Goal: Task Accomplishment & Management: Manage account settings

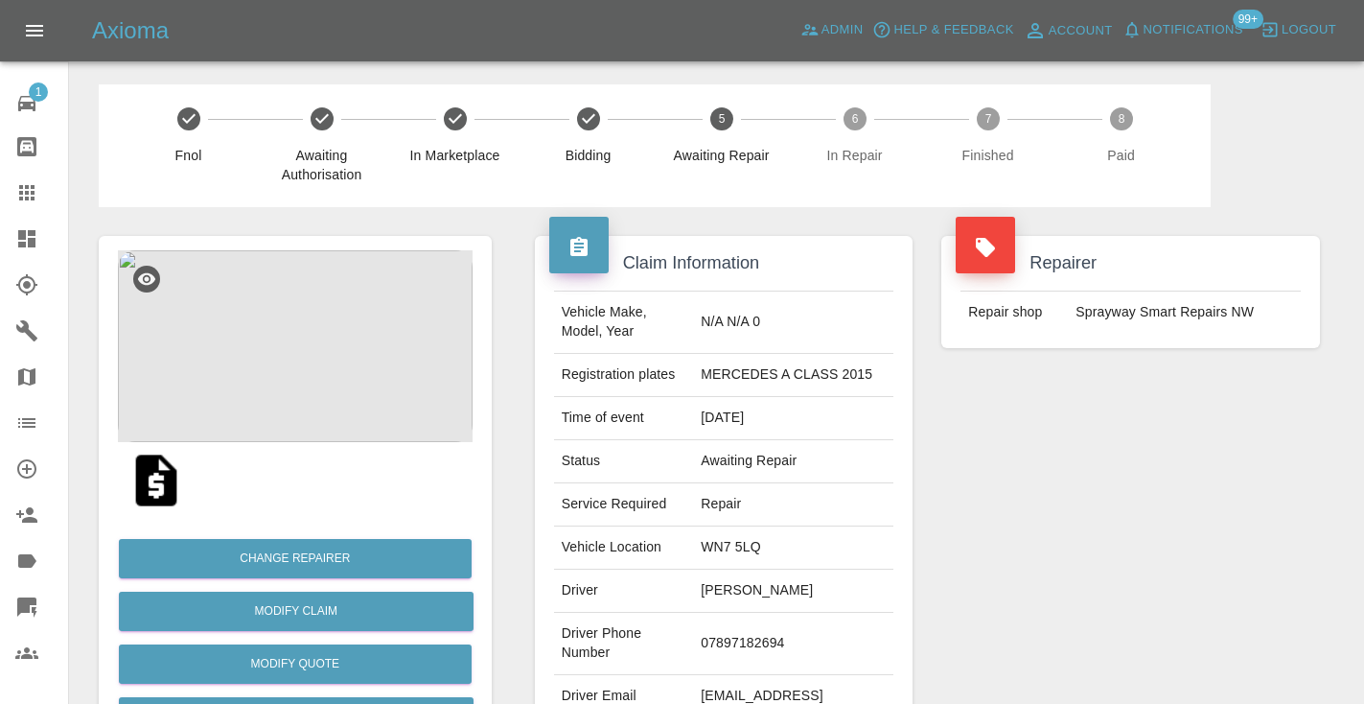
click at [760, 624] on td "07897182694" at bounding box center [793, 644] width 200 height 62
copy td "07897182694"
click at [1234, 464] on div "Repairer Repair shop Sprayway Smart Repairs NW" at bounding box center [1130, 493] width 407 height 572
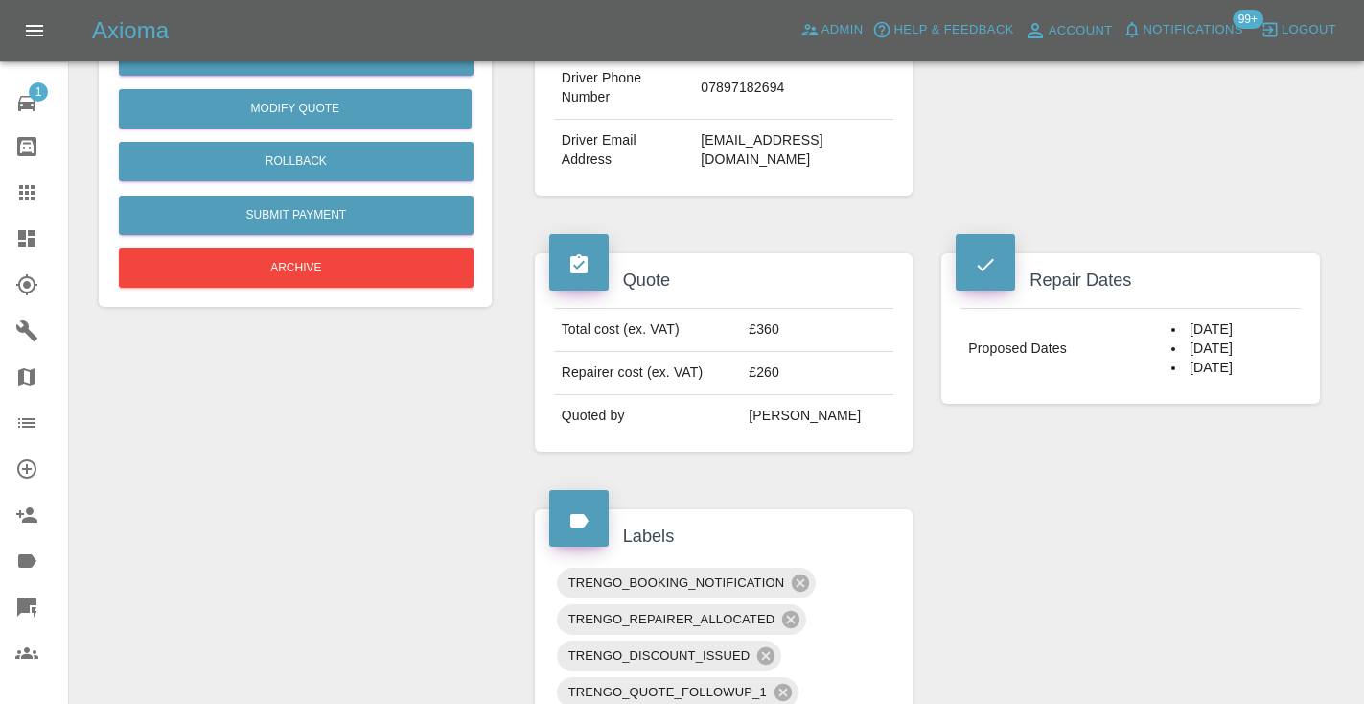
scroll to position [554, 0]
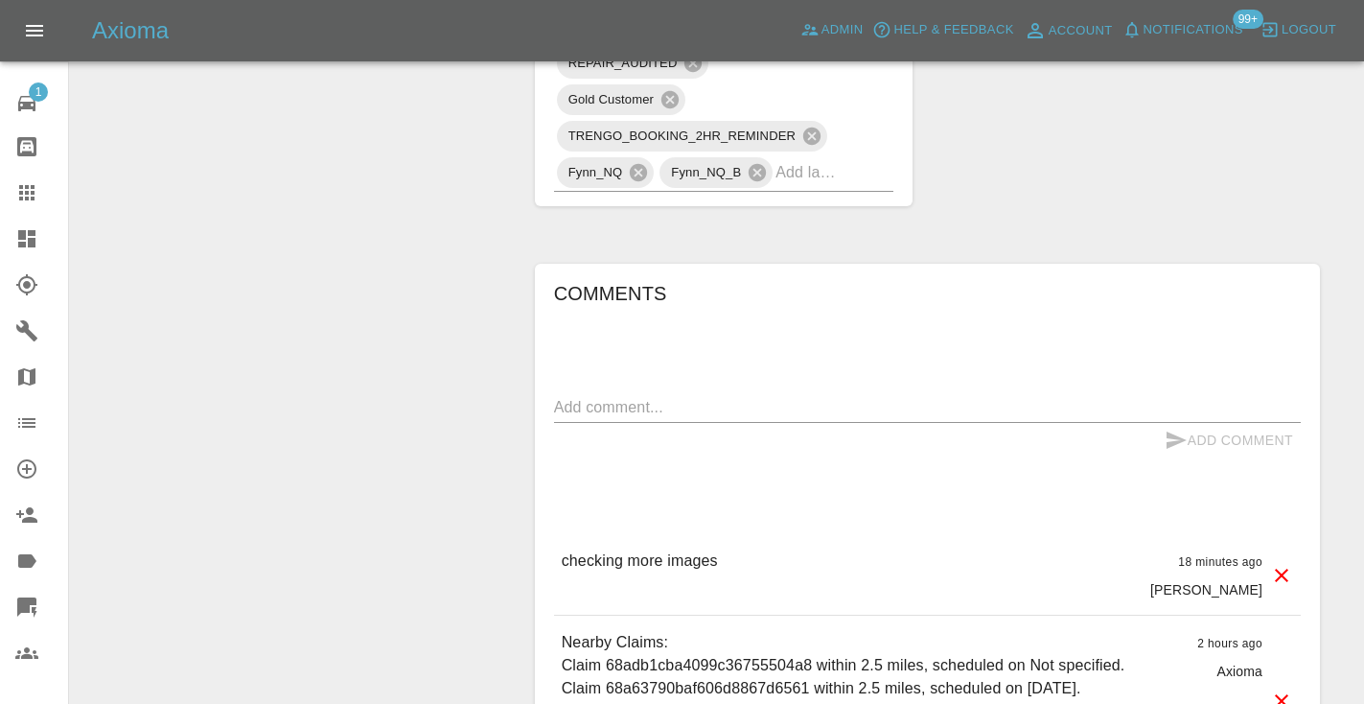
scroll to position [1358, 0]
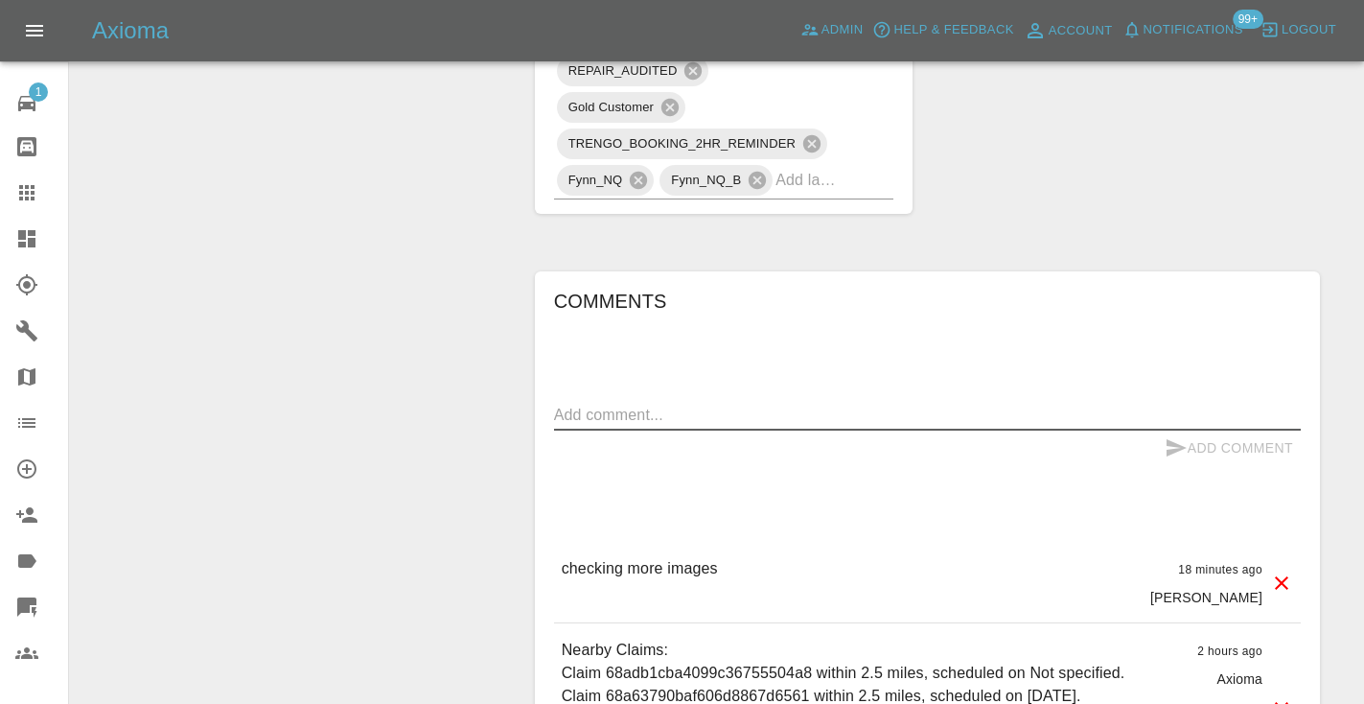
click at [628, 404] on textarea at bounding box center [927, 415] width 747 height 22
type textarea "as per note below"
click at [1175, 436] on icon "submit" at bounding box center [1176, 447] width 23 height 23
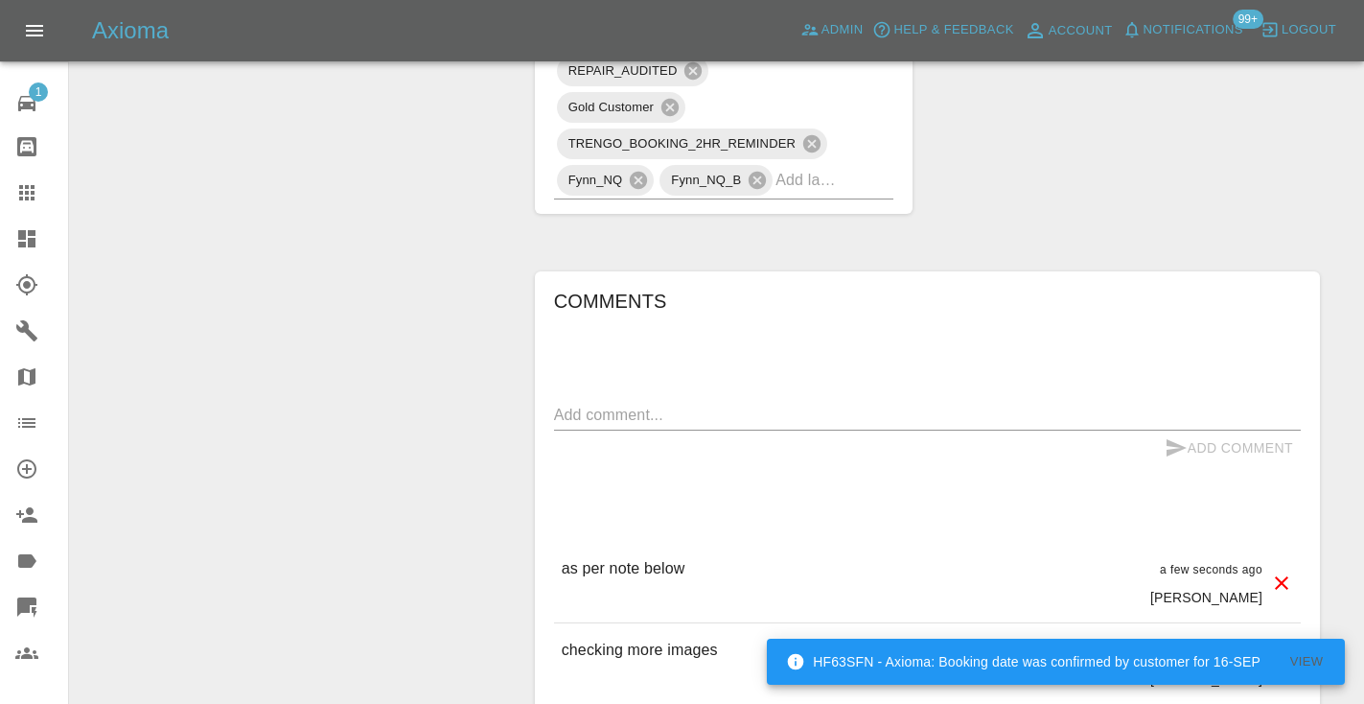
click at [654, 404] on textarea at bounding box center [927, 415] width 747 height 22
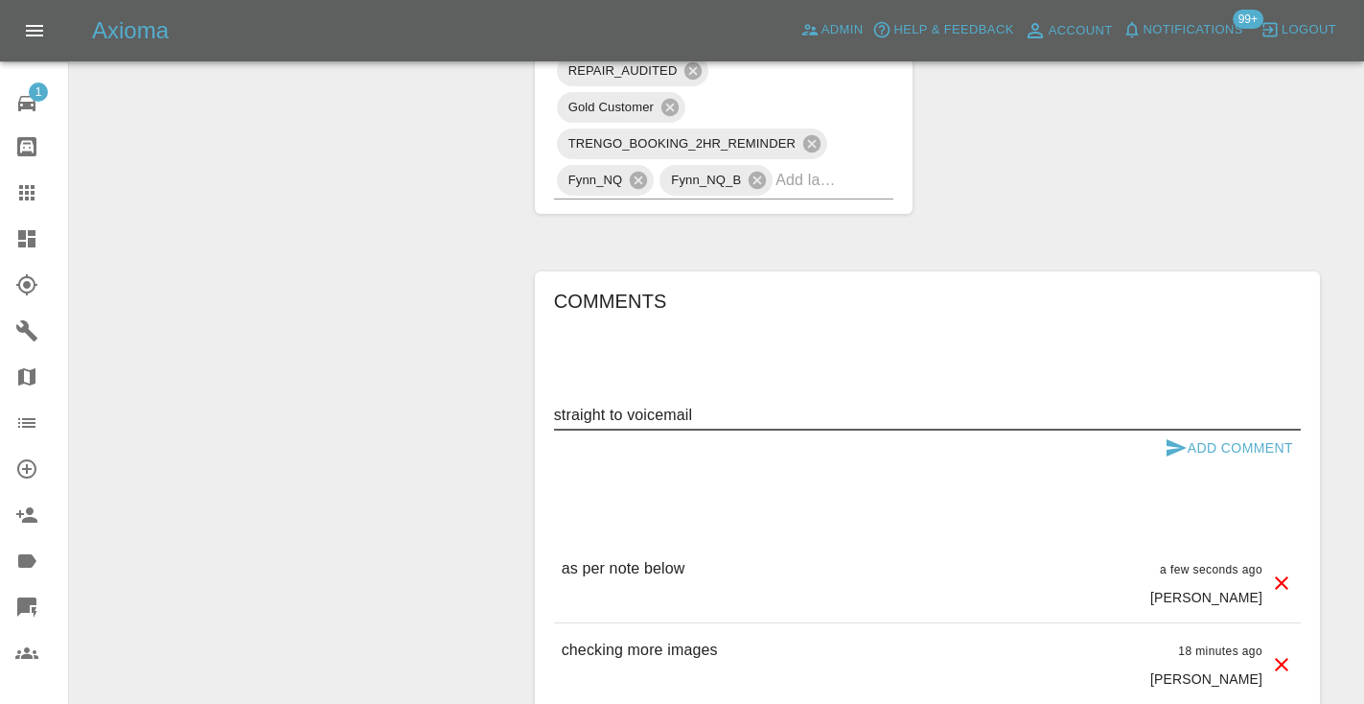
type textarea "straight to voicemail"
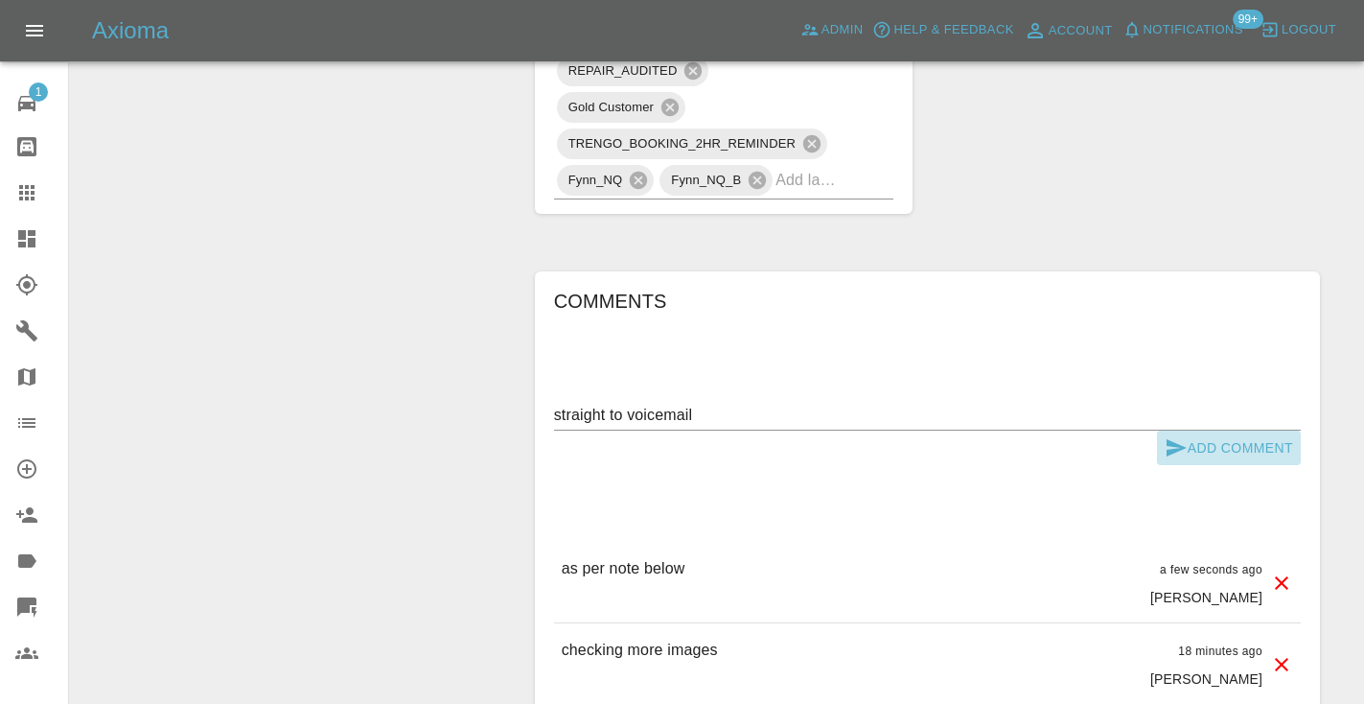
click at [1158, 430] on button "Add Comment" at bounding box center [1229, 447] width 144 height 35
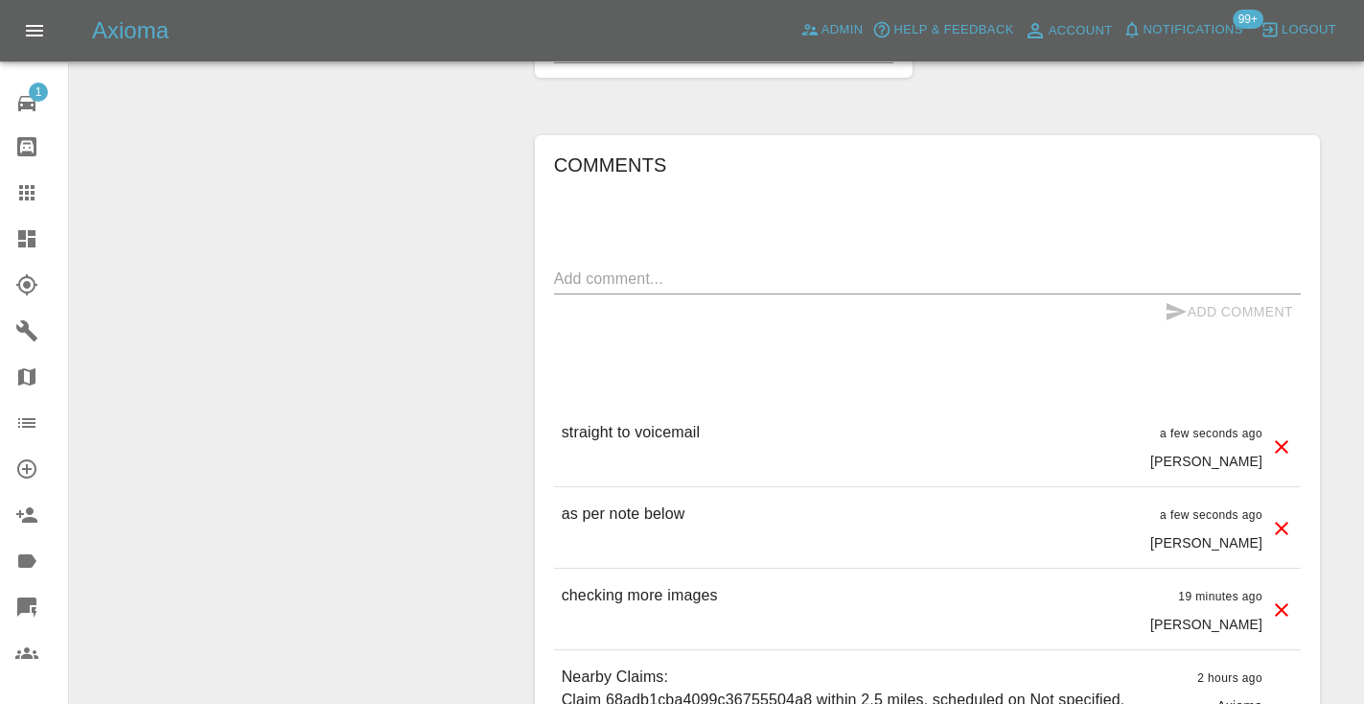
scroll to position [1573, 0]
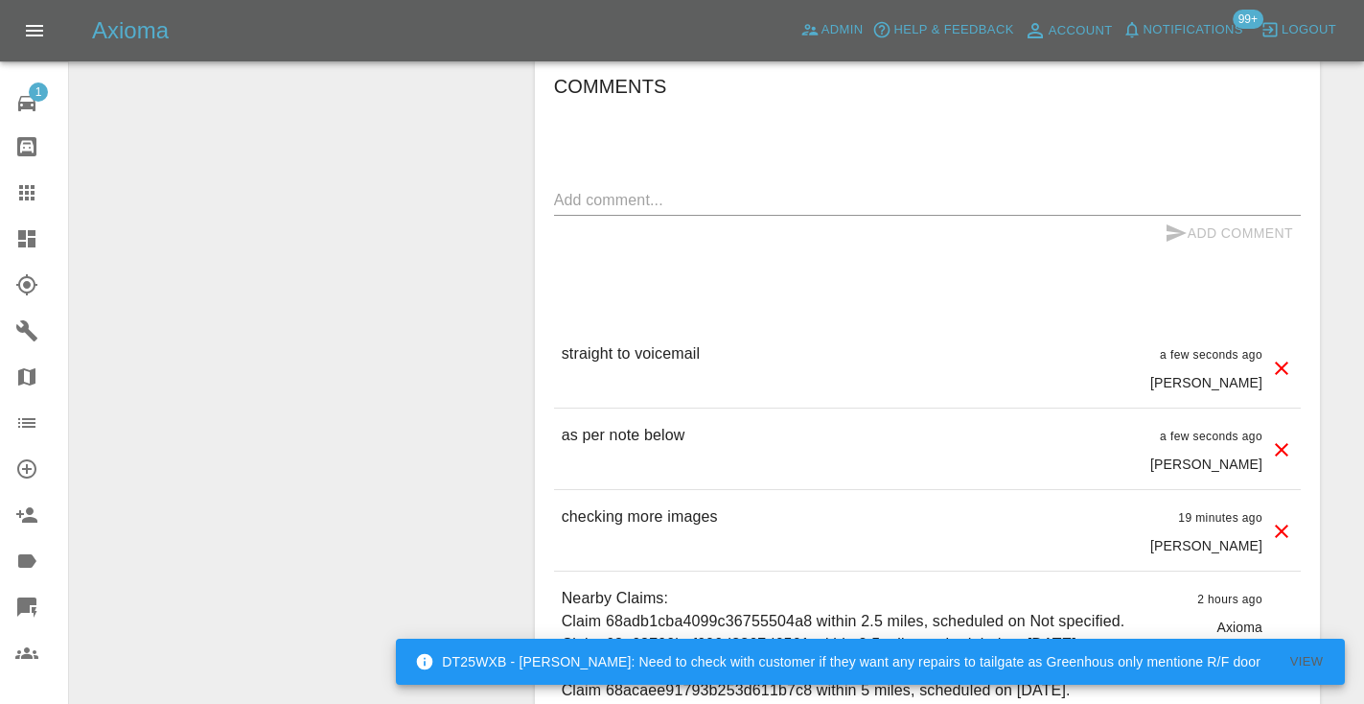
click at [49, 189] on div at bounding box center [42, 192] width 54 height 23
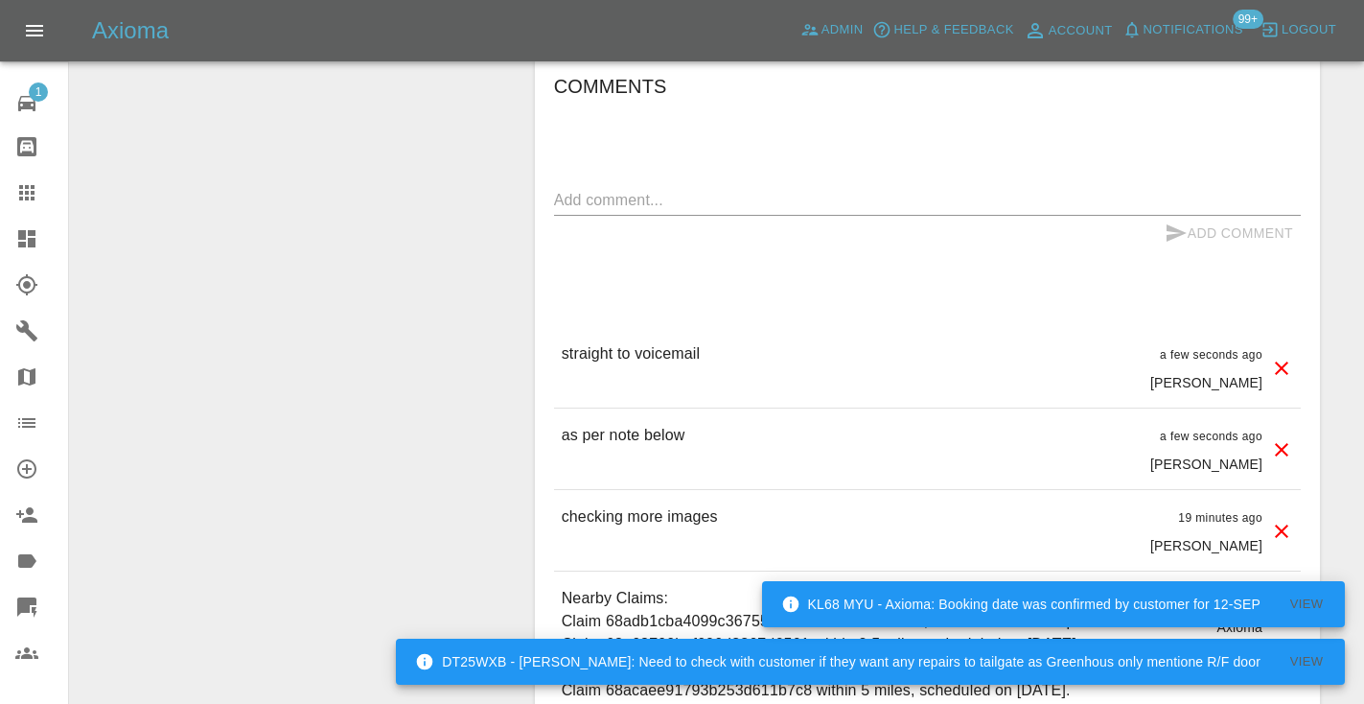
scroll to position [193, 0]
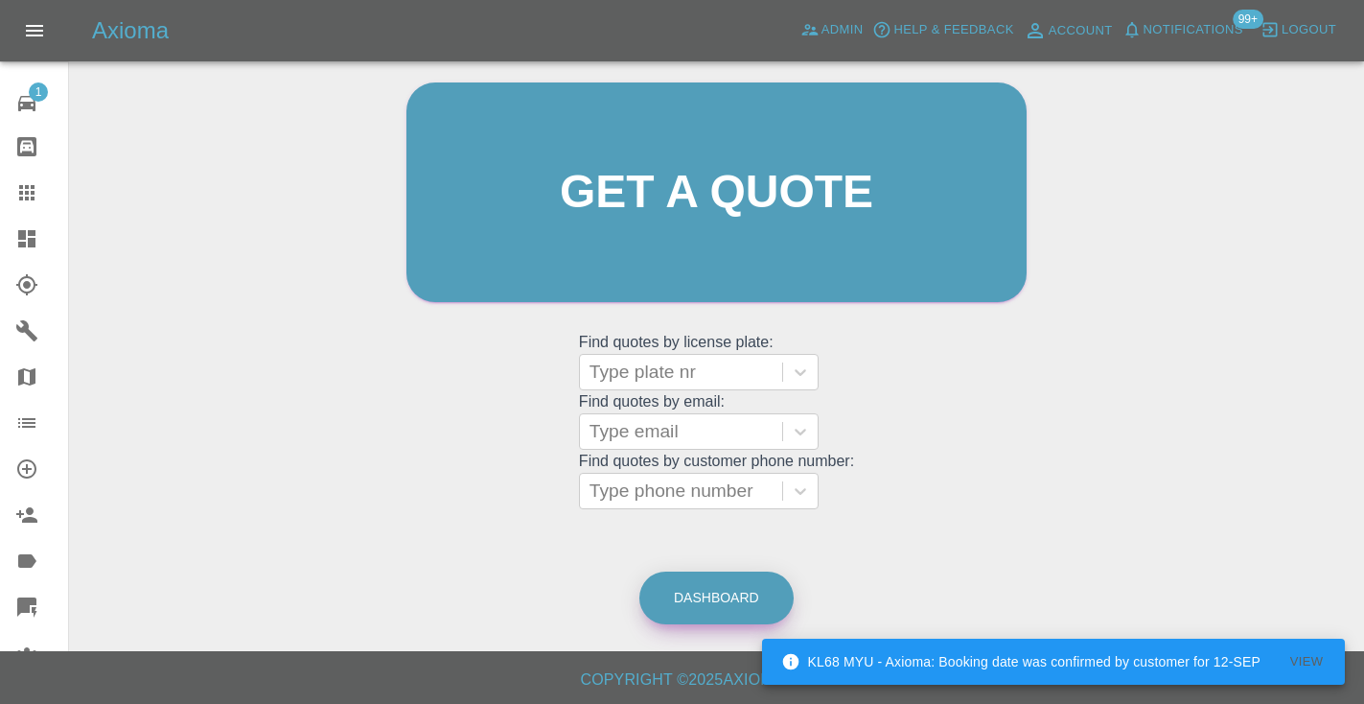
click at [757, 594] on link "Dashboard" at bounding box center [716, 597] width 154 height 53
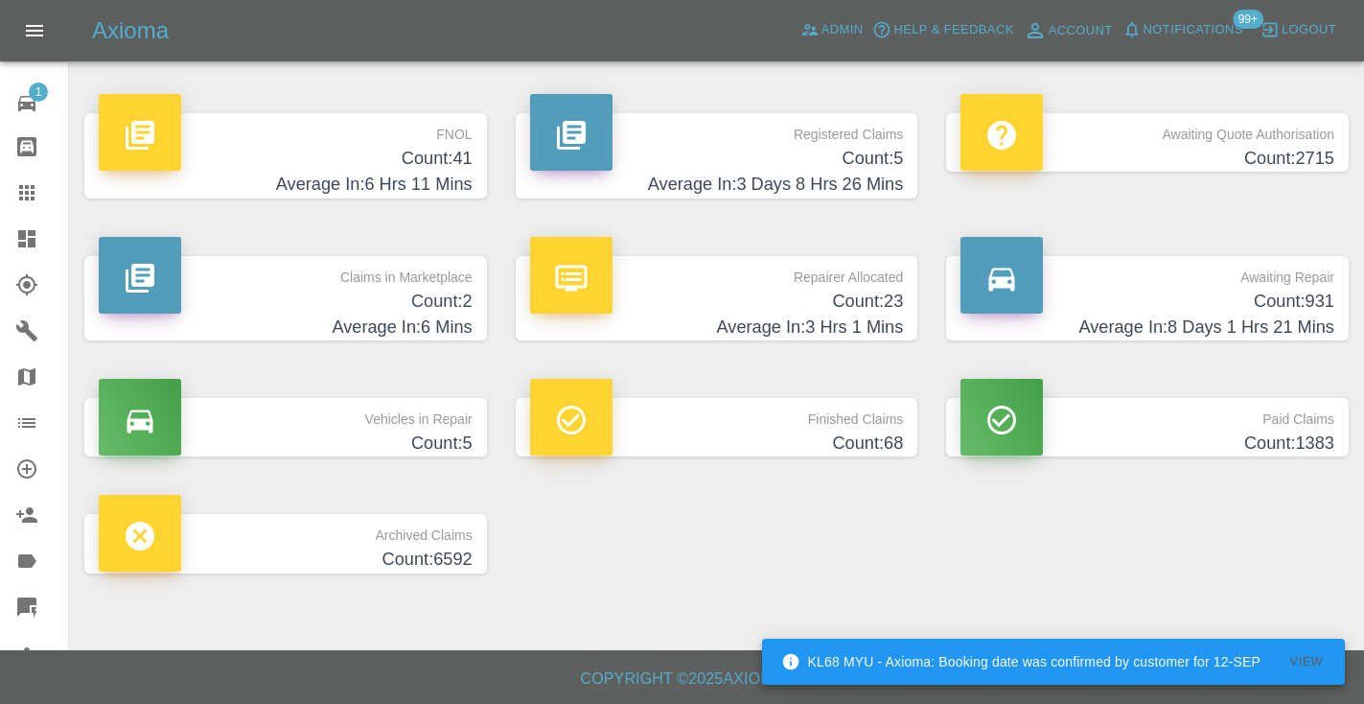
click at [1284, 295] on h4 "Count: 931" at bounding box center [1148, 302] width 374 height 26
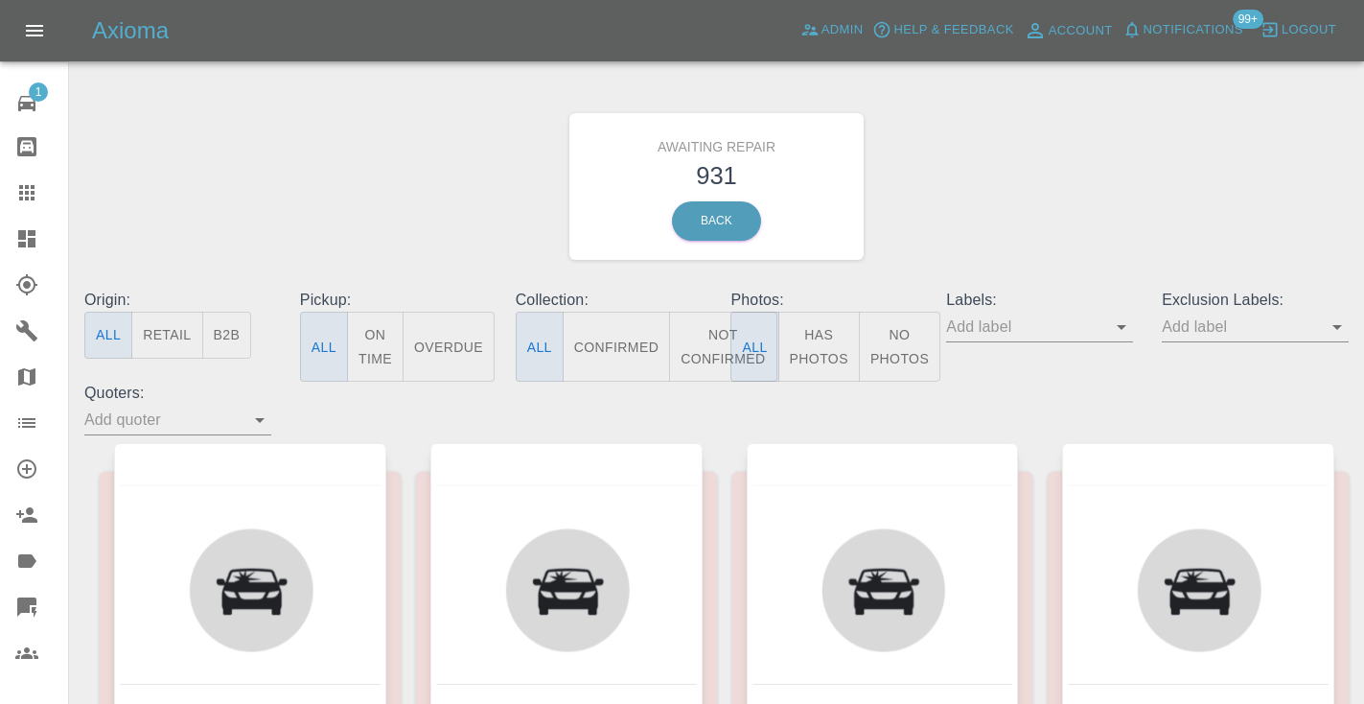
click at [693, 347] on button "Not Confirmed" at bounding box center [722, 347] width 107 height 70
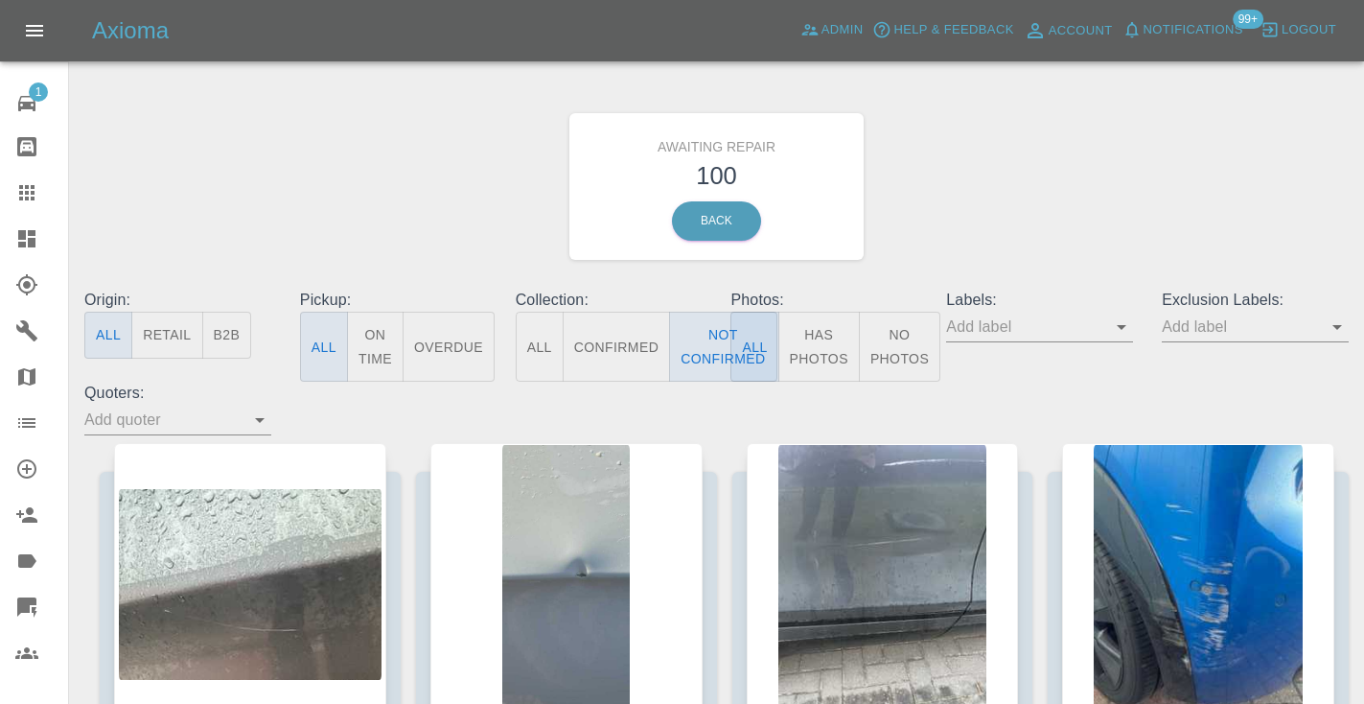
click at [1069, 166] on div "Awaiting Repair 100 Back" at bounding box center [716, 186] width 1293 height 204
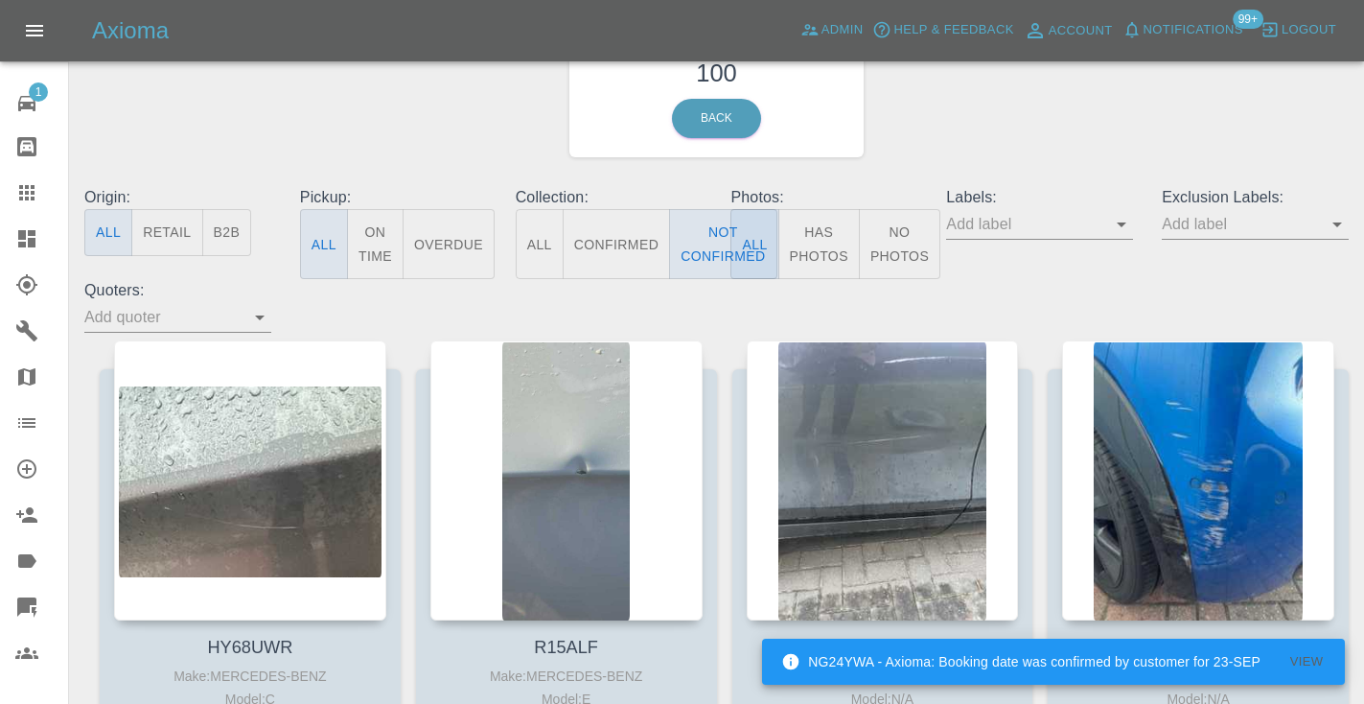
scroll to position [104, 0]
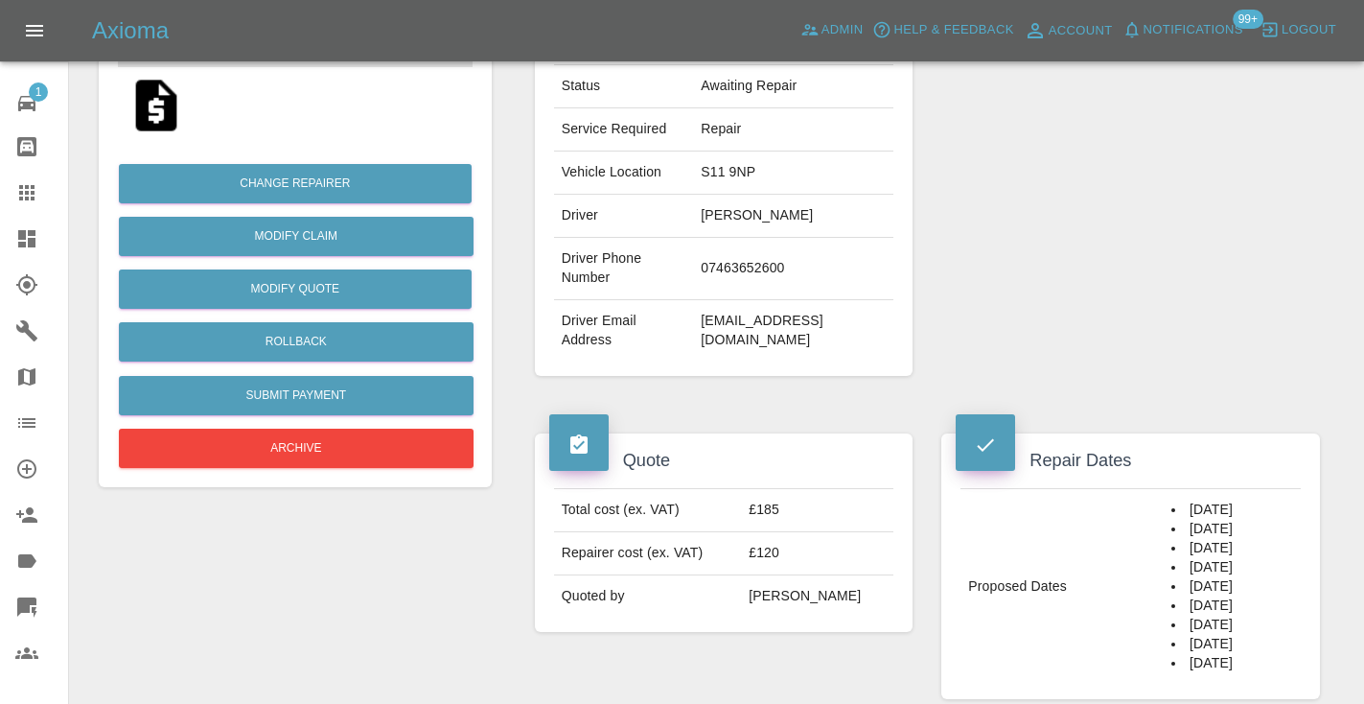
scroll to position [282, 0]
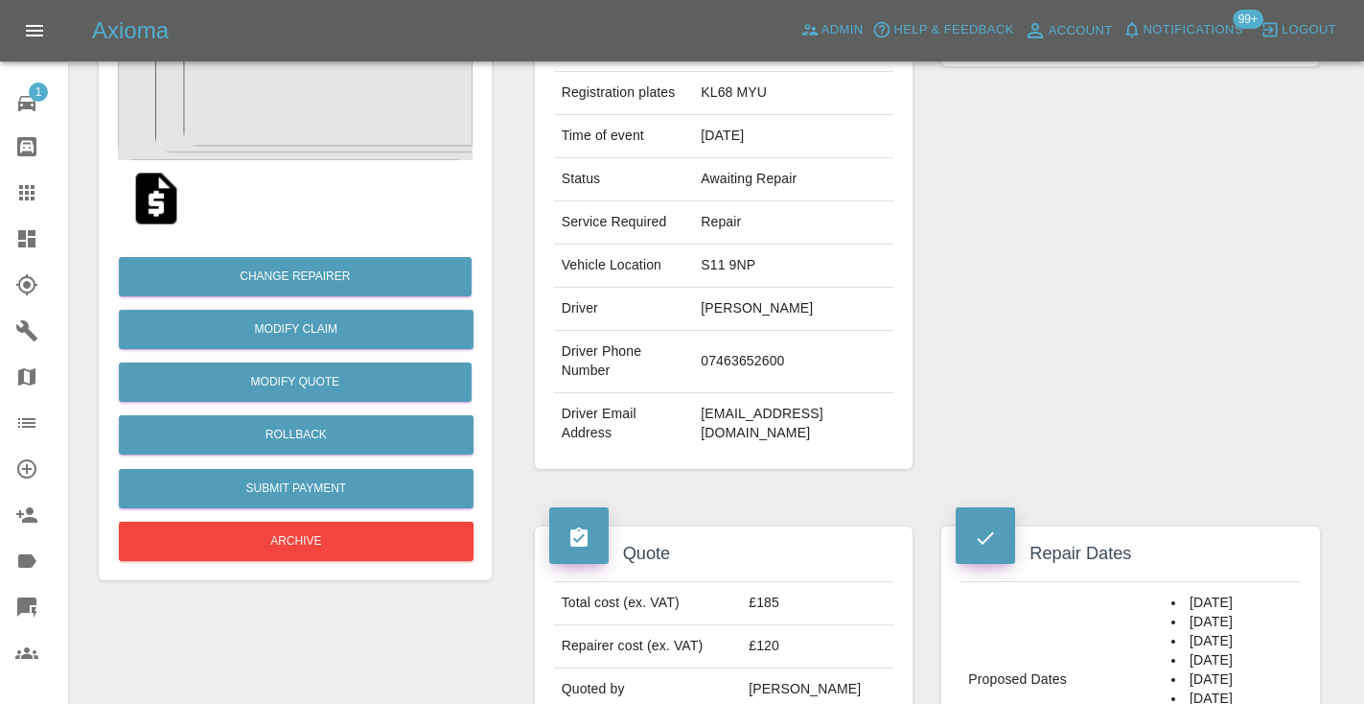
click at [781, 352] on td "07463652600" at bounding box center [793, 362] width 200 height 62
copy td "07463652600"
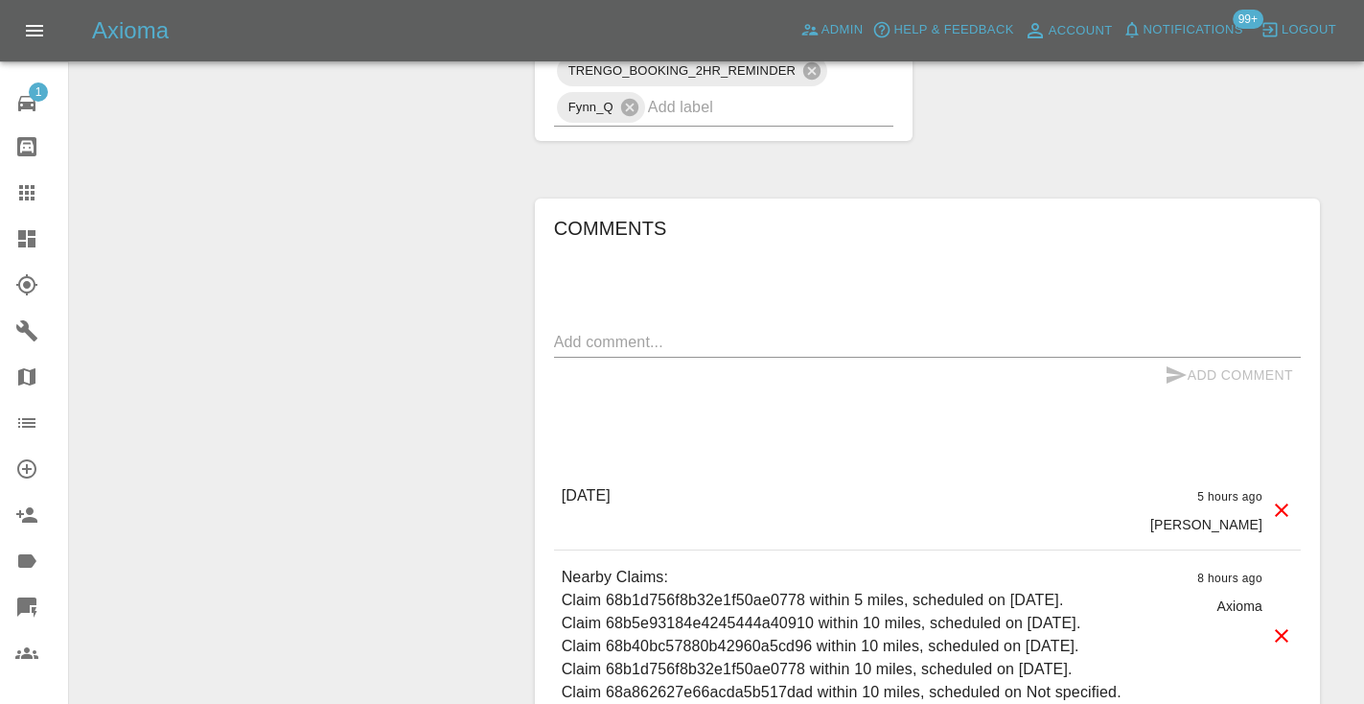
scroll to position [1419, 0]
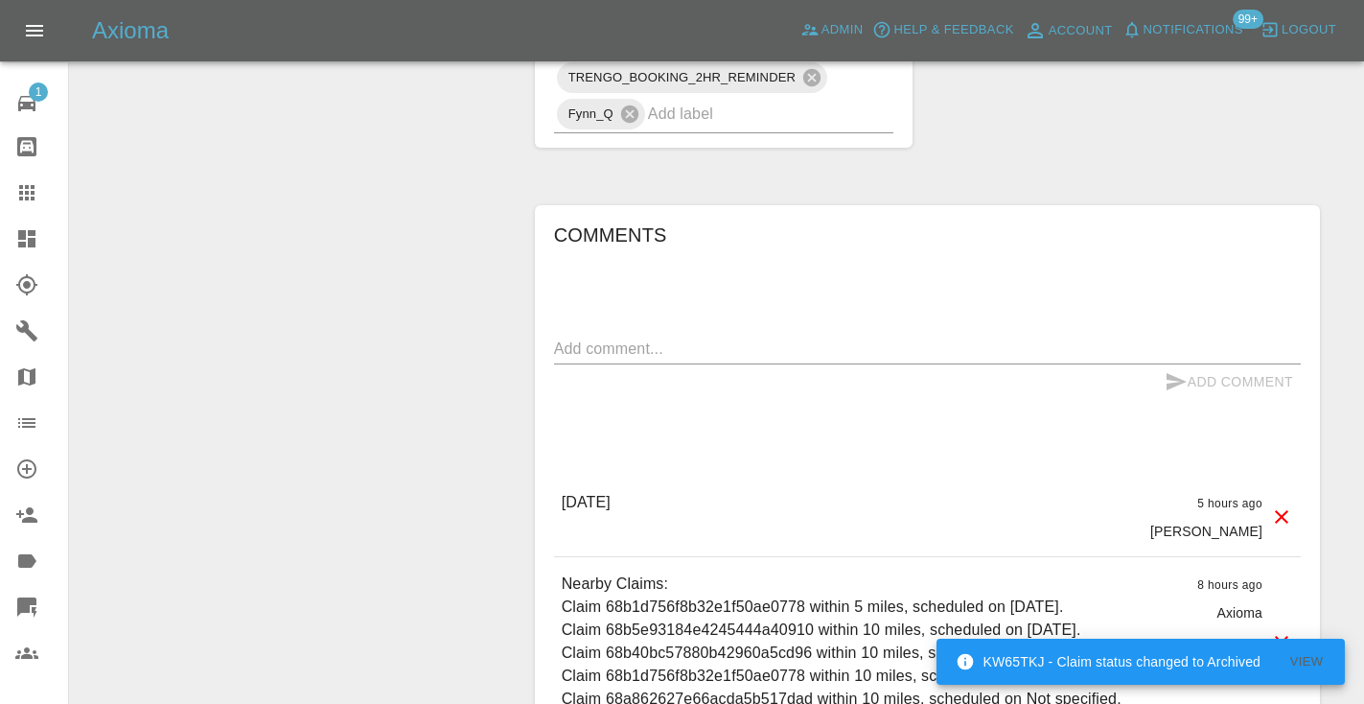
click at [607, 337] on textarea at bounding box center [927, 348] width 747 height 22
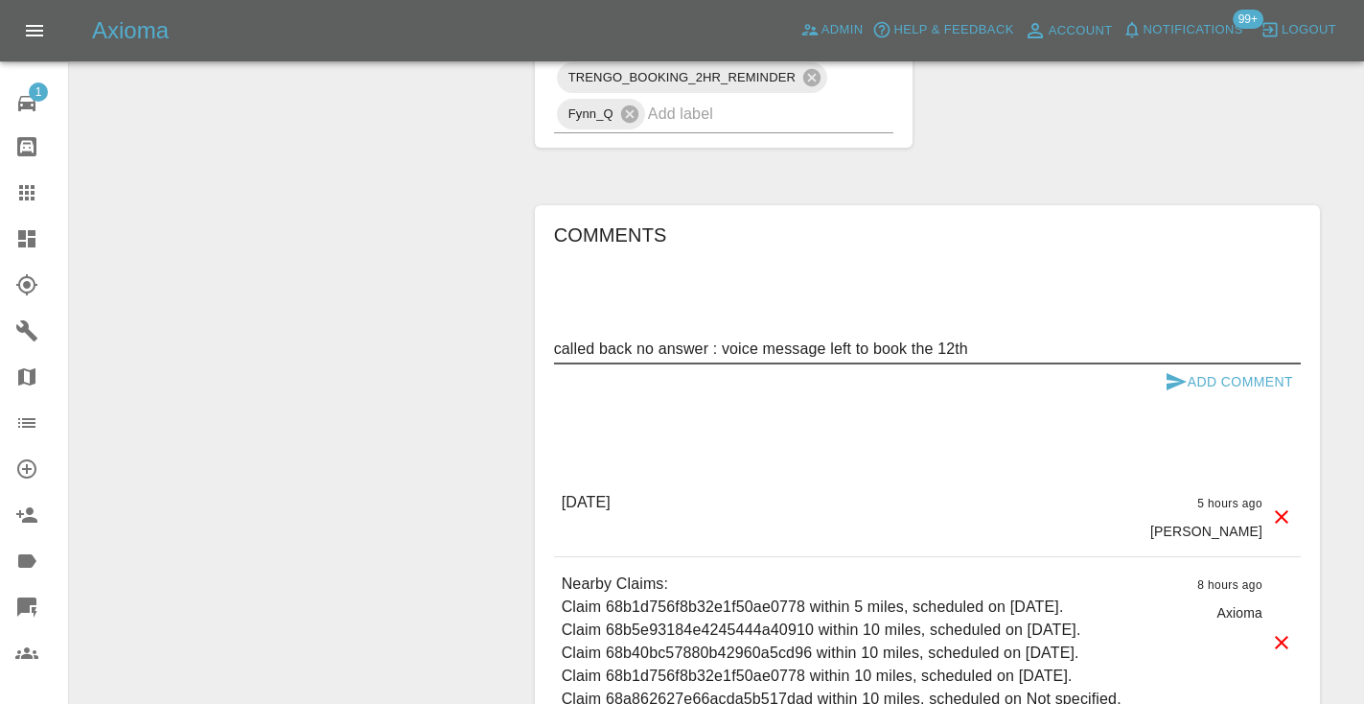
type textarea "called back no answer : voice message left to book the 12th"
click at [1169, 373] on icon "submit" at bounding box center [1177, 381] width 20 height 17
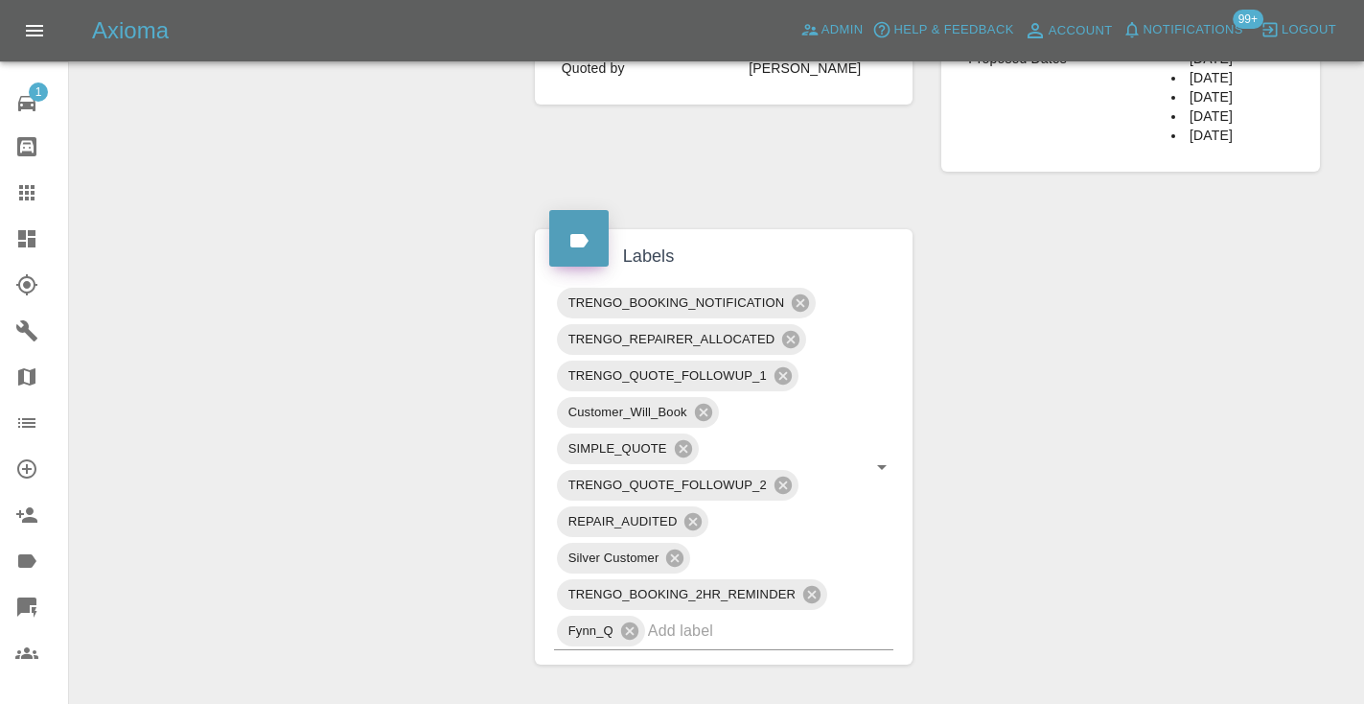
scroll to position [907, 0]
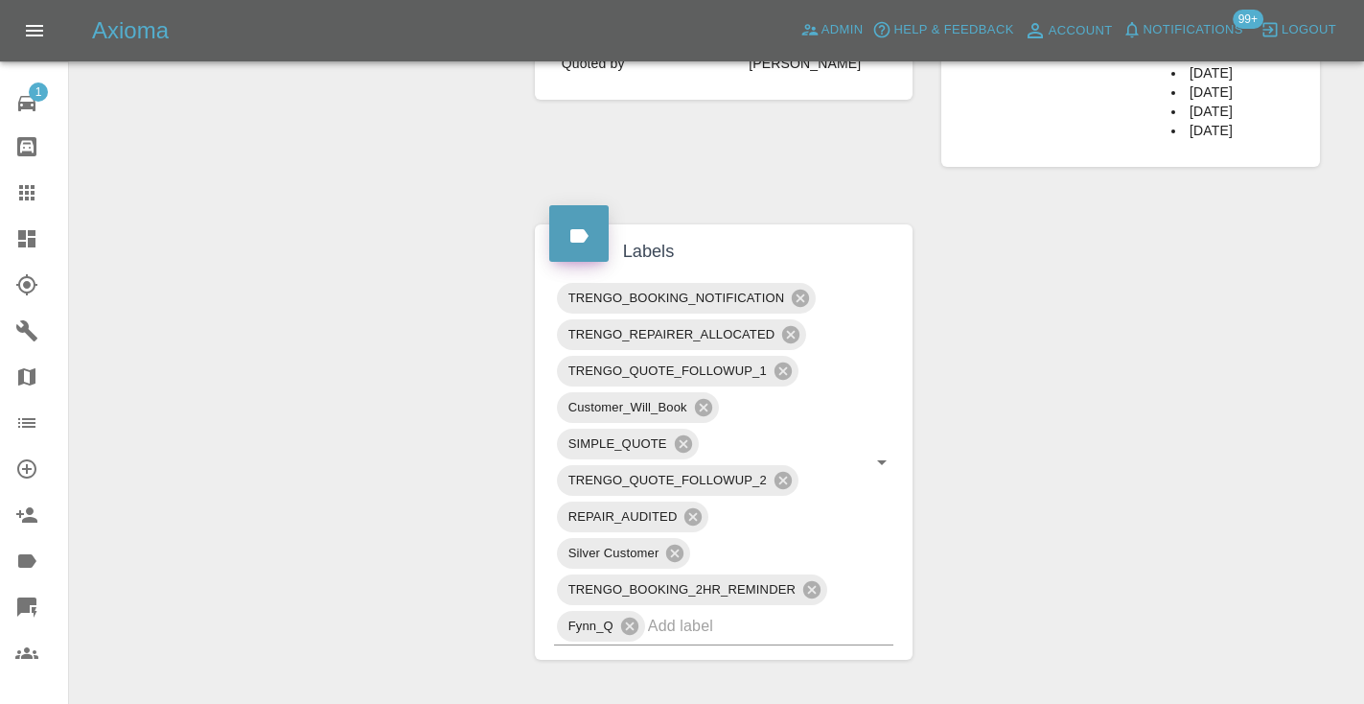
click at [43, 189] on div at bounding box center [42, 192] width 54 height 23
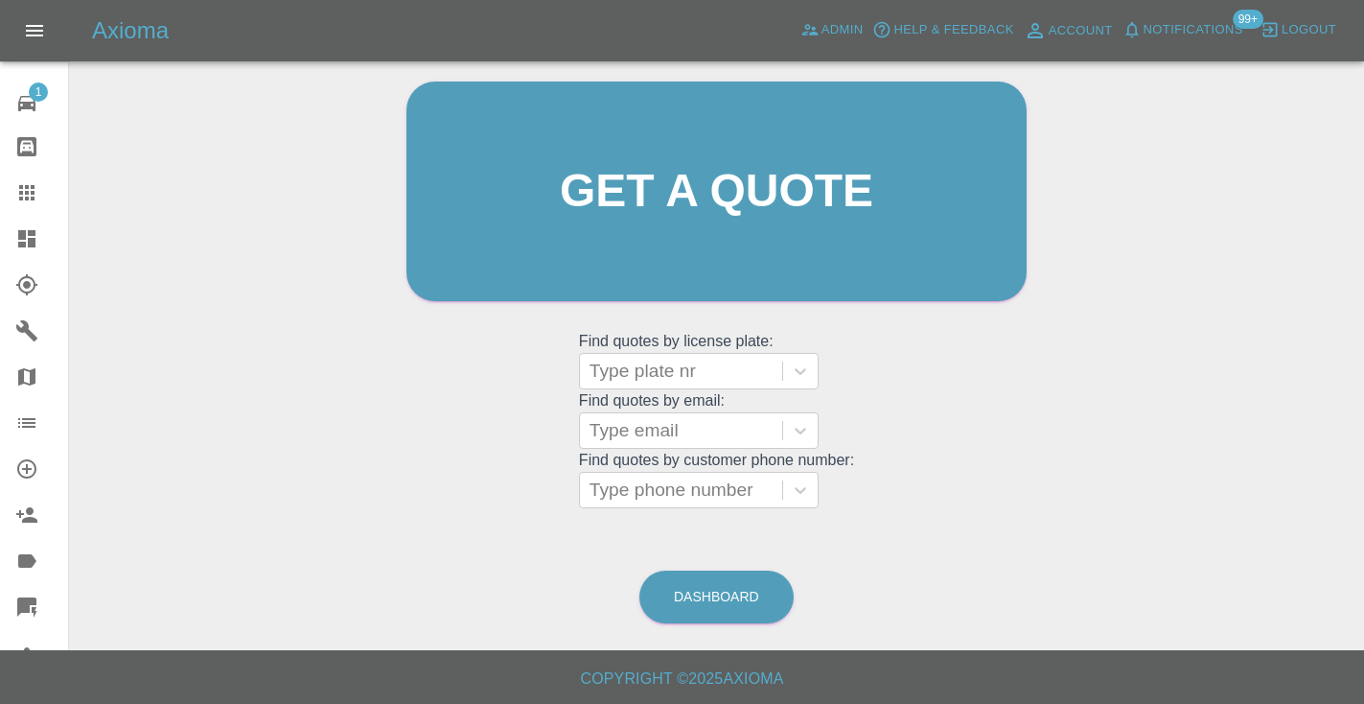
scroll to position [145, 0]
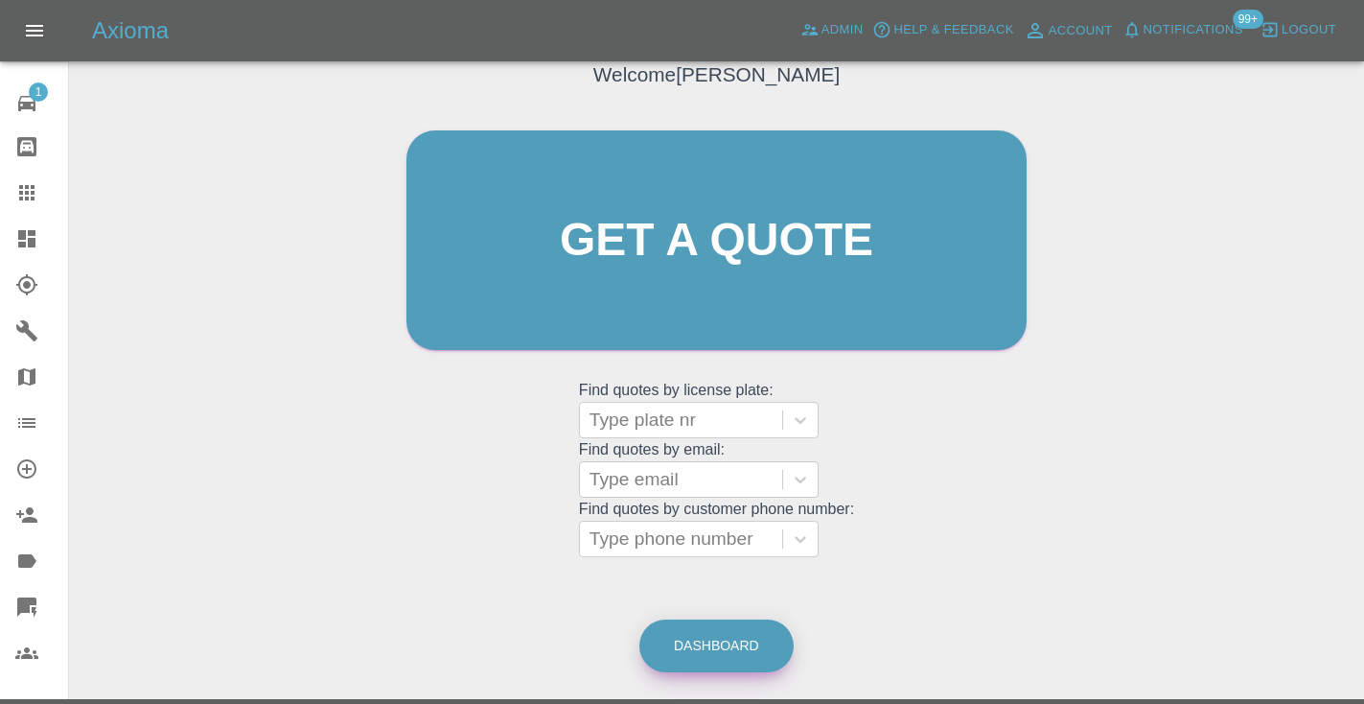
click at [730, 634] on link "Dashboard" at bounding box center [716, 645] width 154 height 53
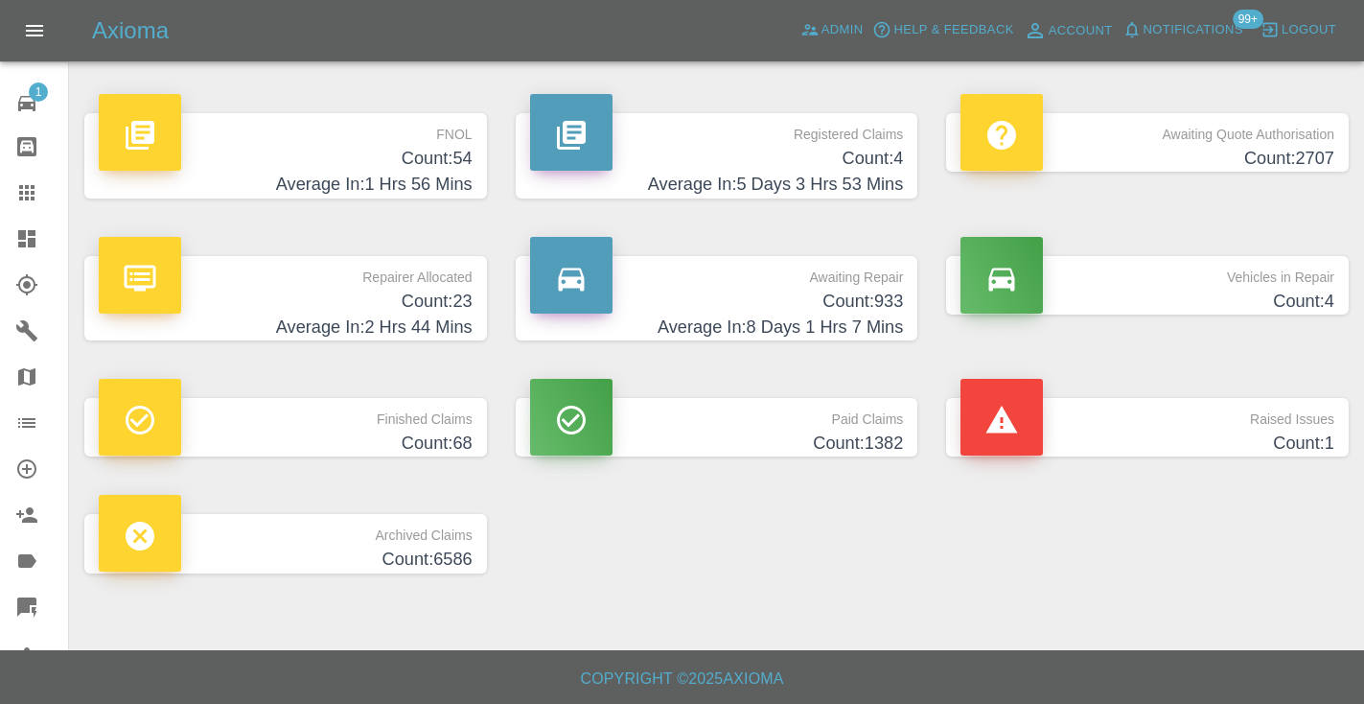
click at [882, 287] on p "Awaiting Repair" at bounding box center [717, 272] width 374 height 33
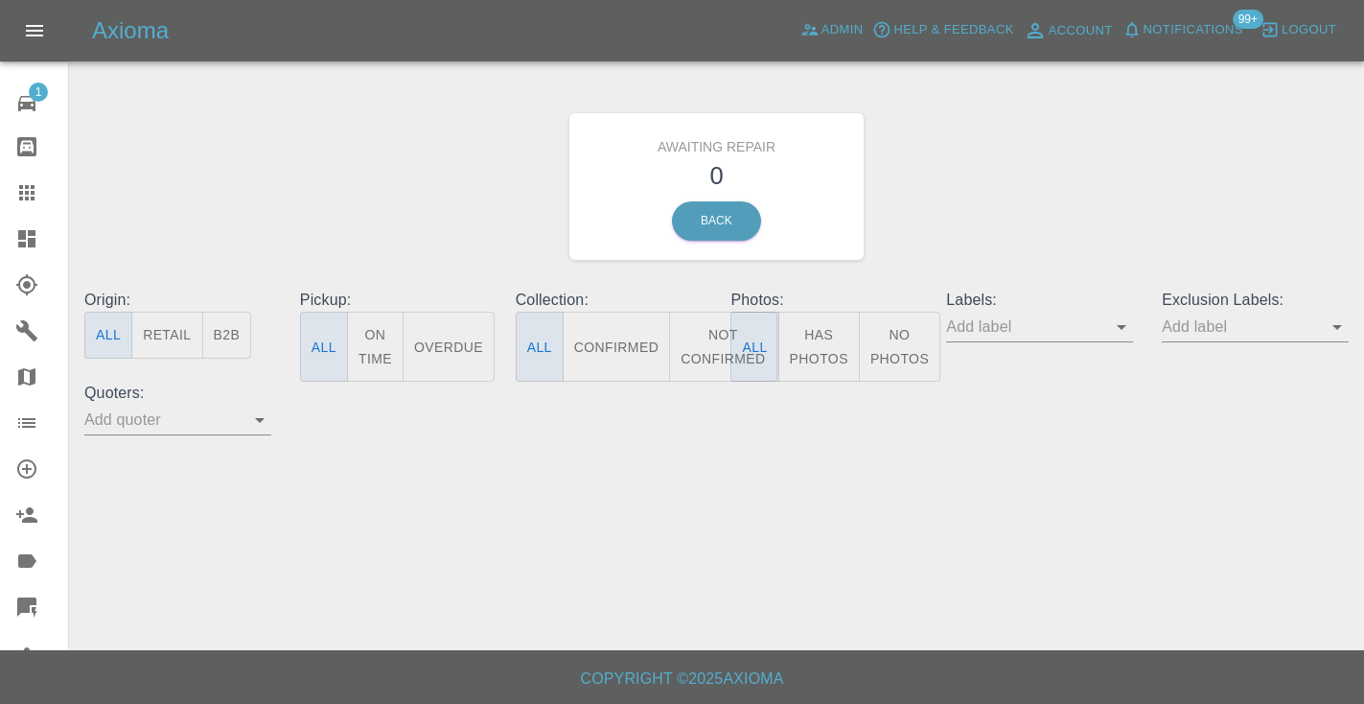
click at [707, 337] on button "Not Confirmed" at bounding box center [722, 347] width 107 height 70
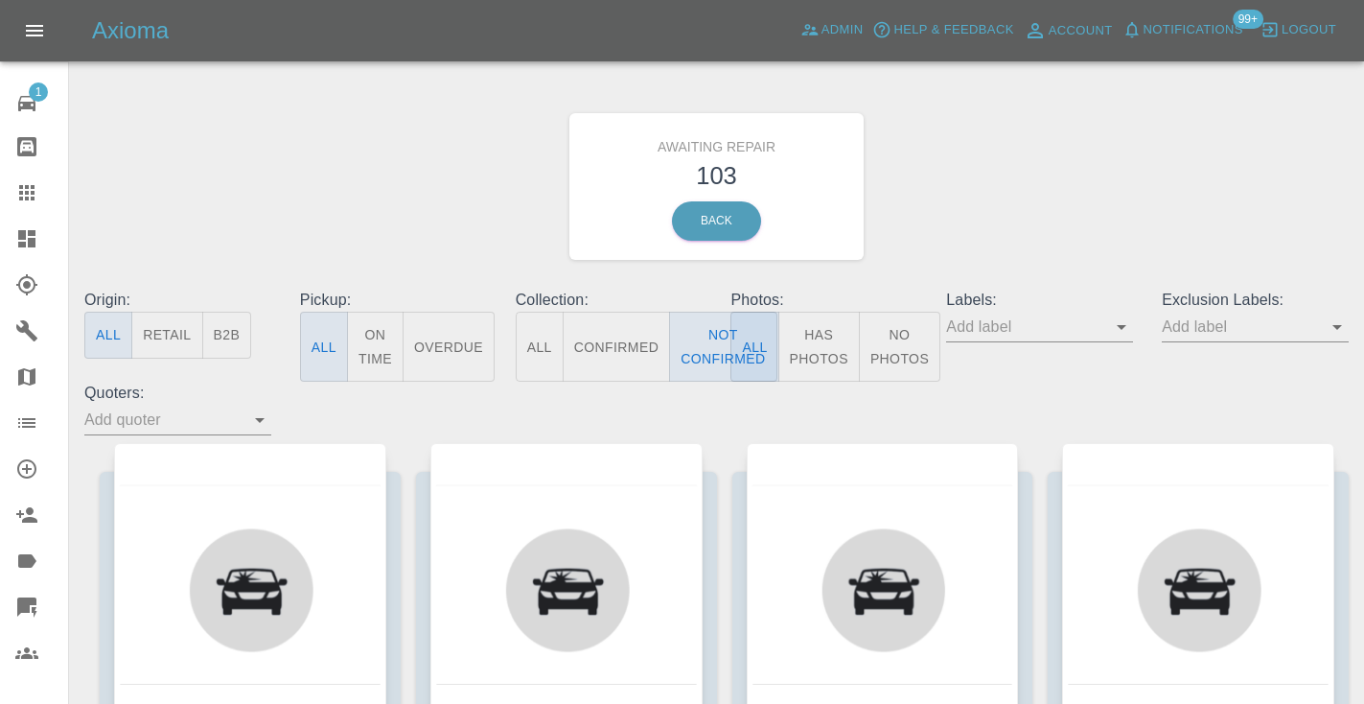
click at [1000, 178] on div "Awaiting Repair 103 Back" at bounding box center [716, 186] width 1293 height 204
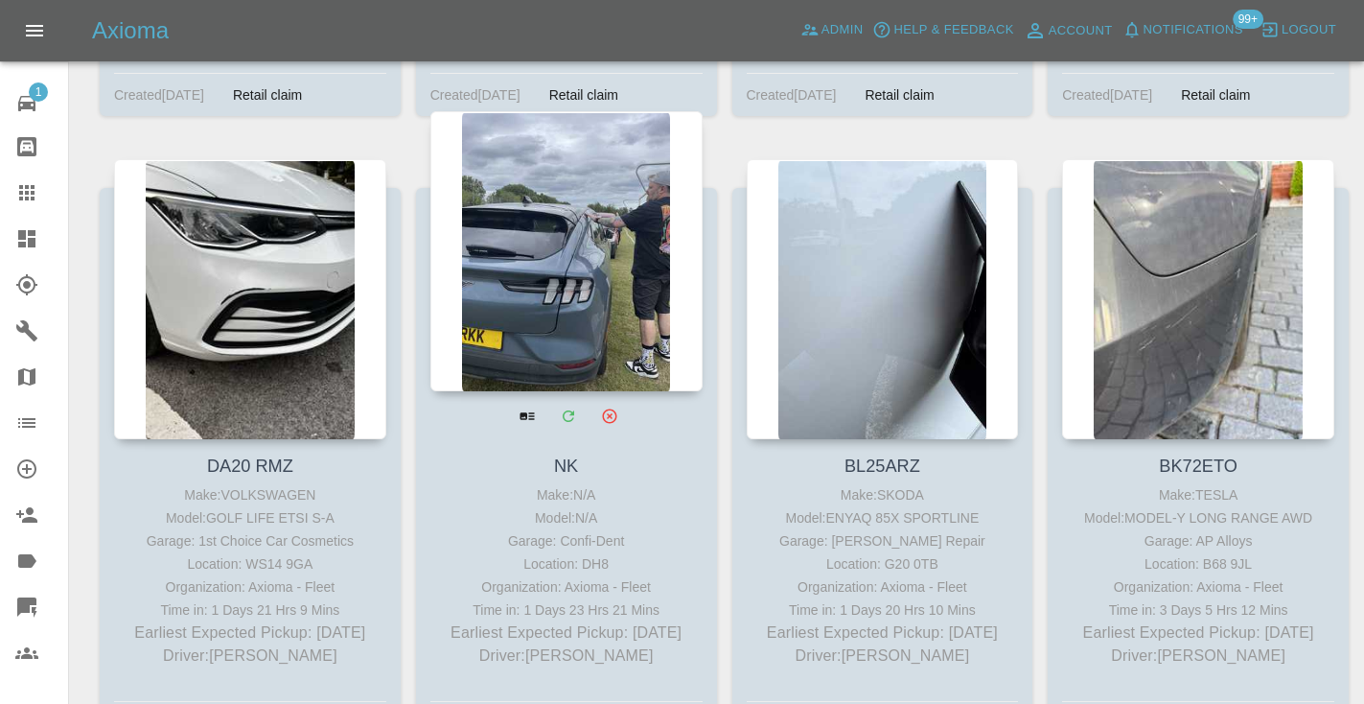
scroll to position [1562, 0]
click at [568, 256] on div at bounding box center [566, 252] width 272 height 280
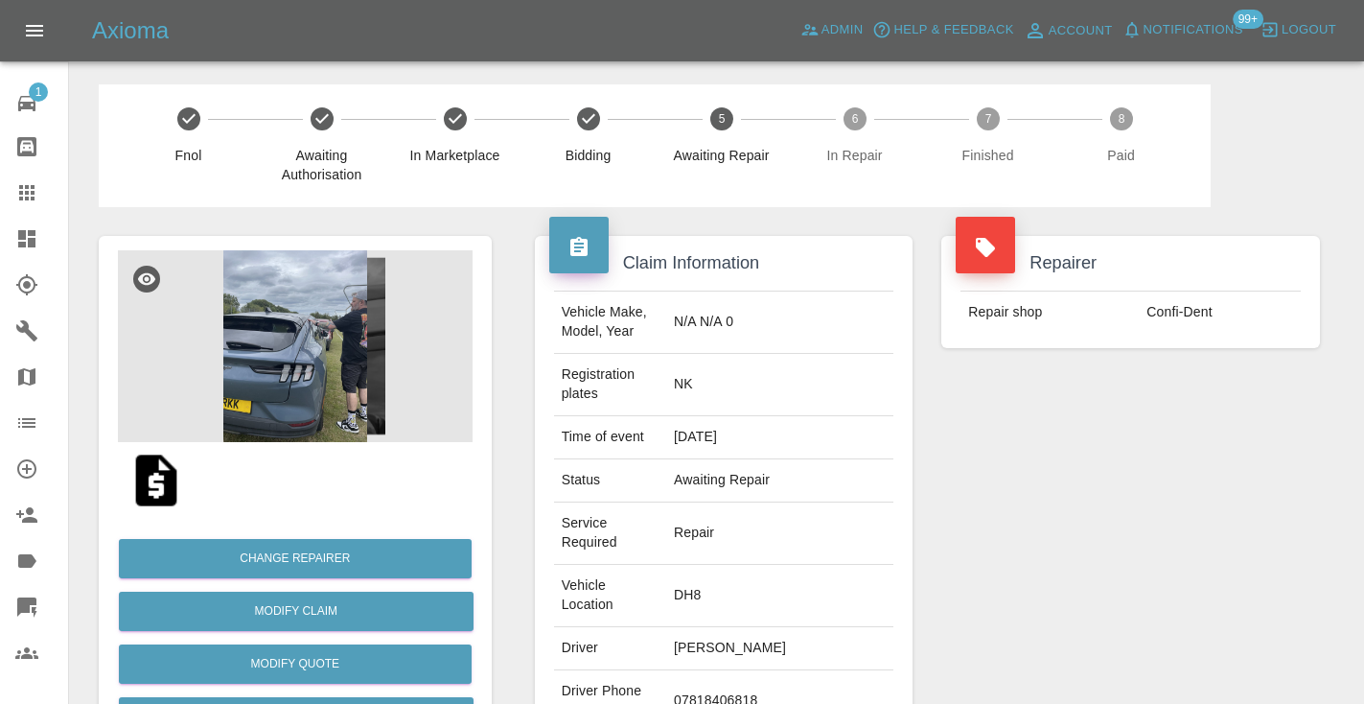
click at [724, 670] on td "07818406818" at bounding box center [779, 701] width 227 height 62
copy td "07818406818"
click at [1079, 535] on div "Repairer Repair shop Confi-Dent" at bounding box center [1130, 541] width 407 height 668
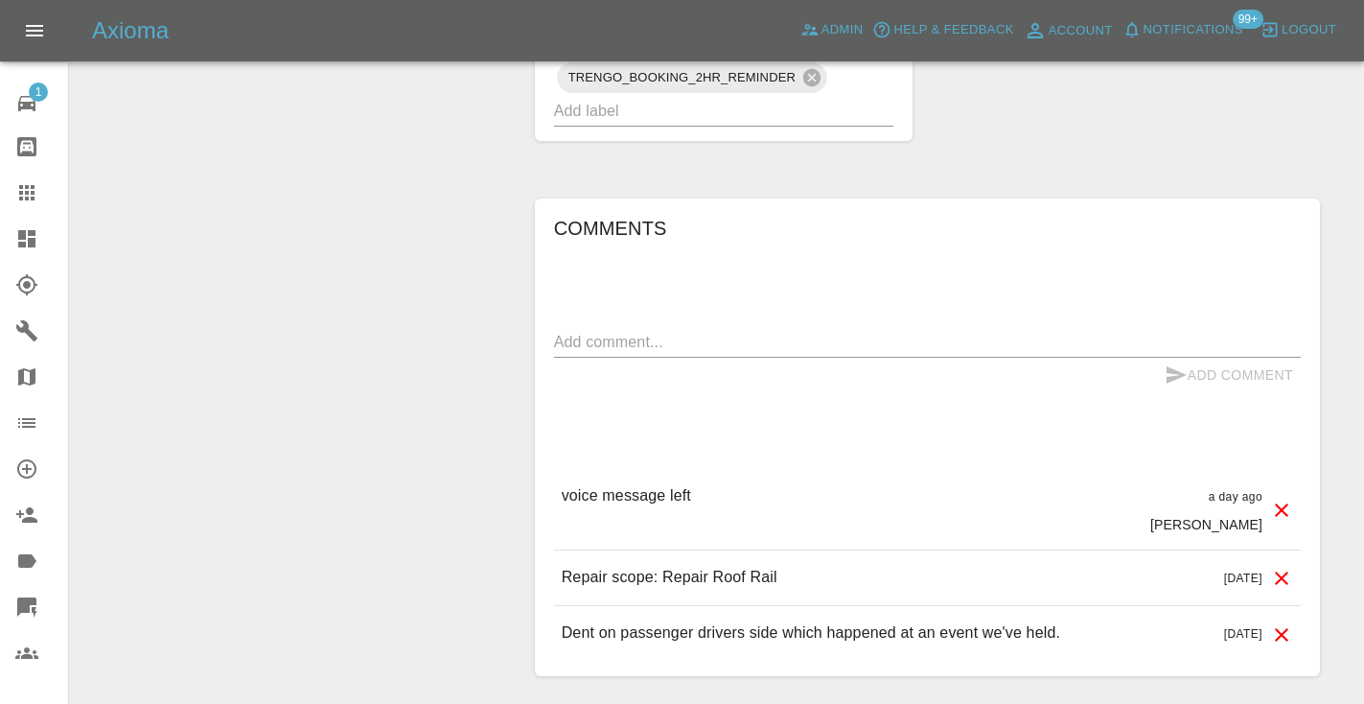
scroll to position [1396, 0]
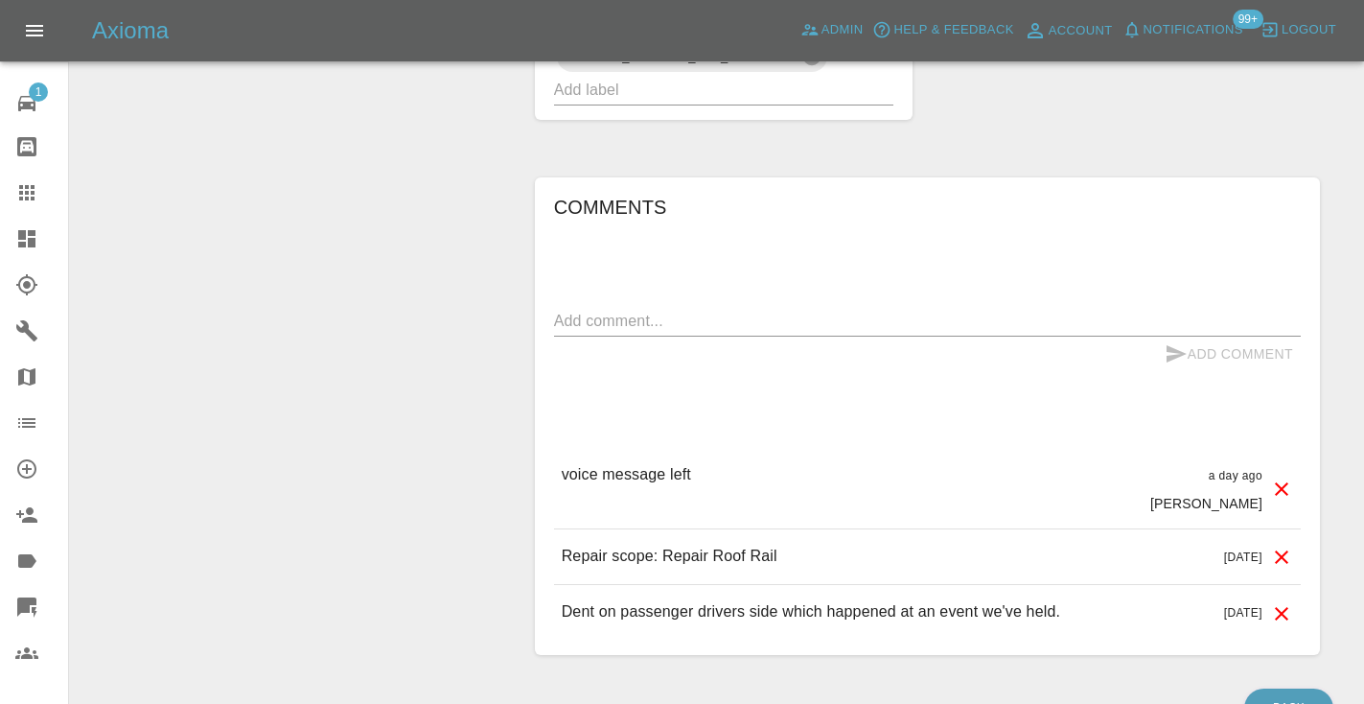
click at [704, 241] on div "Comments x Add Comment voice message left a day ago Castro voice message left a…" at bounding box center [927, 416] width 747 height 449
click at [675, 306] on div "x" at bounding box center [927, 321] width 747 height 31
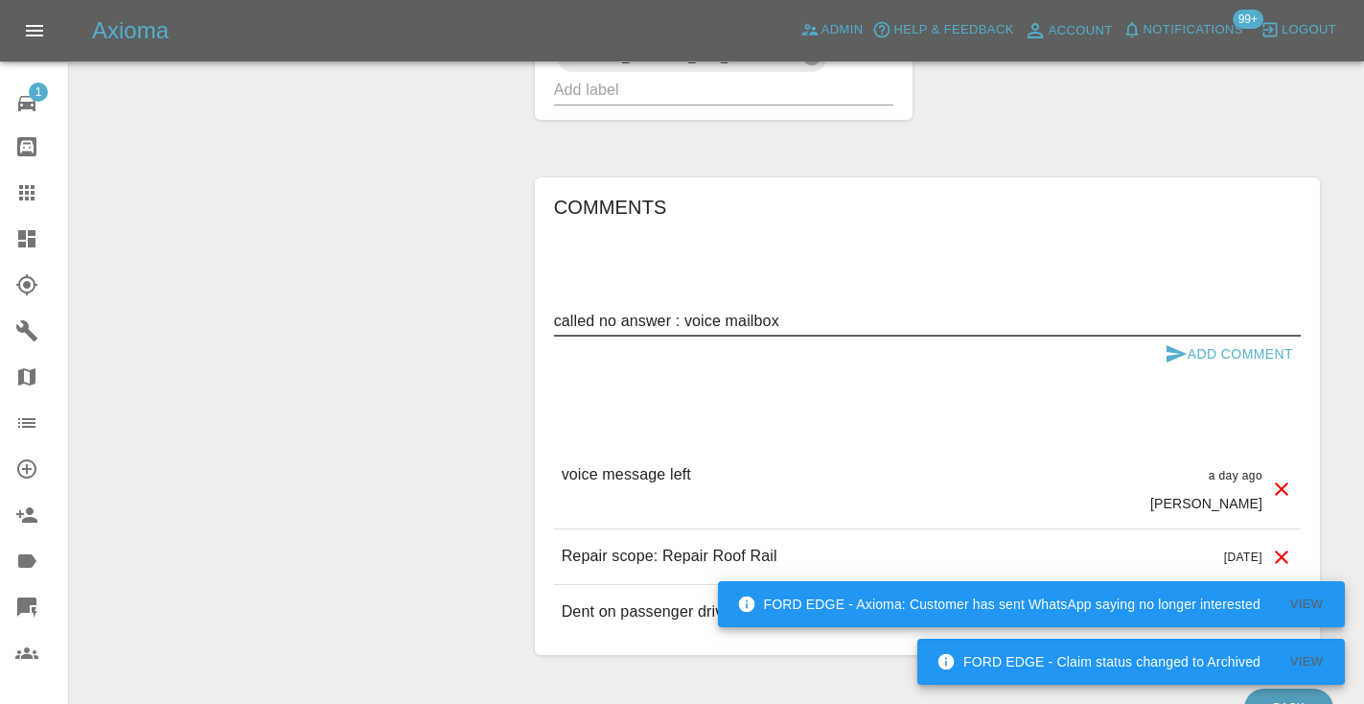
type textarea "called no answer : voice mailbox"
click at [1174, 342] on icon "submit" at bounding box center [1176, 353] width 23 height 23
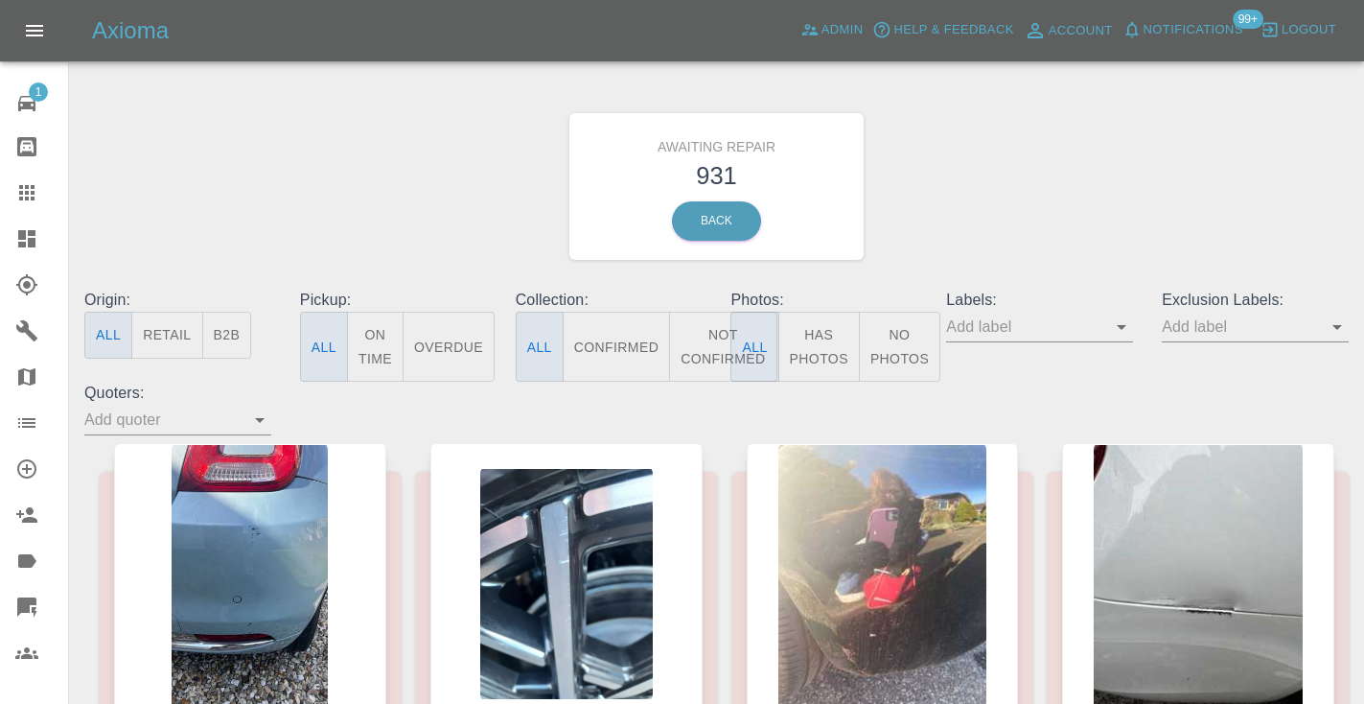
click at [703, 363] on button "Not Confirmed" at bounding box center [722, 347] width 107 height 70
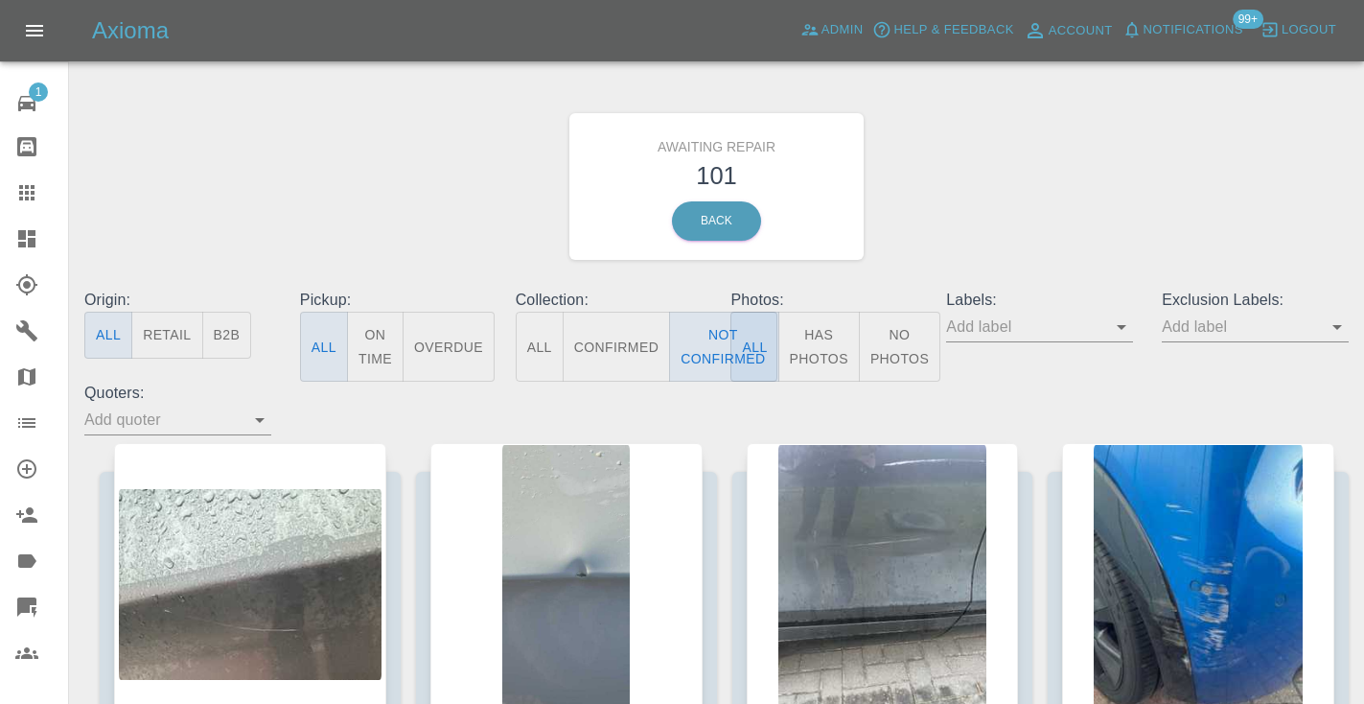
click at [1131, 171] on div "Awaiting Repair 101 Back" at bounding box center [716, 186] width 1293 height 204
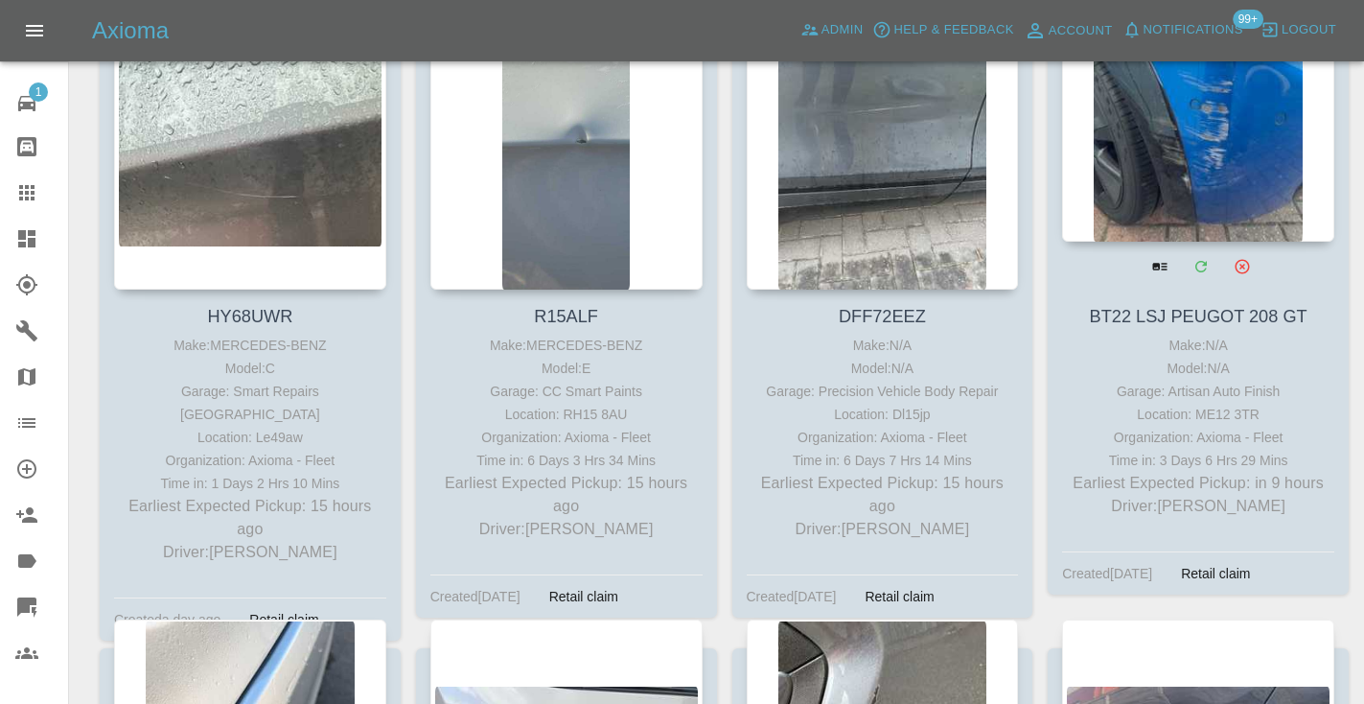
scroll to position [422, 0]
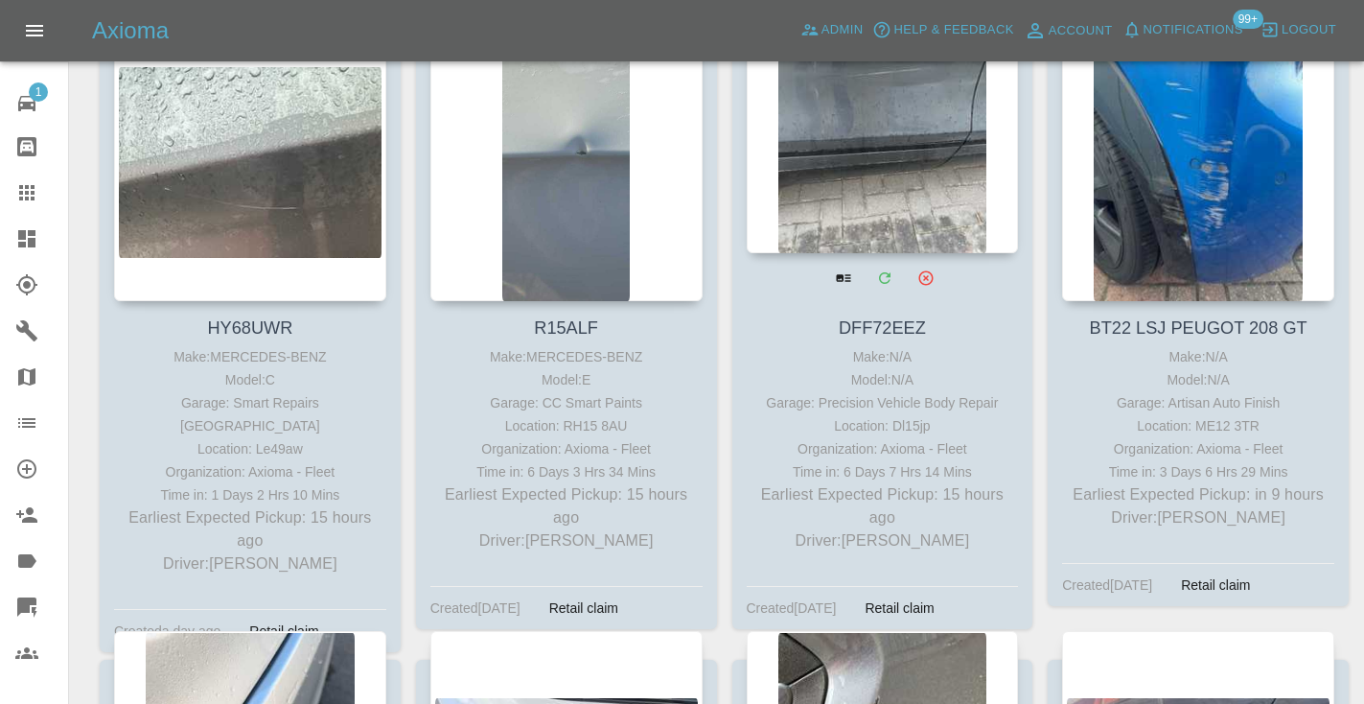
click at [901, 154] on div at bounding box center [883, 113] width 272 height 280
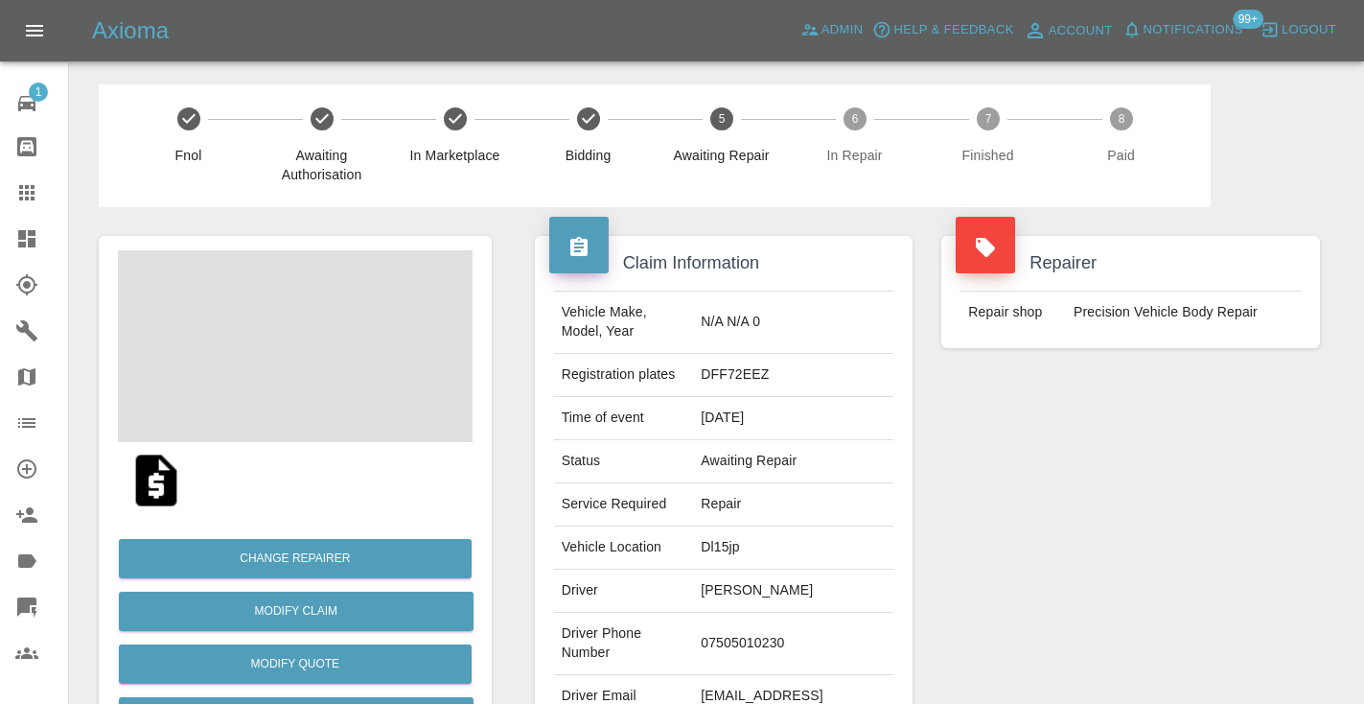
click at [760, 631] on td "07505010230" at bounding box center [793, 644] width 200 height 62
copy td "07505010230"
click at [973, 529] on div "Repairer Repair shop Precision Vehicle Body Repair" at bounding box center [1130, 493] width 407 height 572
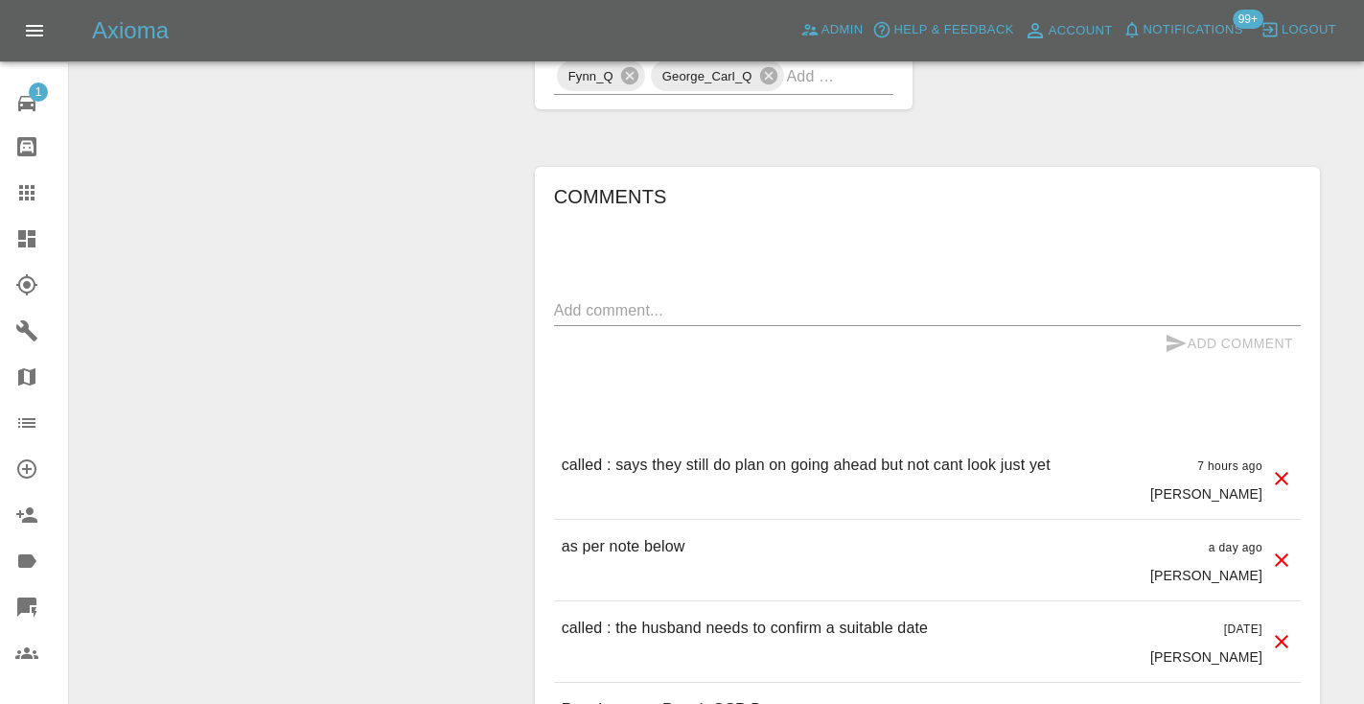
scroll to position [1587, 0]
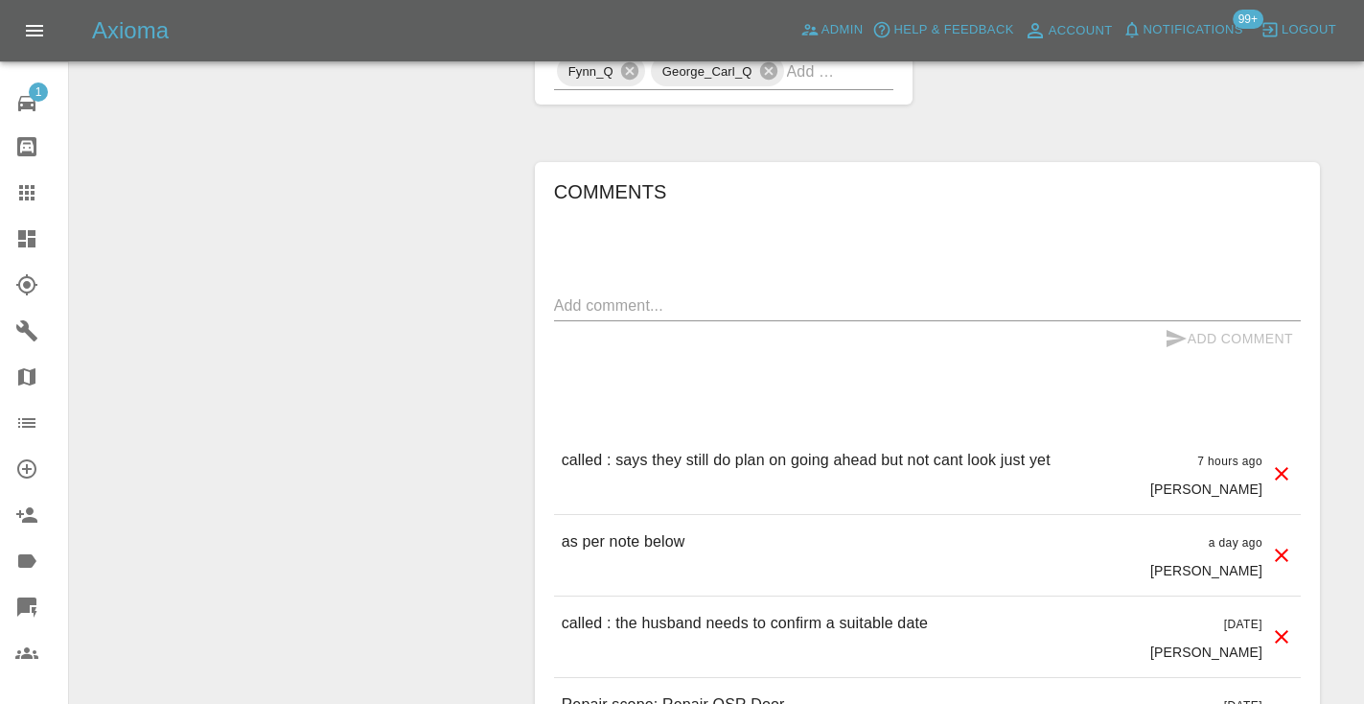
click at [27, 192] on icon at bounding box center [26, 192] width 15 height 15
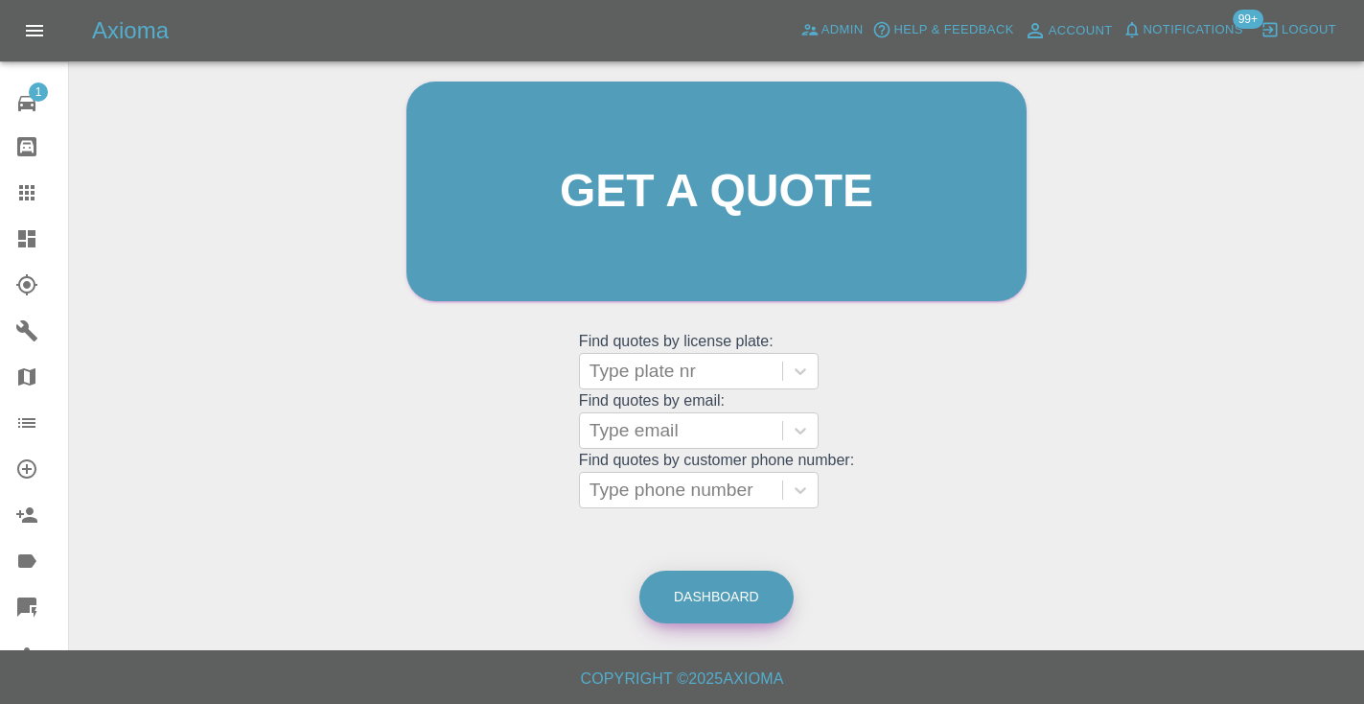
scroll to position [193, 0]
click at [734, 597] on link "Dashboard" at bounding box center [716, 597] width 154 height 53
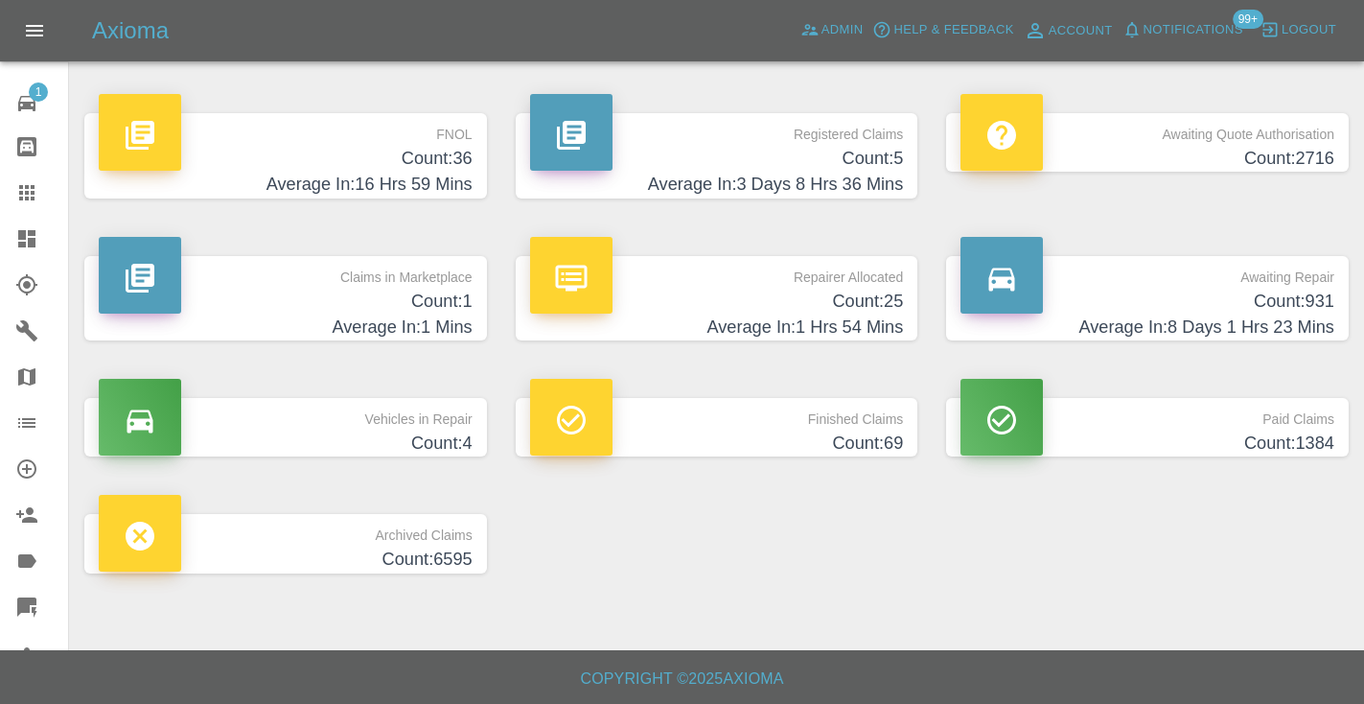
click at [1285, 291] on h4 "Count: 931" at bounding box center [1148, 302] width 374 height 26
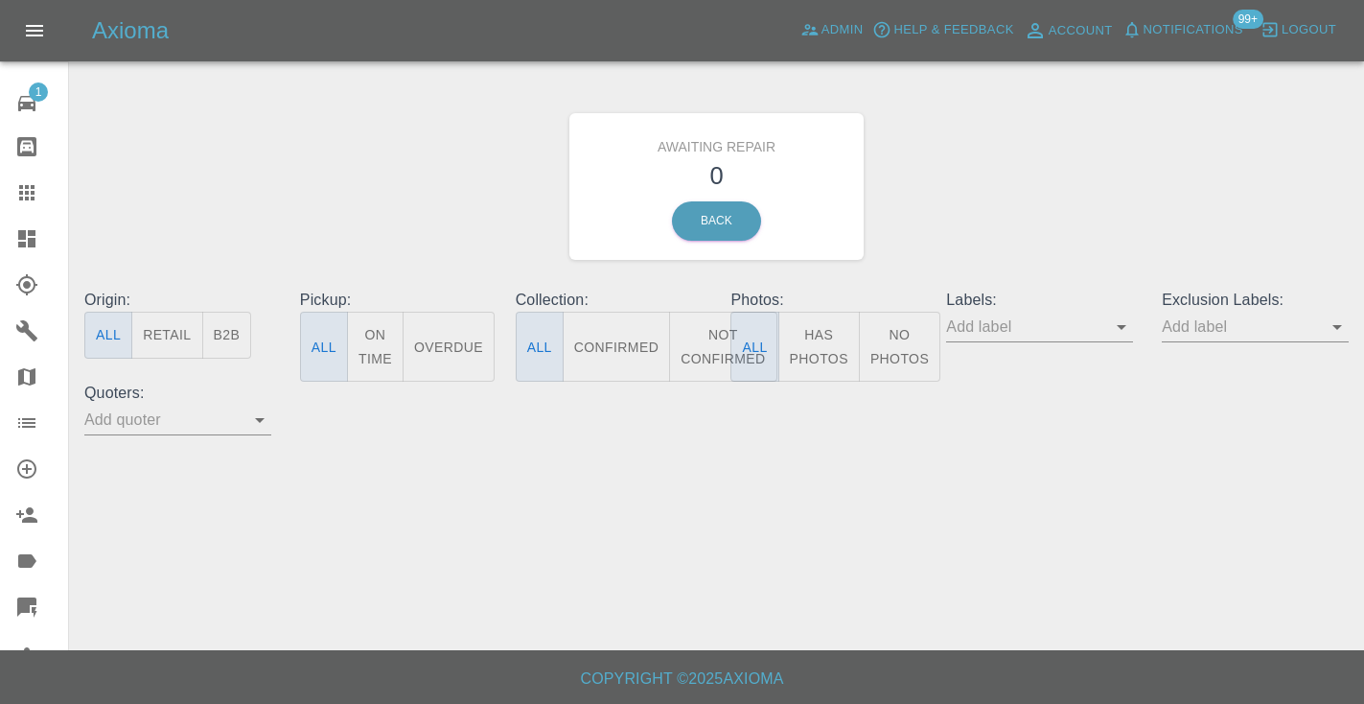
click at [707, 357] on button "Not Confirmed" at bounding box center [722, 347] width 107 height 70
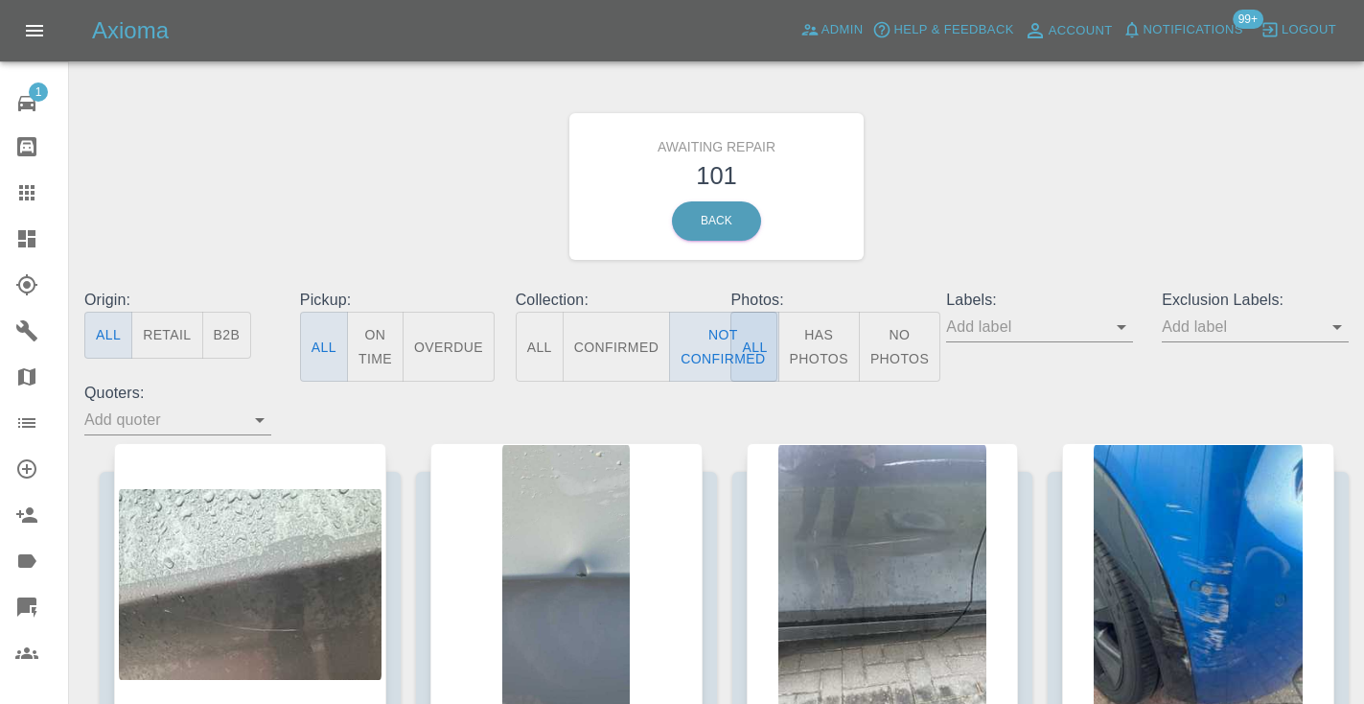
click at [997, 225] on div "Awaiting Repair 101 Back" at bounding box center [716, 186] width 1293 height 204
click at [1001, 172] on div "Awaiting Repair 101 Back" at bounding box center [716, 186] width 1293 height 204
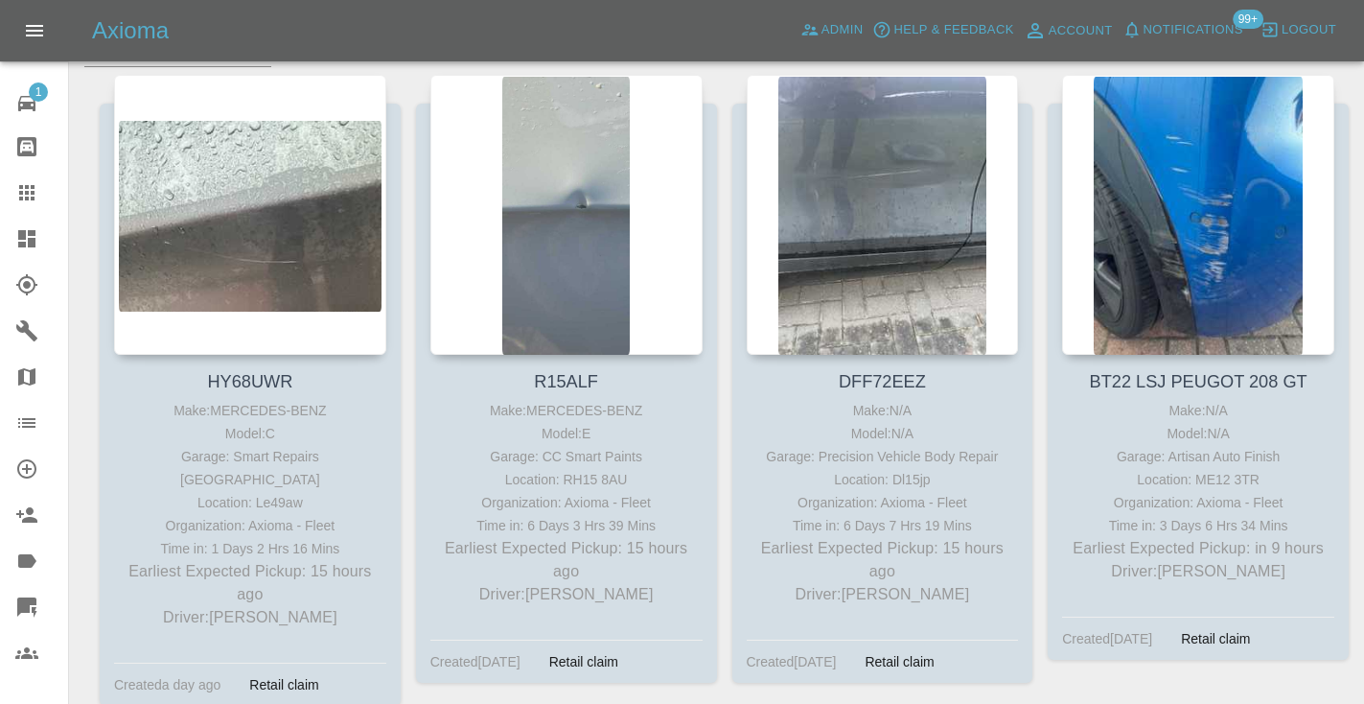
scroll to position [373, 0]
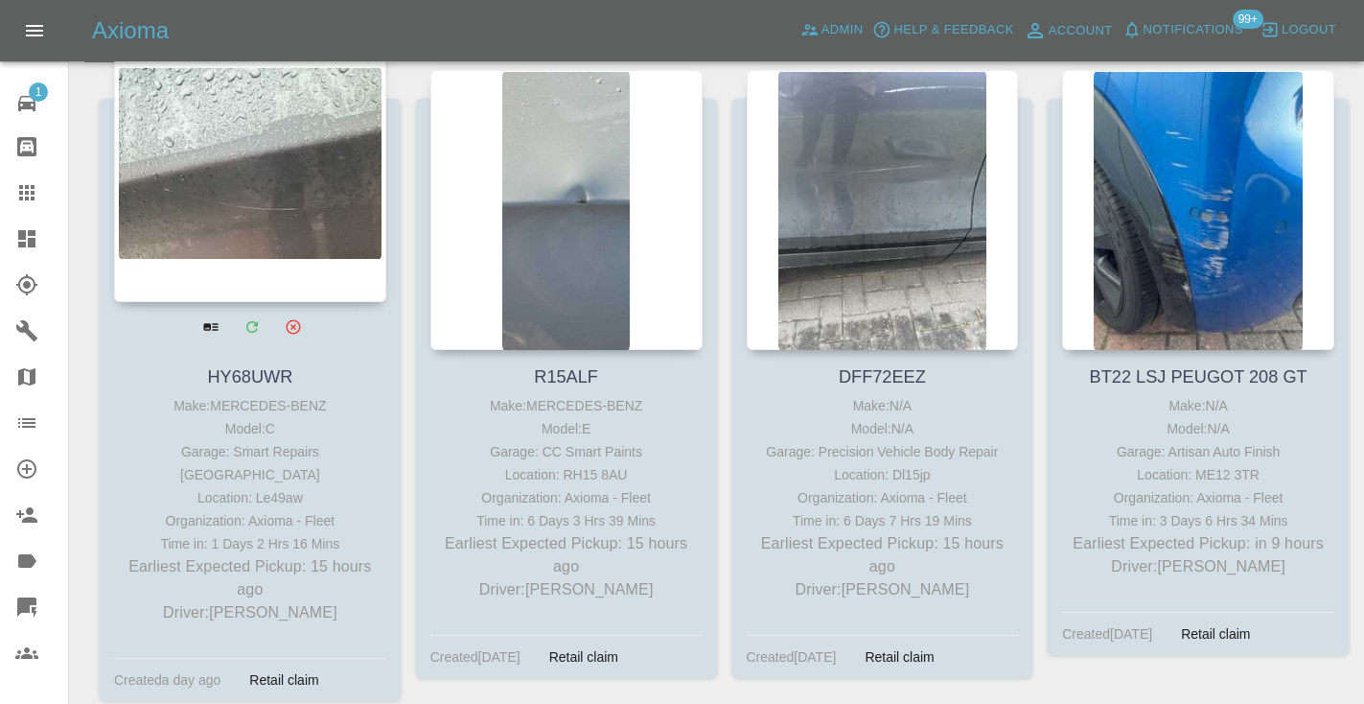
click at [314, 201] on div at bounding box center [250, 162] width 272 height 280
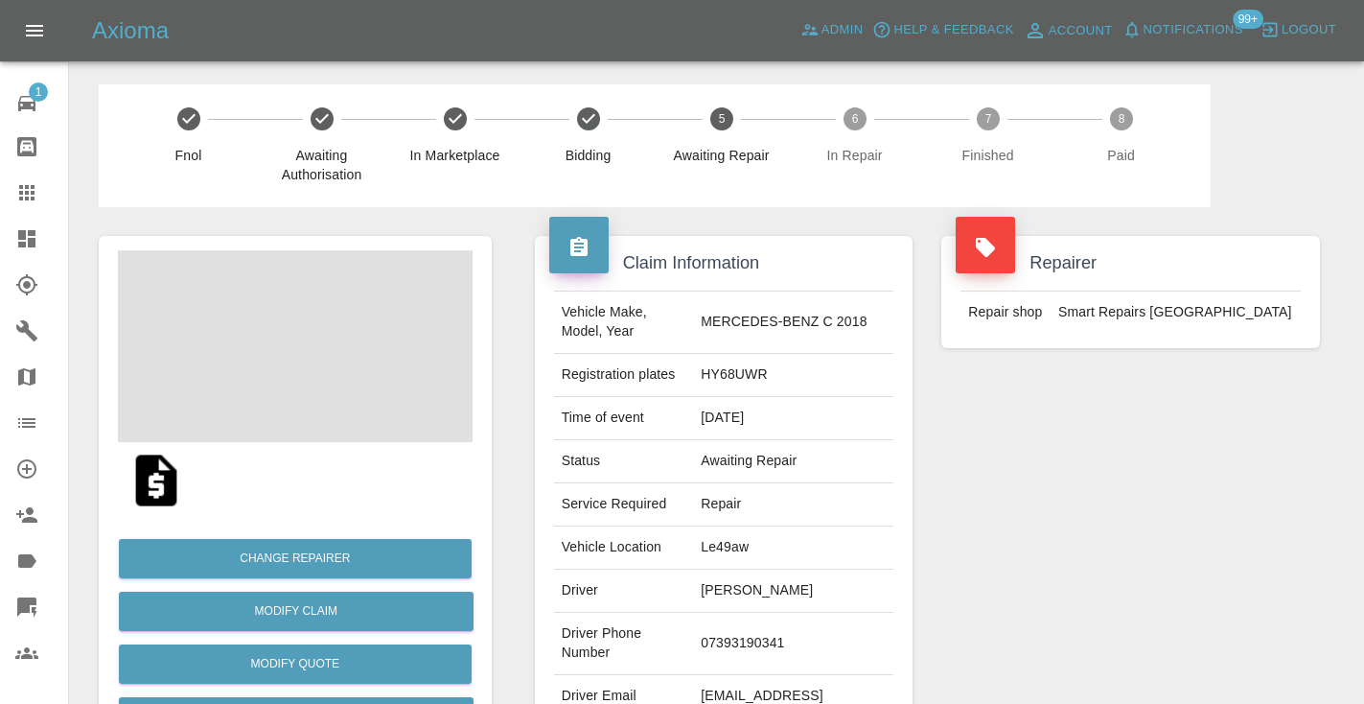
click at [762, 643] on td "07393190341" at bounding box center [793, 644] width 200 height 62
click at [762, 638] on td "07393190341" at bounding box center [793, 644] width 200 height 62
copy td "07393190341"
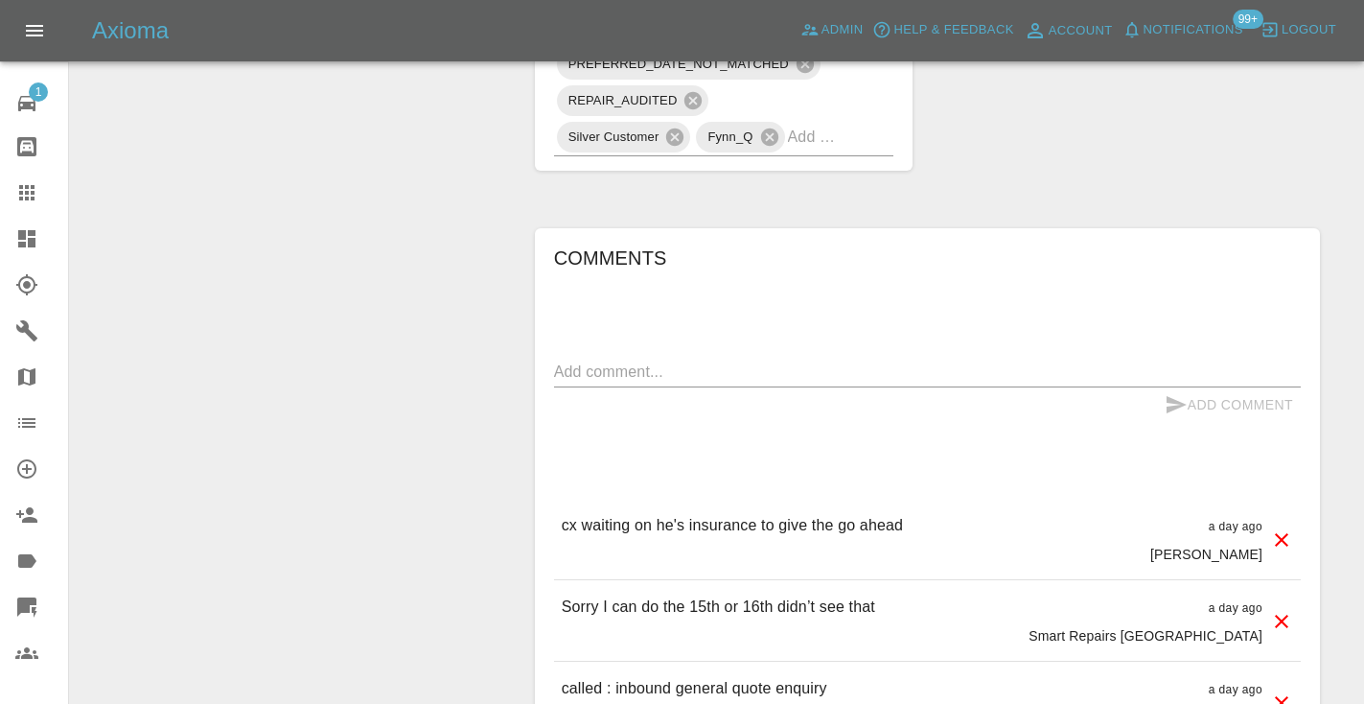
scroll to position [1259, 0]
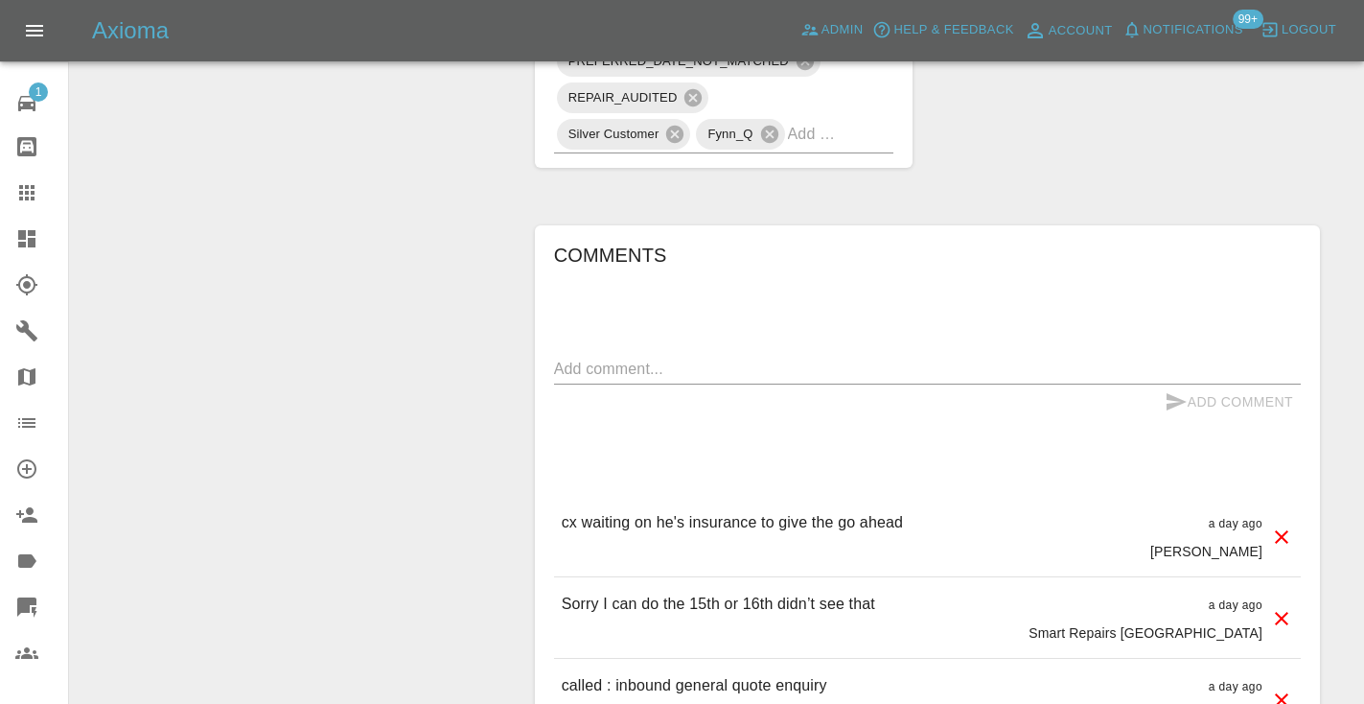
click at [580, 358] on textarea at bounding box center [927, 369] width 747 height 22
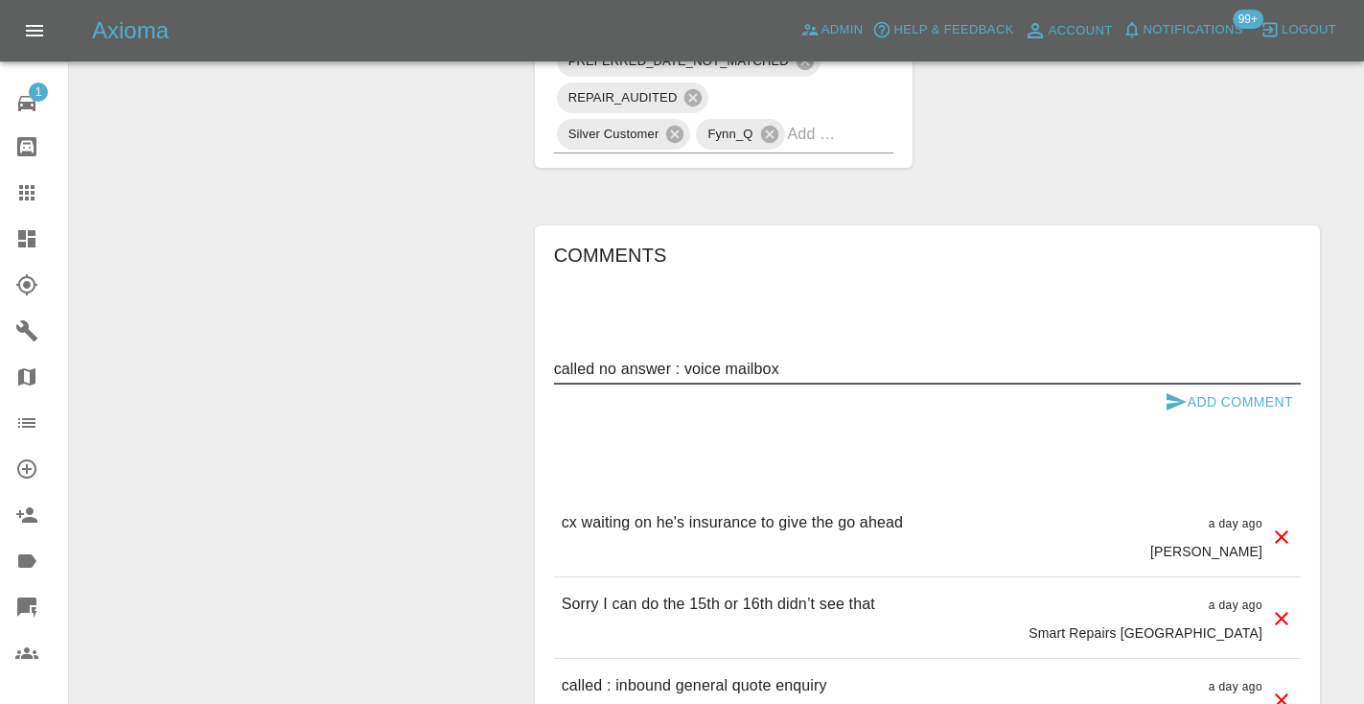
type textarea "called no answer : voice mailbox"
click at [1195, 384] on button "Add Comment" at bounding box center [1229, 401] width 144 height 35
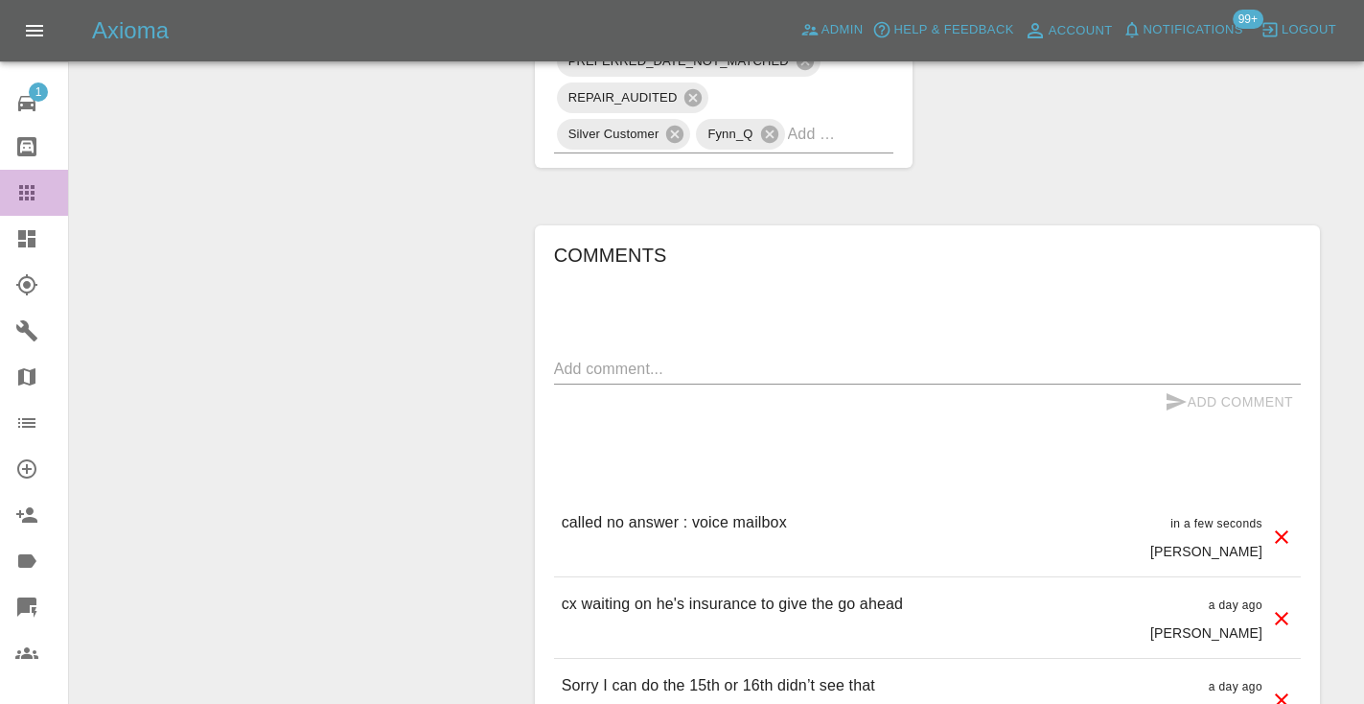
click at [30, 196] on icon at bounding box center [26, 192] width 23 height 23
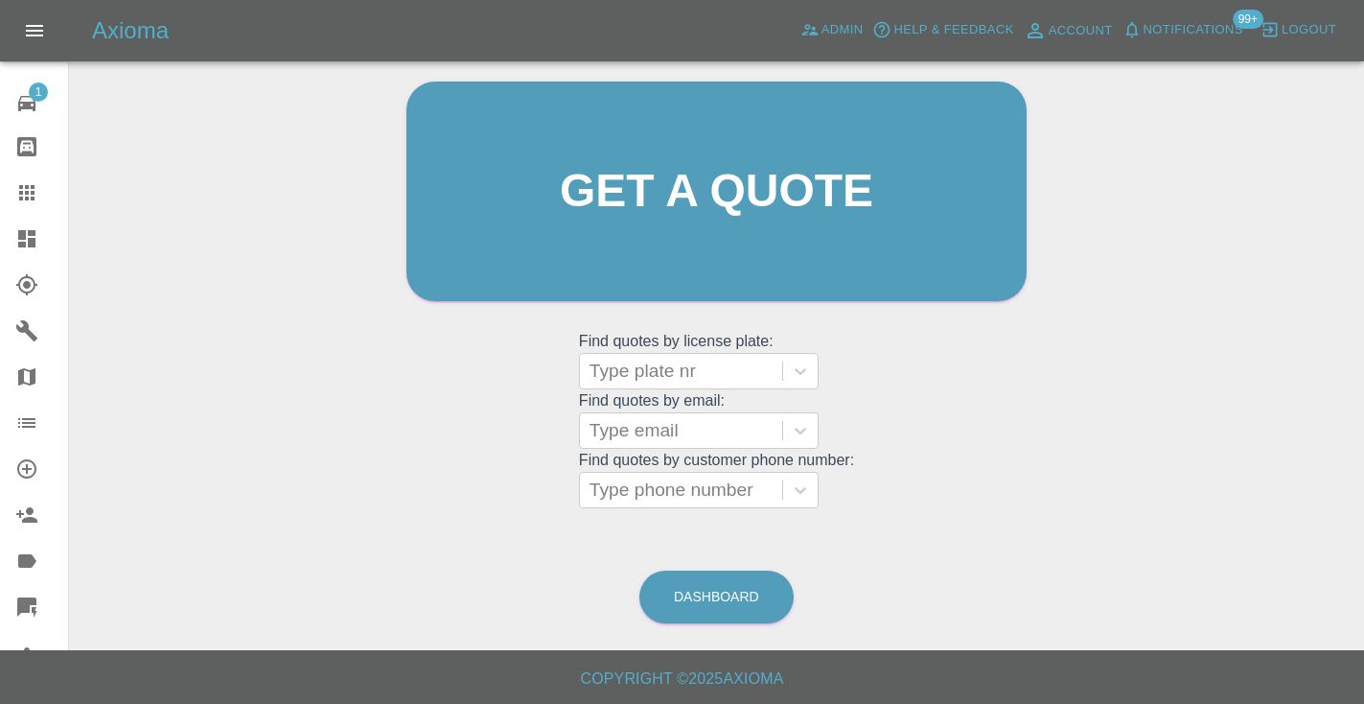
scroll to position [145, 0]
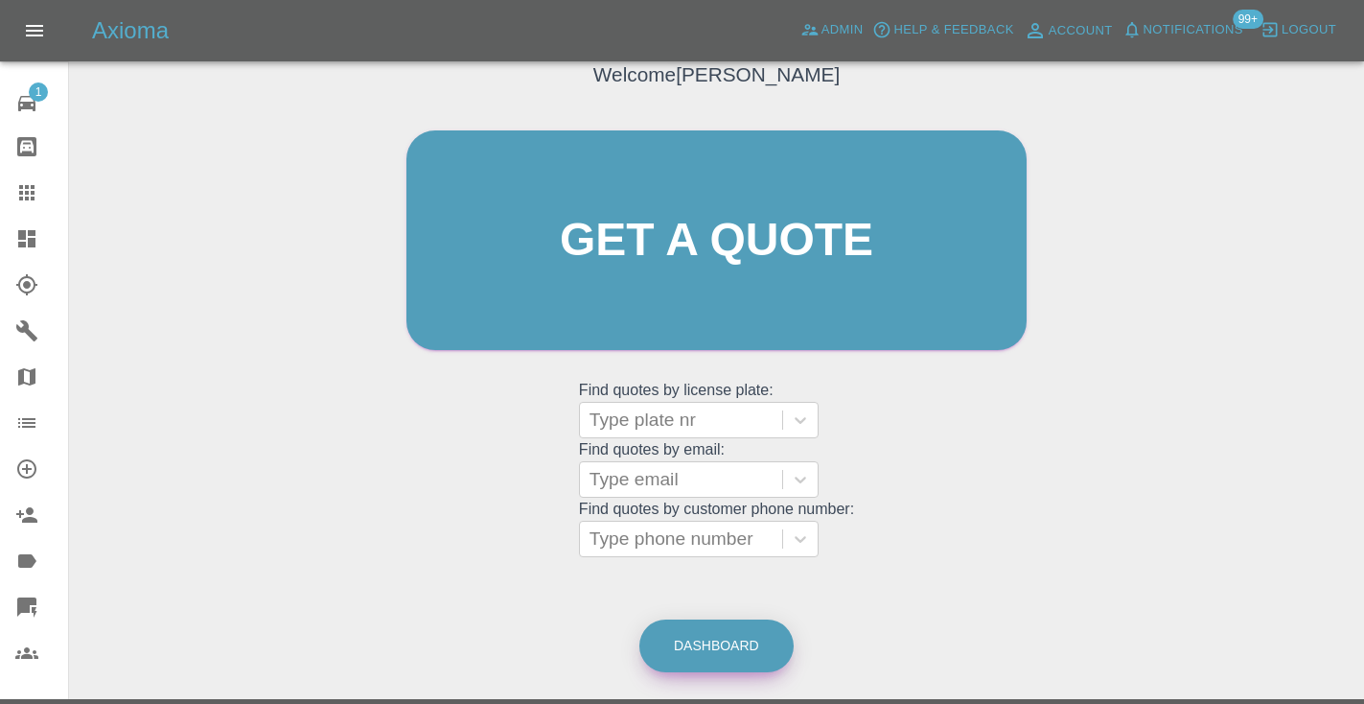
click at [706, 643] on link "Dashboard" at bounding box center [716, 645] width 154 height 53
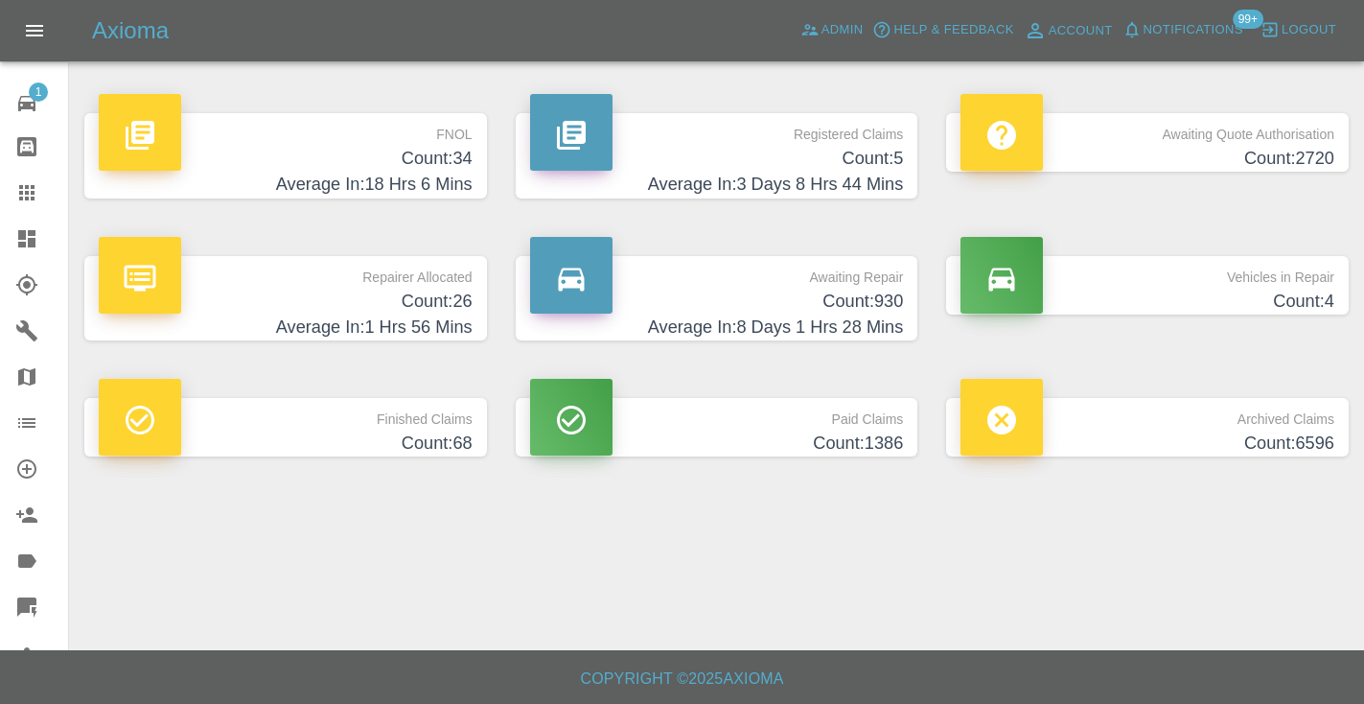
click at [882, 309] on h4 "Count: 930" at bounding box center [717, 302] width 374 height 26
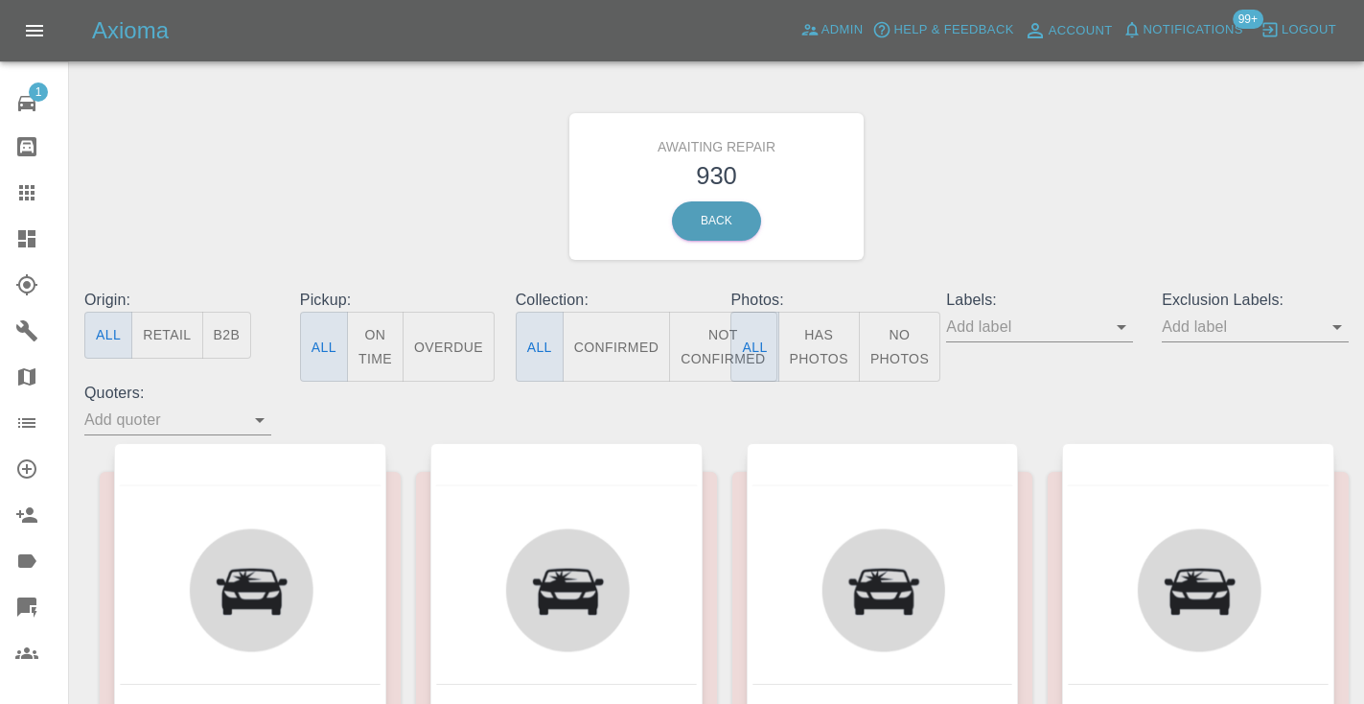
click at [685, 359] on button "Not Confirmed" at bounding box center [722, 347] width 107 height 70
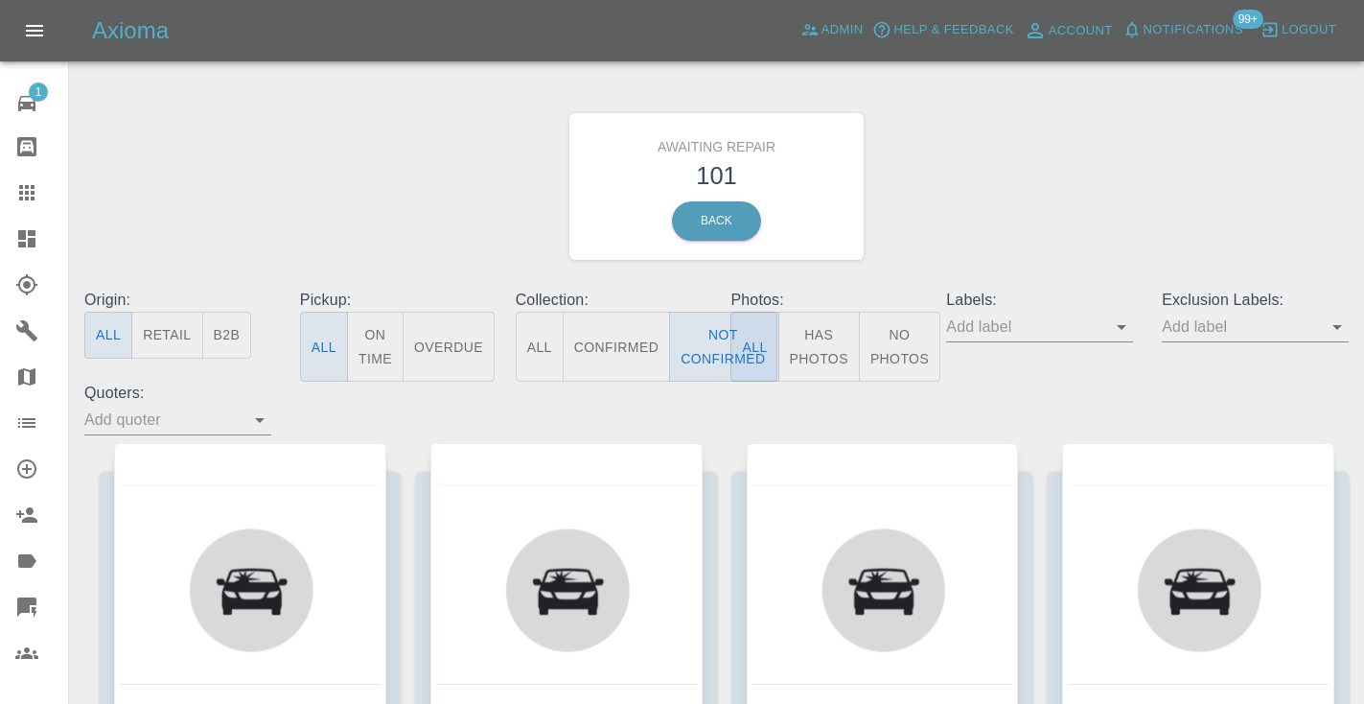
click at [1032, 179] on div "Awaiting Repair 101 Back" at bounding box center [716, 186] width 1293 height 204
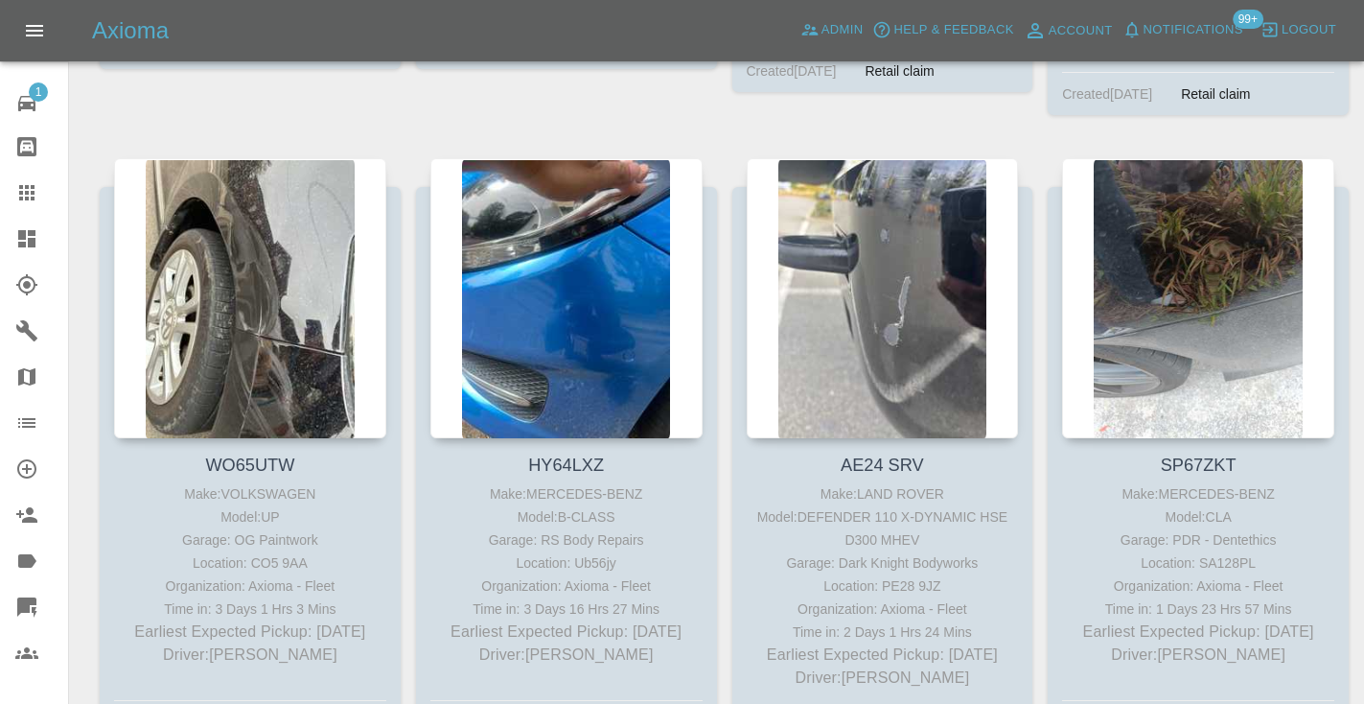
scroll to position [4759, 0]
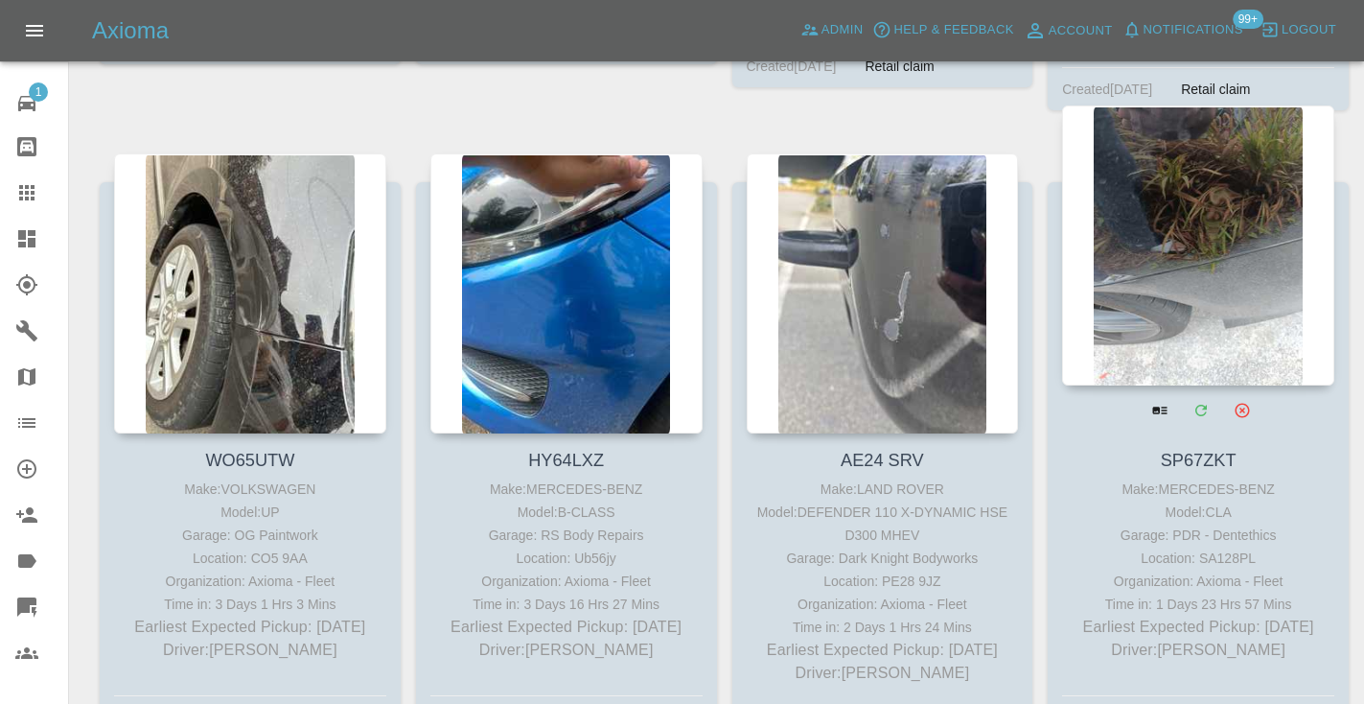
click at [1240, 262] on div at bounding box center [1198, 245] width 272 height 280
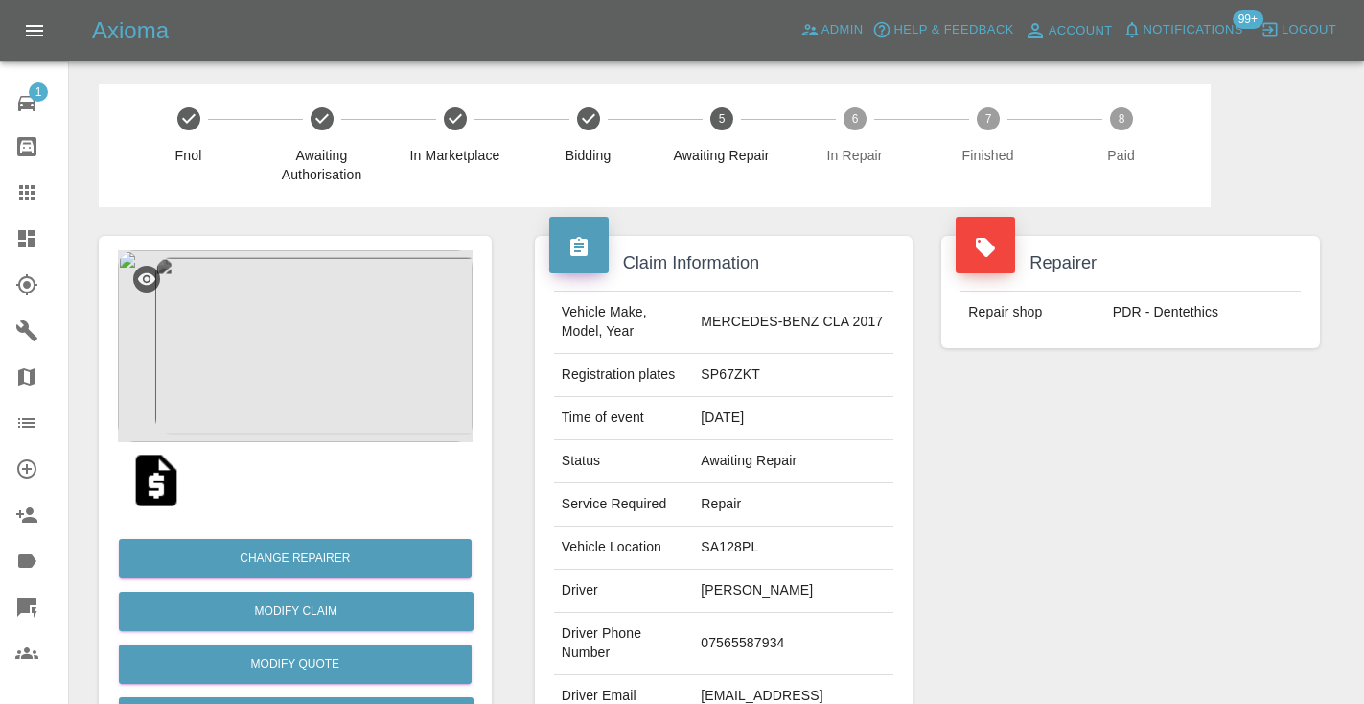
click at [757, 628] on td "07565587934" at bounding box center [793, 644] width 200 height 62
copy td "07565587934"
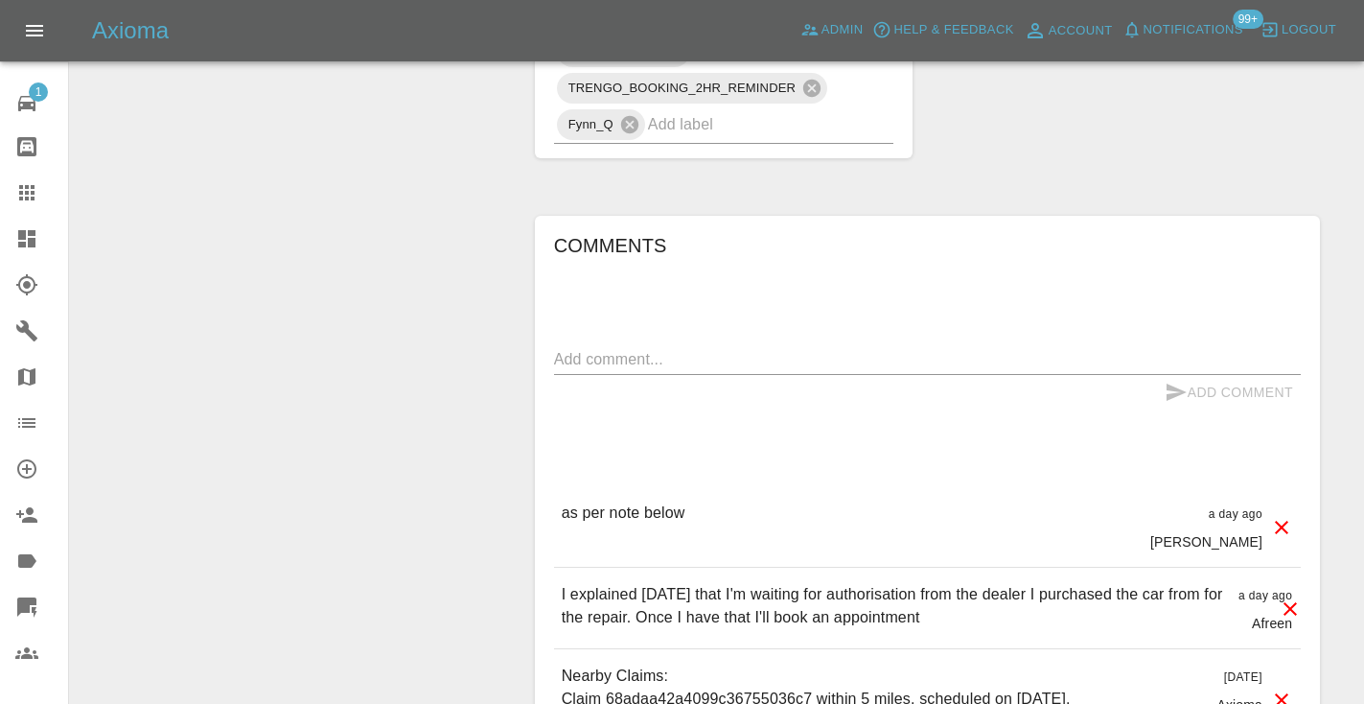
scroll to position [1472, 0]
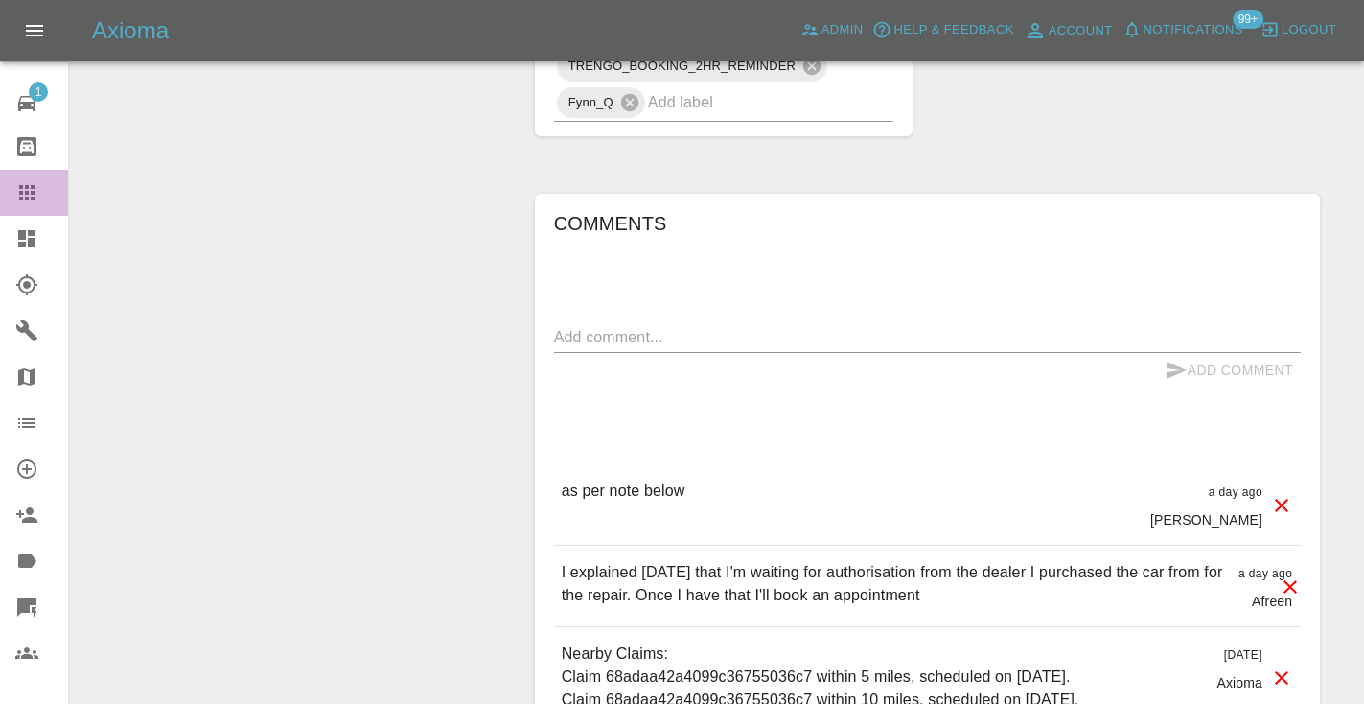
click at [16, 199] on icon at bounding box center [26, 192] width 23 height 23
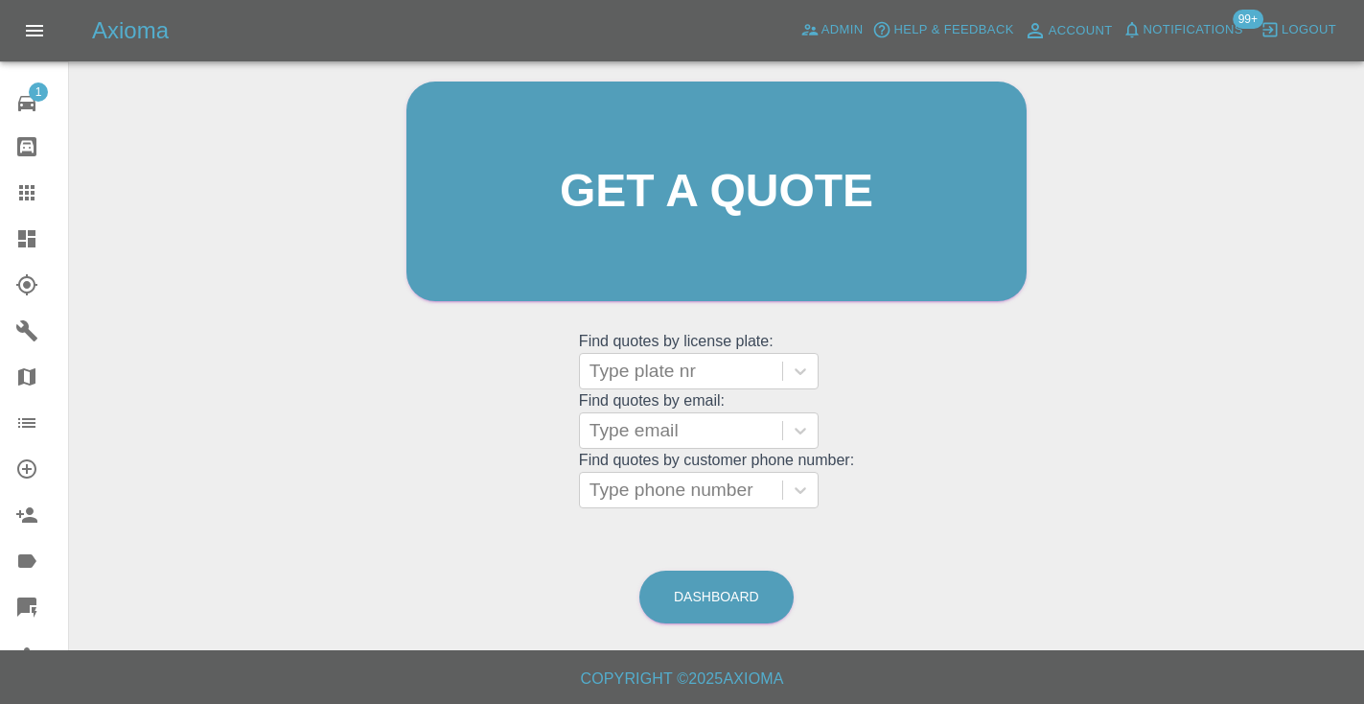
scroll to position [193, 0]
click at [742, 591] on link "Dashboard" at bounding box center [716, 597] width 154 height 53
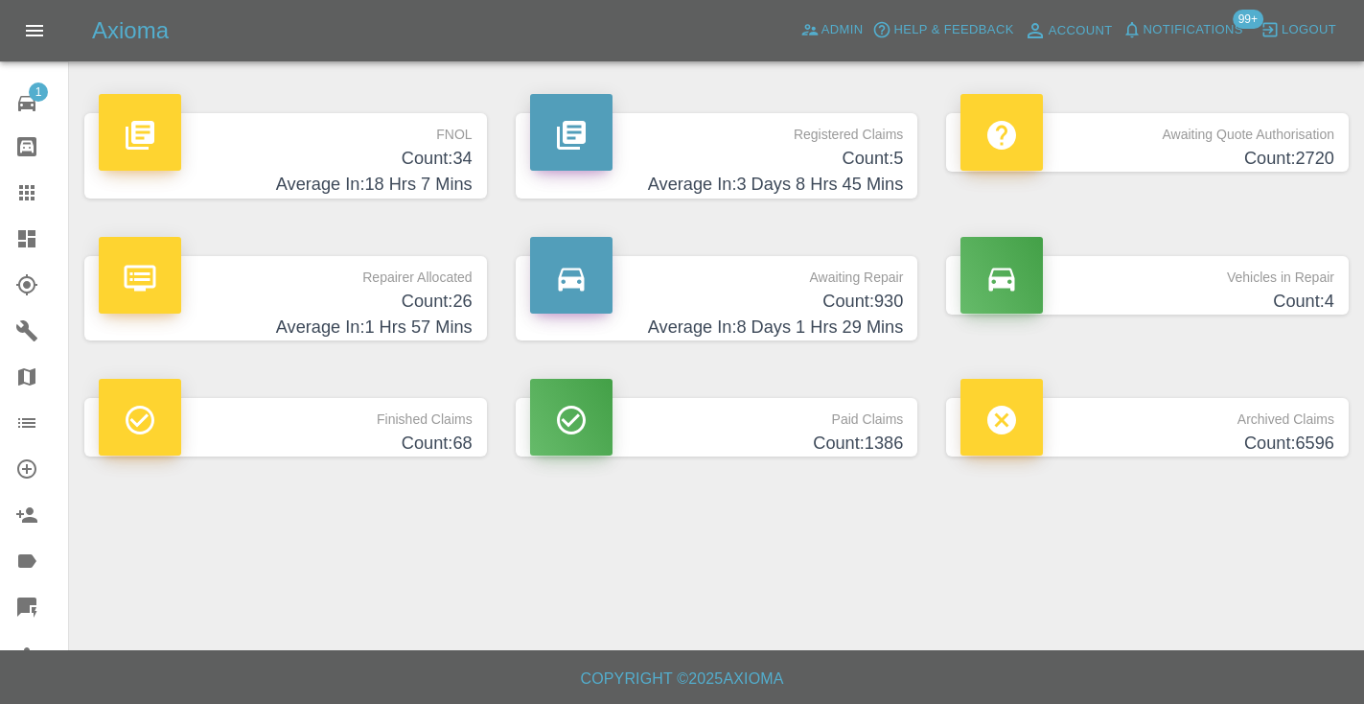
click at [856, 317] on h4 "Average In: 8 Days 1 Hrs 29 Mins" at bounding box center [717, 327] width 374 height 26
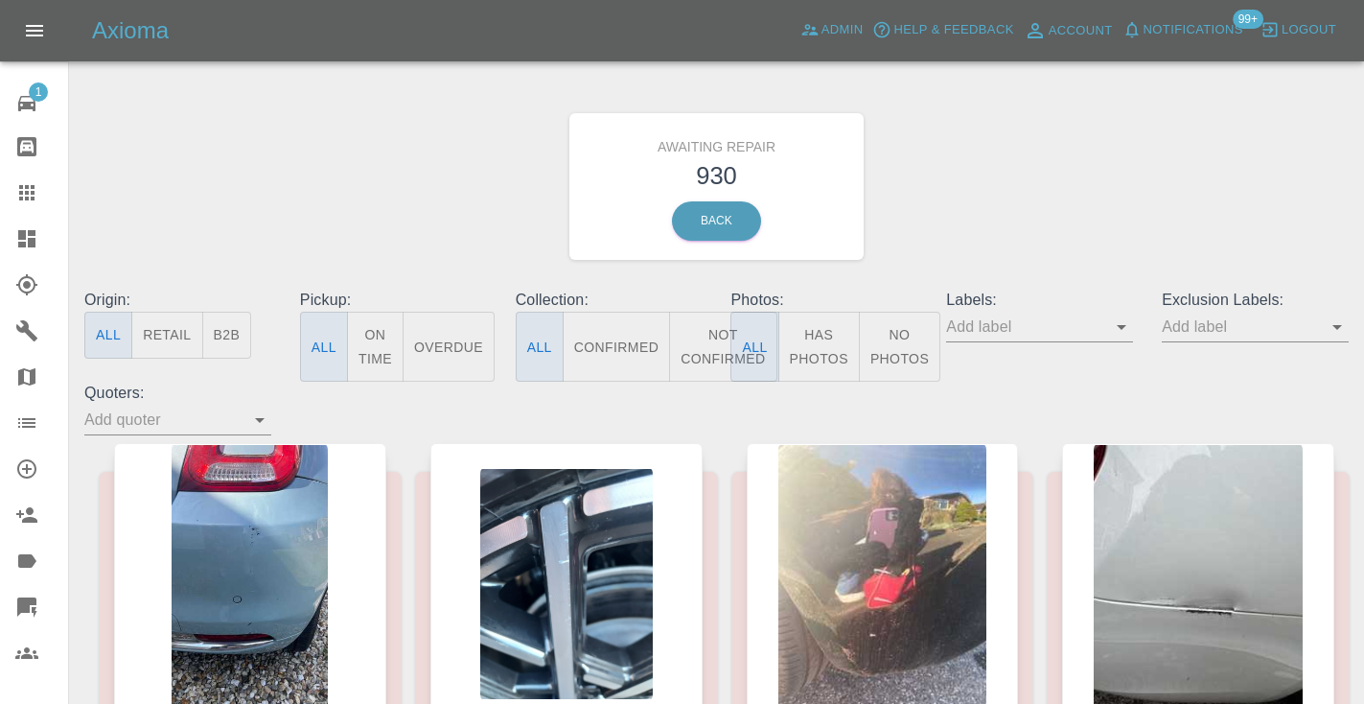
click at [701, 342] on button "Not Confirmed" at bounding box center [722, 347] width 107 height 70
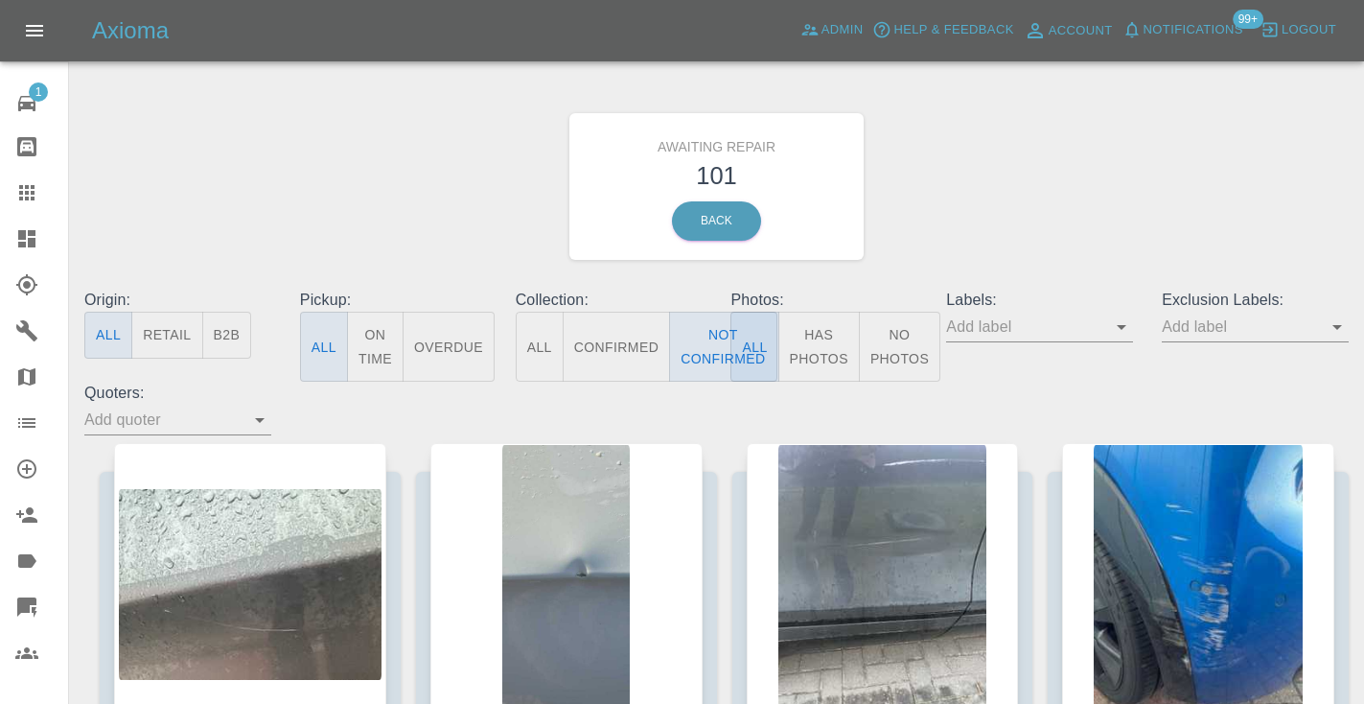
type button "false"
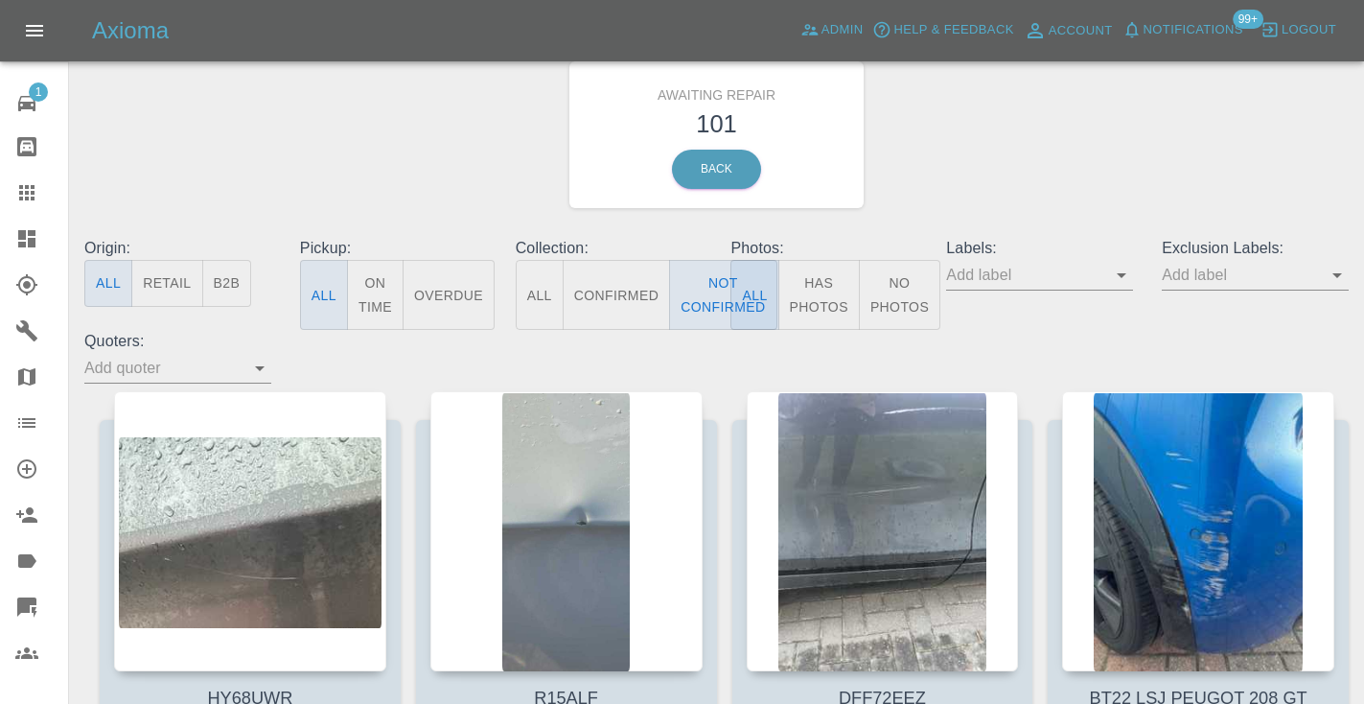
scroll to position [58, 0]
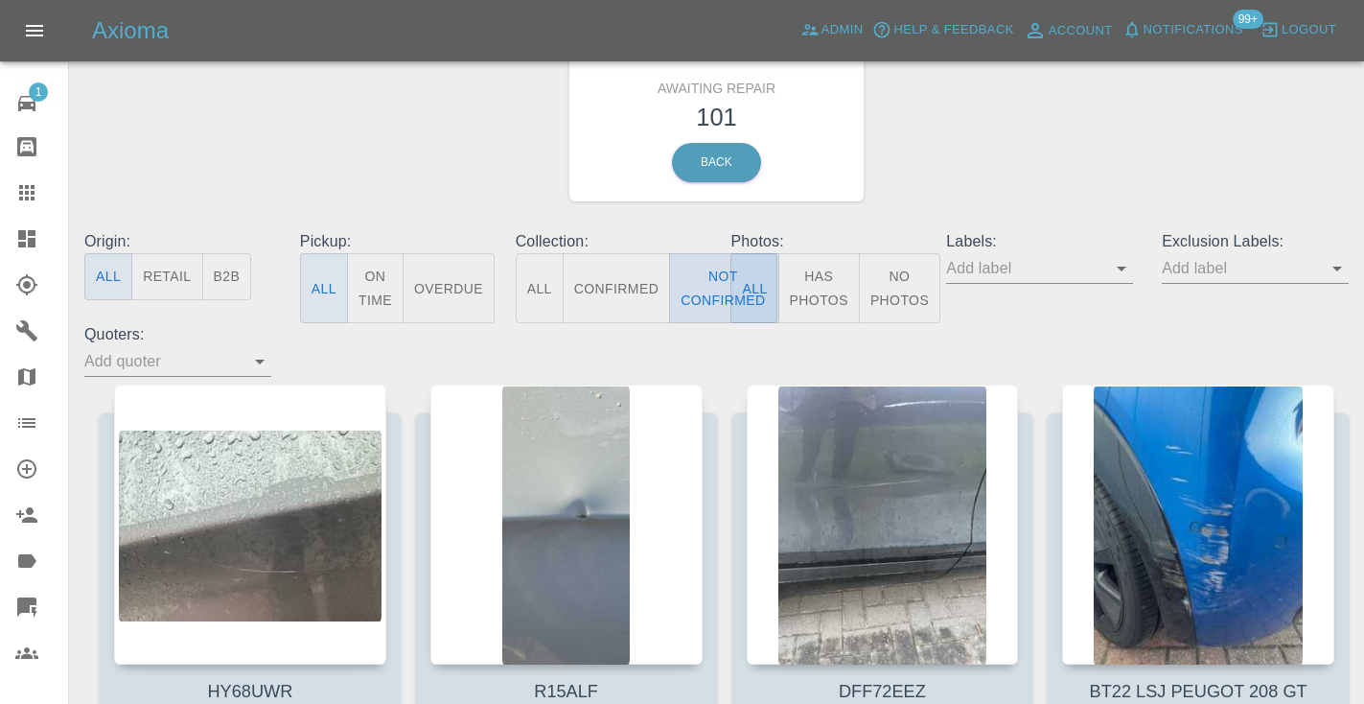
click at [709, 287] on button "Not Confirmed" at bounding box center [722, 288] width 107 height 70
click at [973, 89] on div "Awaiting Repair 101 Back" at bounding box center [716, 128] width 1293 height 204
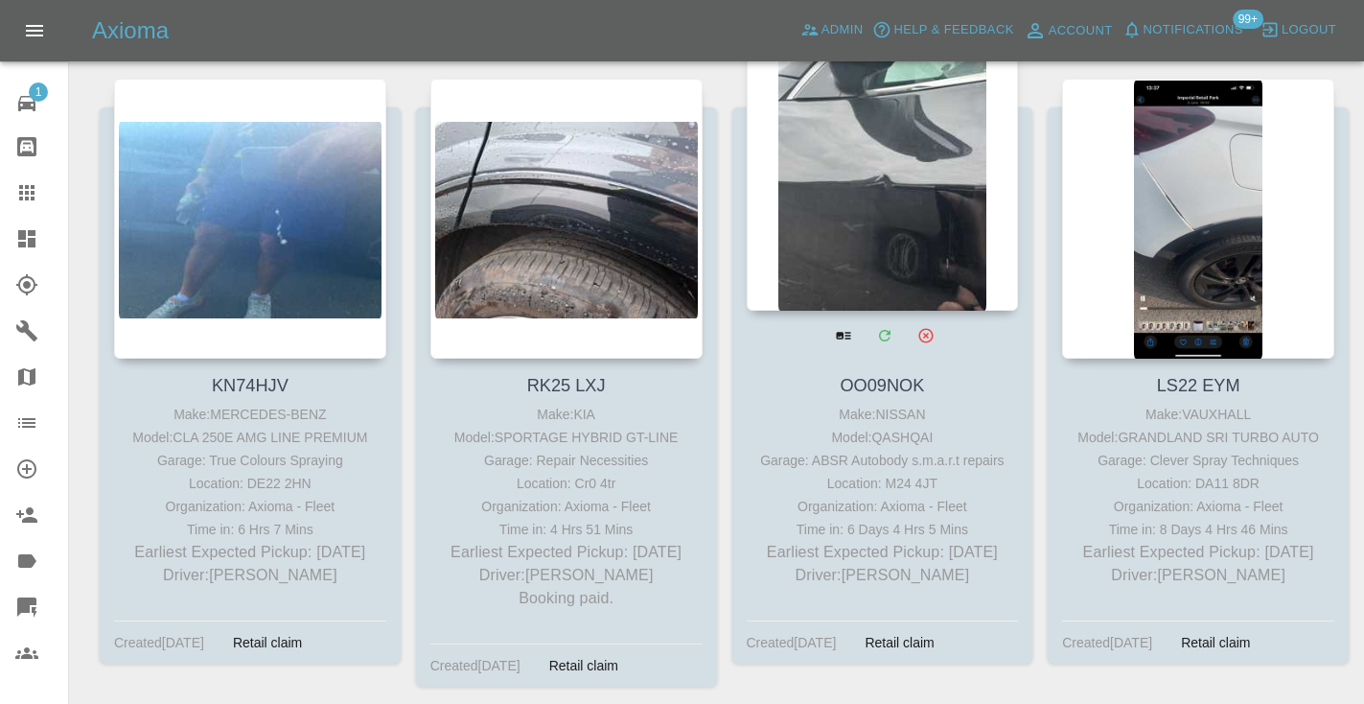
scroll to position [6102, 0]
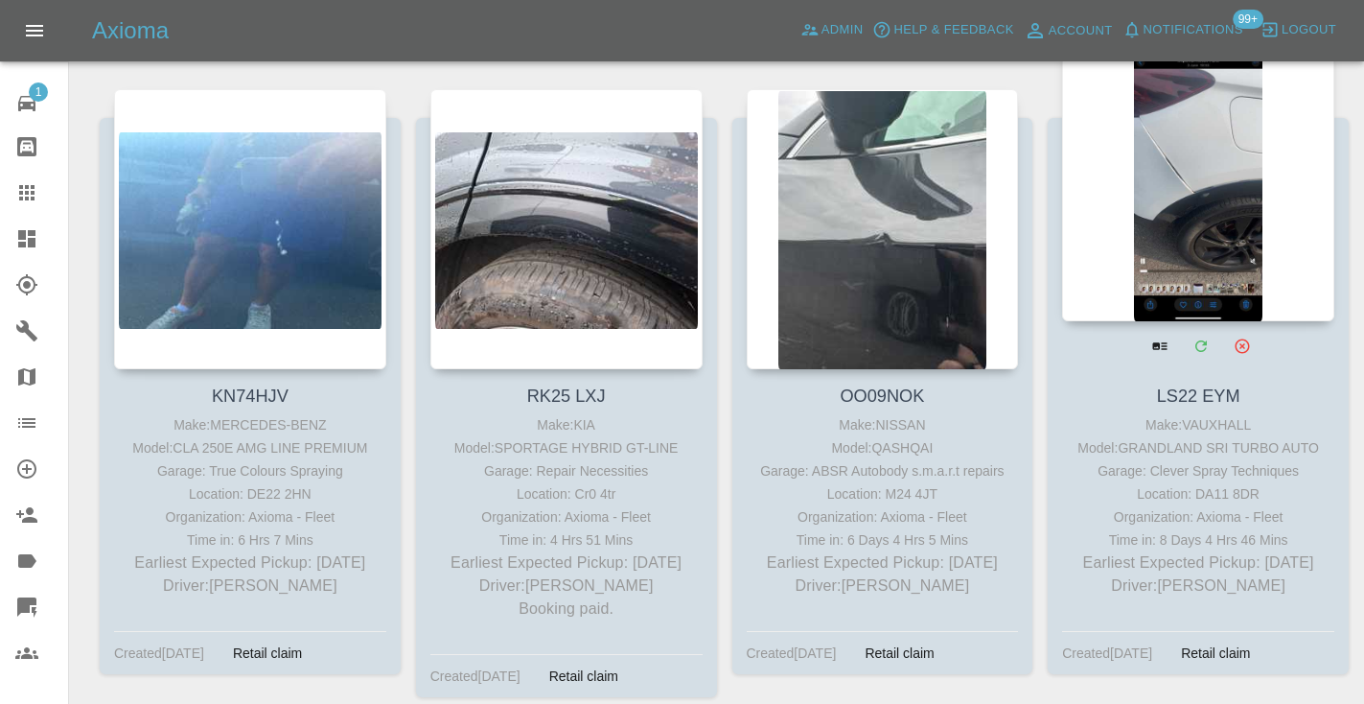
click at [1157, 155] on div at bounding box center [1198, 181] width 272 height 280
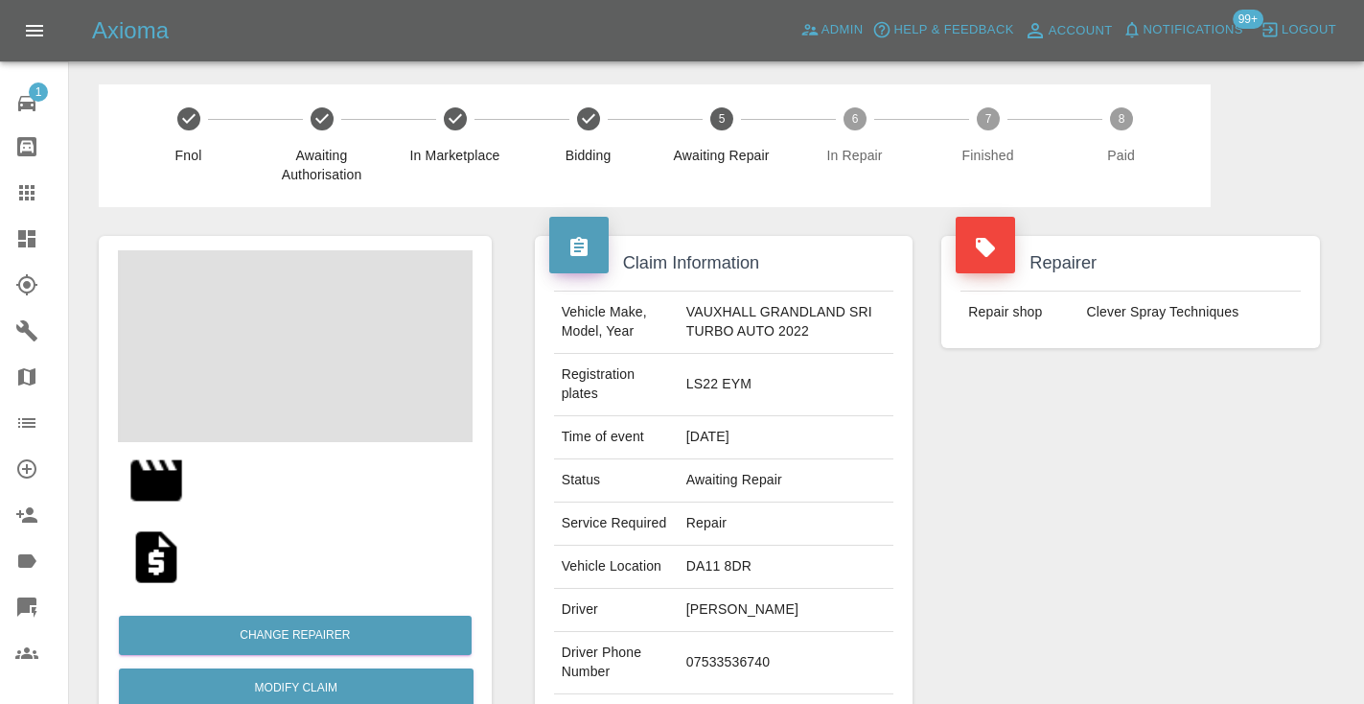
click at [710, 675] on td "07533536740" at bounding box center [786, 663] width 215 height 62
copy td "07533536740"
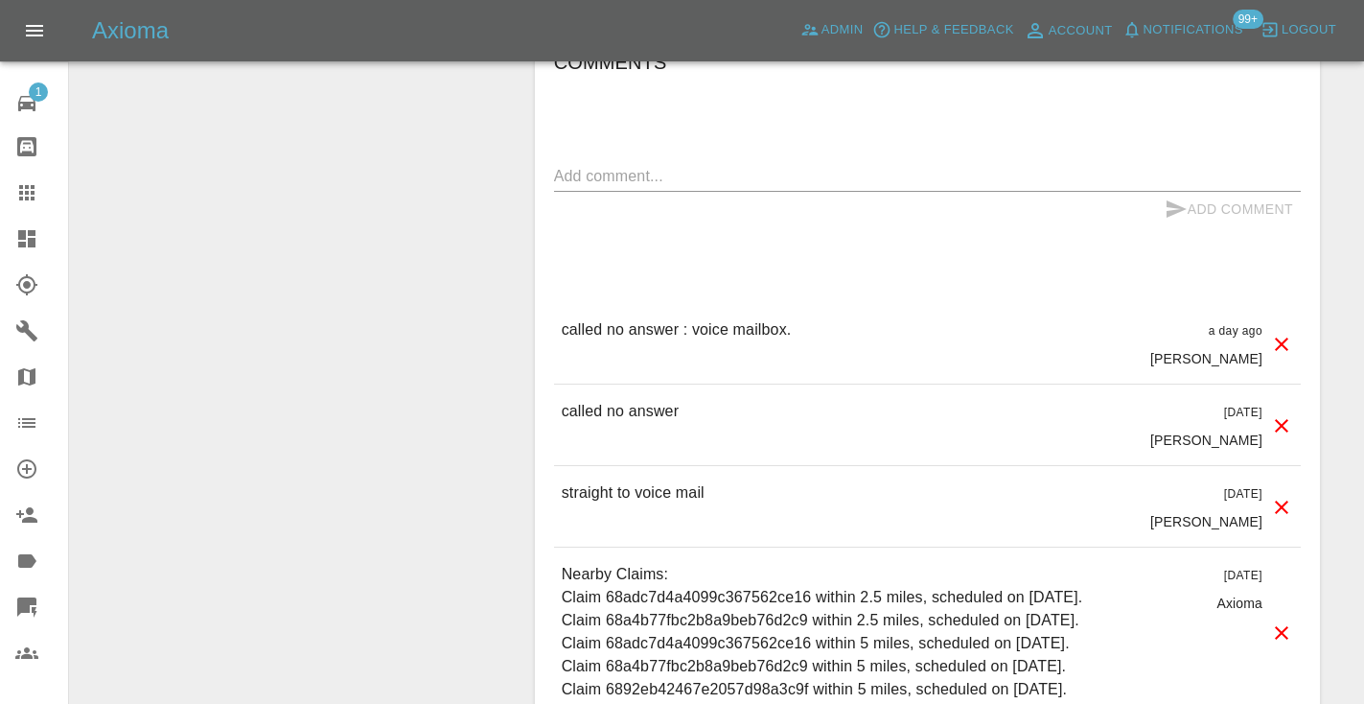
scroll to position [1717, 0]
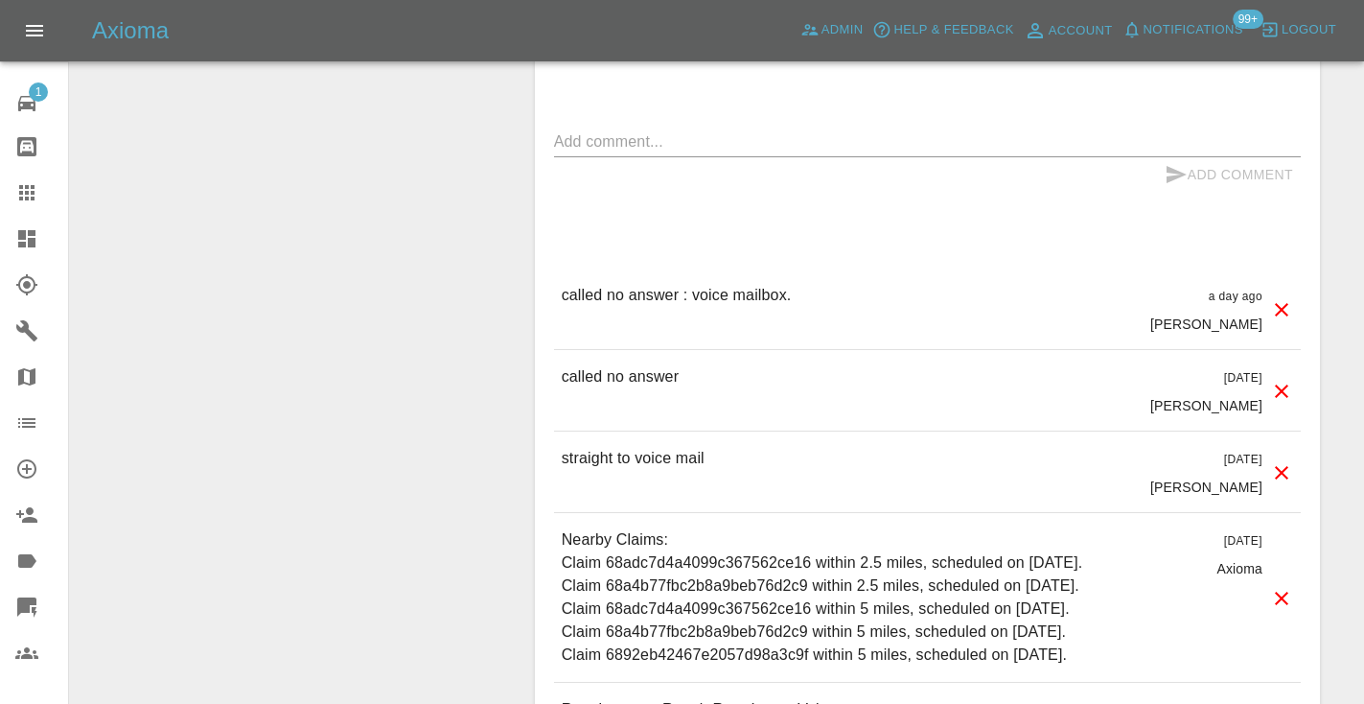
click at [576, 152] on textarea at bounding box center [927, 141] width 747 height 22
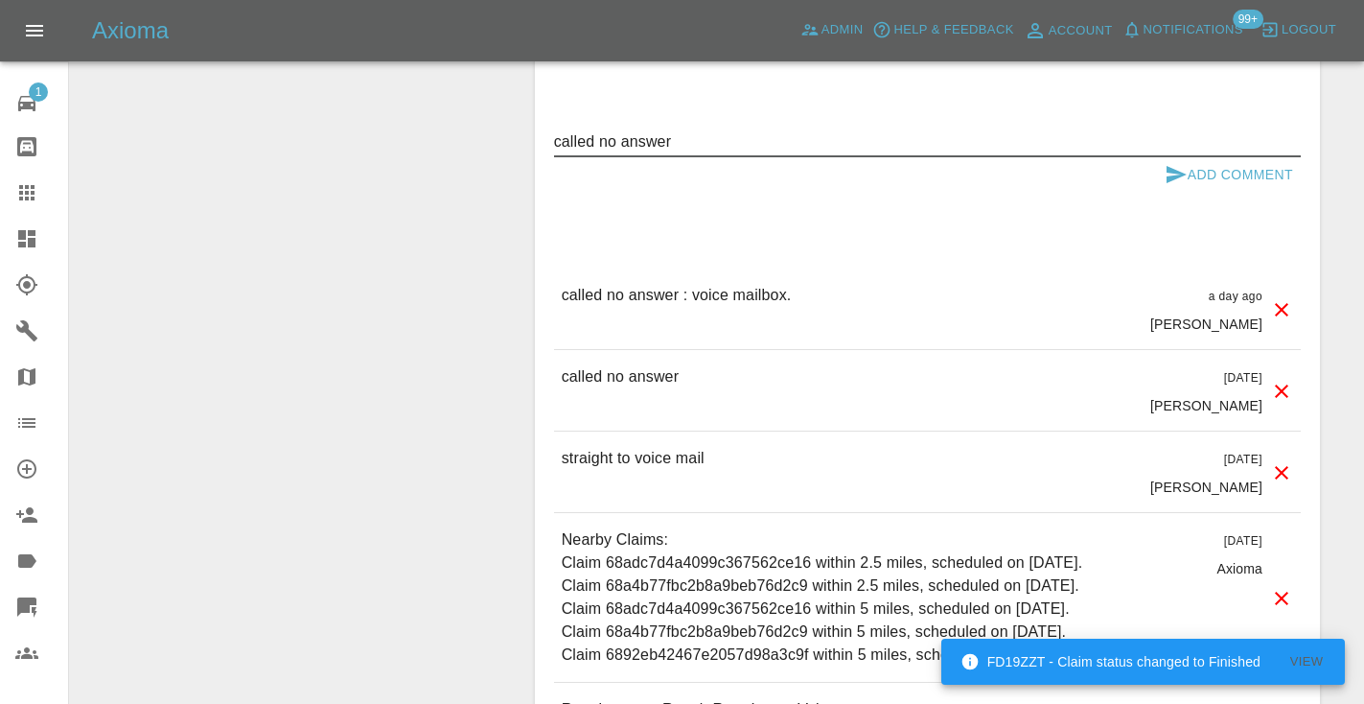
type textarea "called no answer"
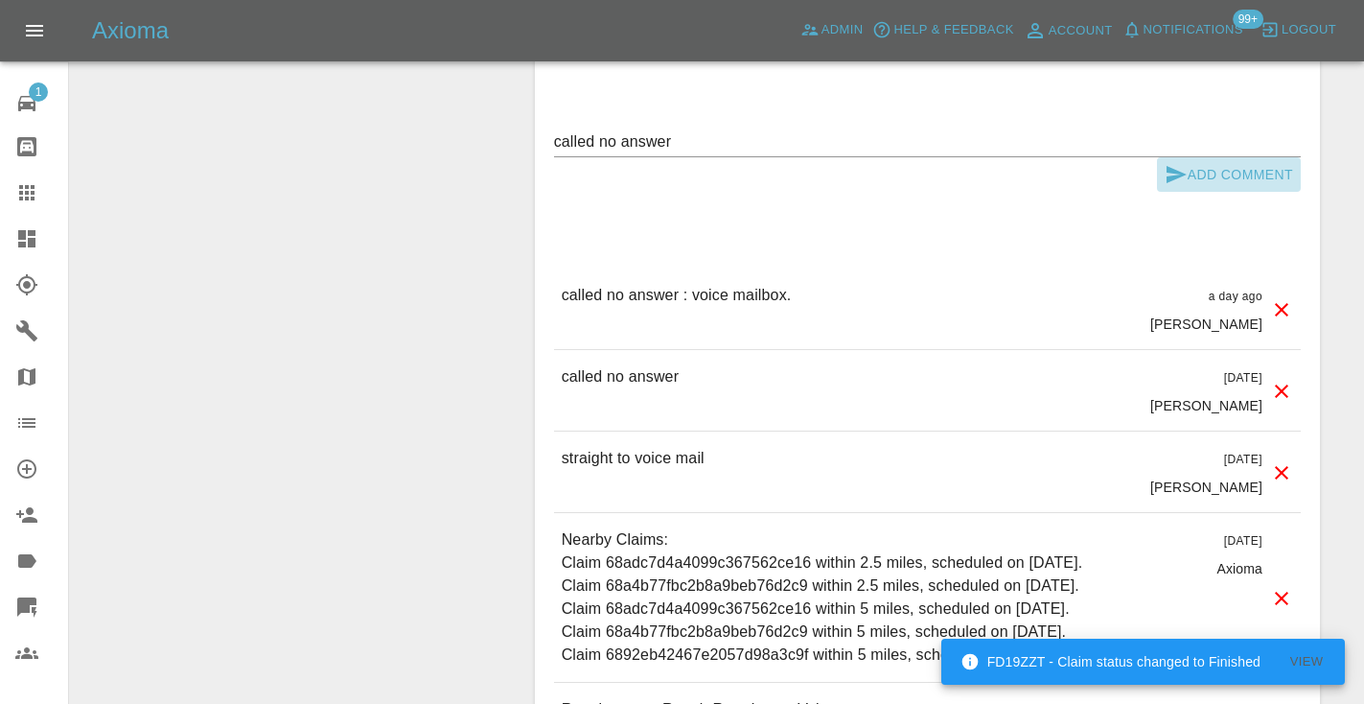
click at [1175, 185] on icon "submit" at bounding box center [1176, 174] width 23 height 23
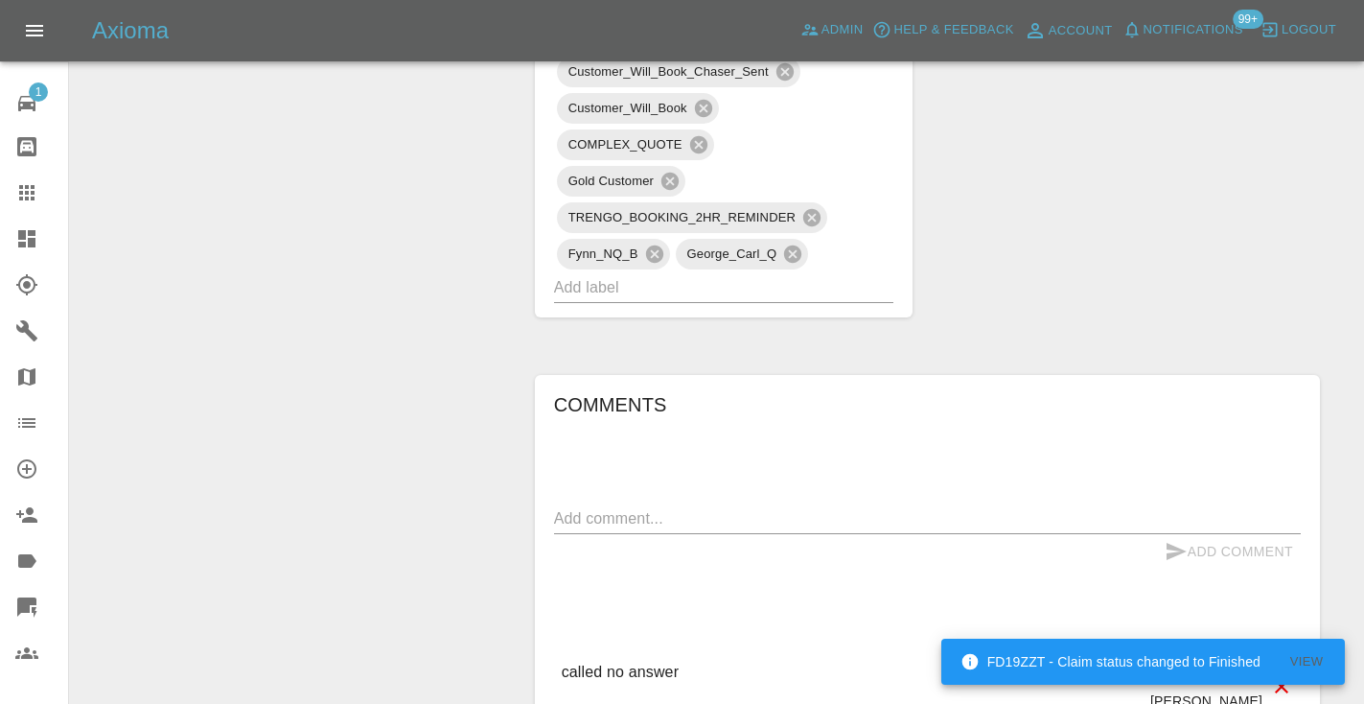
scroll to position [1337, 0]
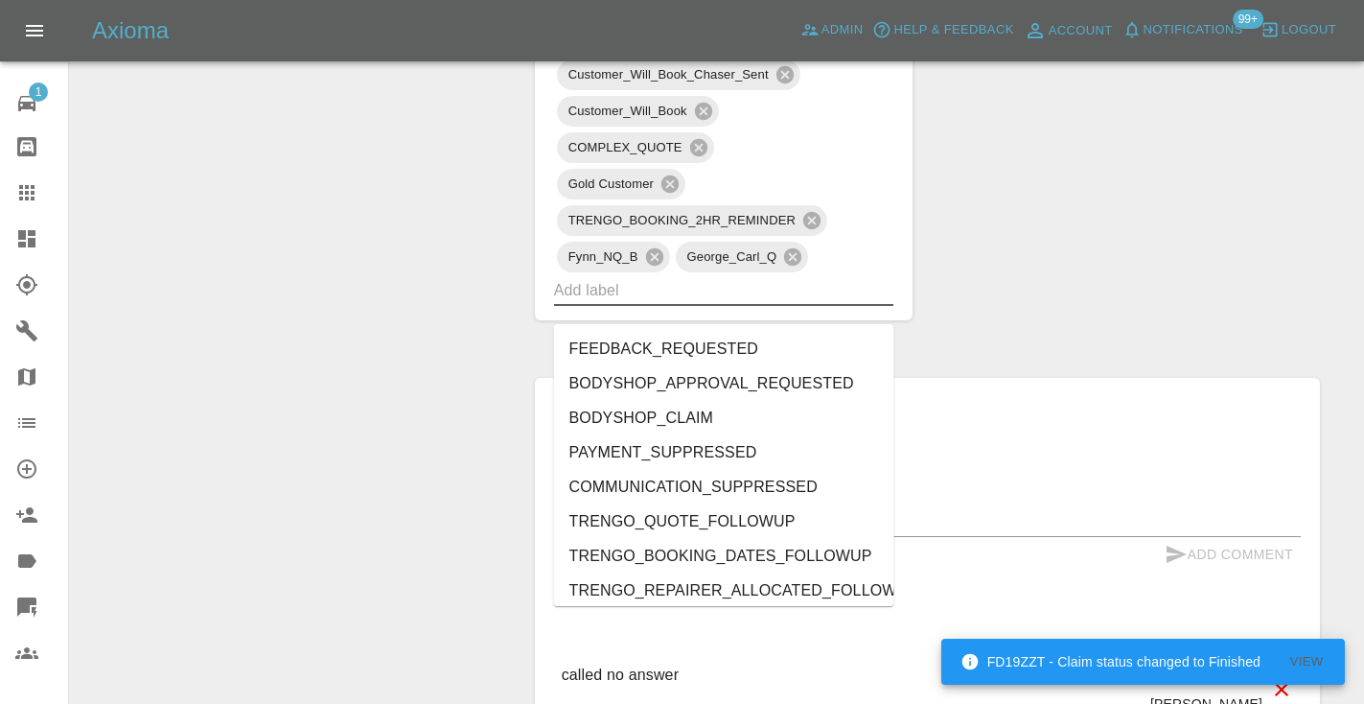
click at [669, 305] on input "text" at bounding box center [697, 290] width 287 height 30
type input "n"
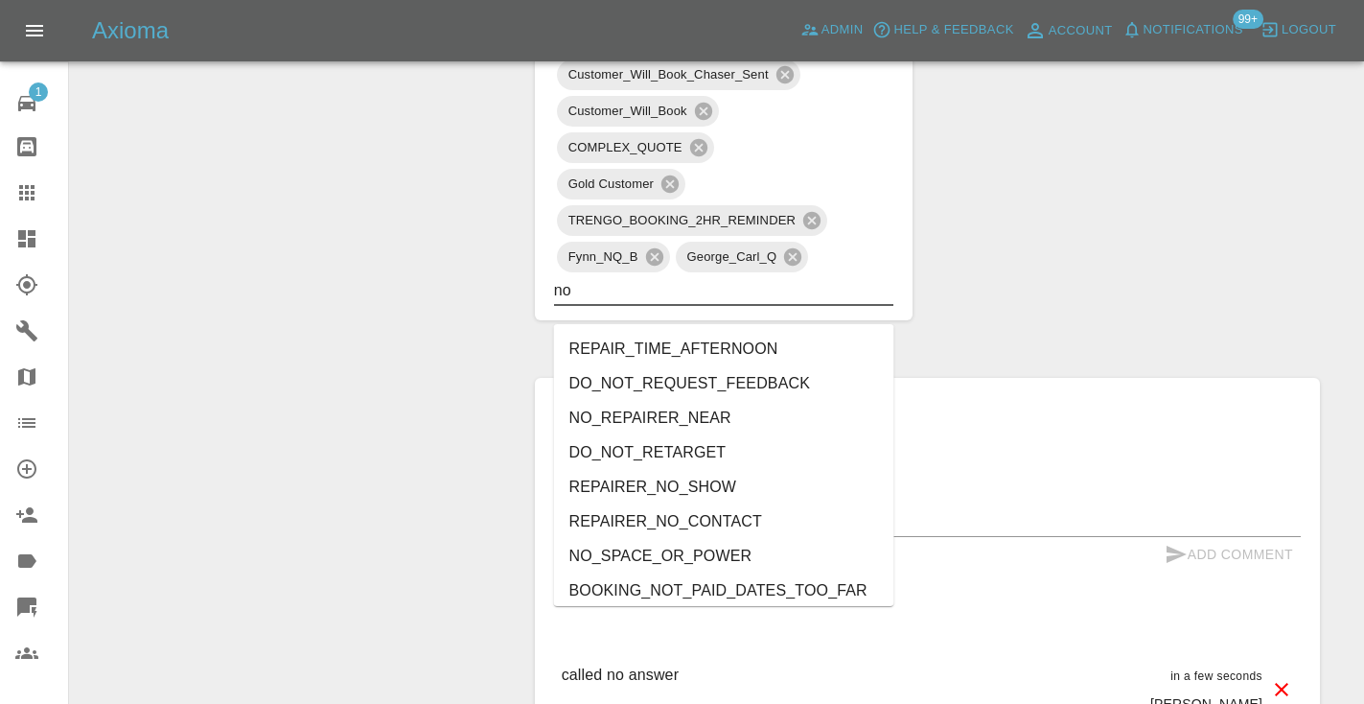
type input "no_"
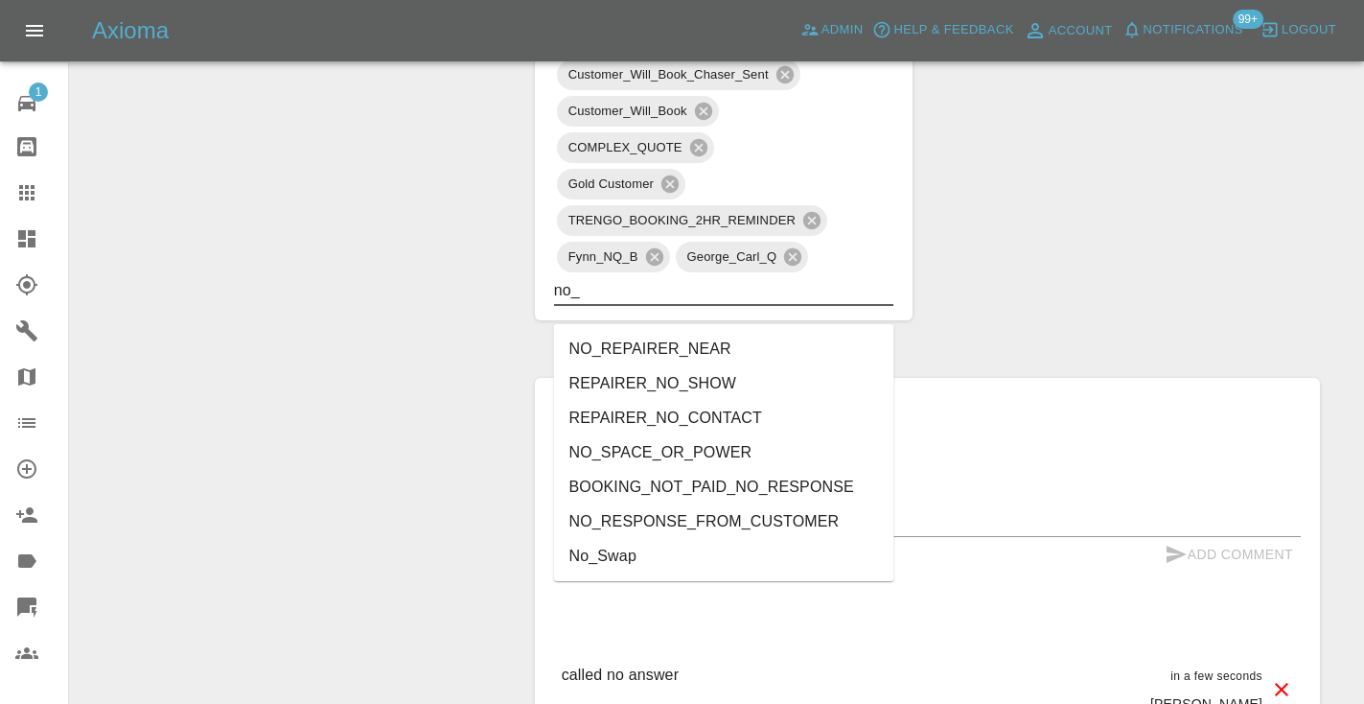
click at [595, 530] on li "NO_RESPONSE_FROM_CUSTOMER" at bounding box center [724, 521] width 340 height 35
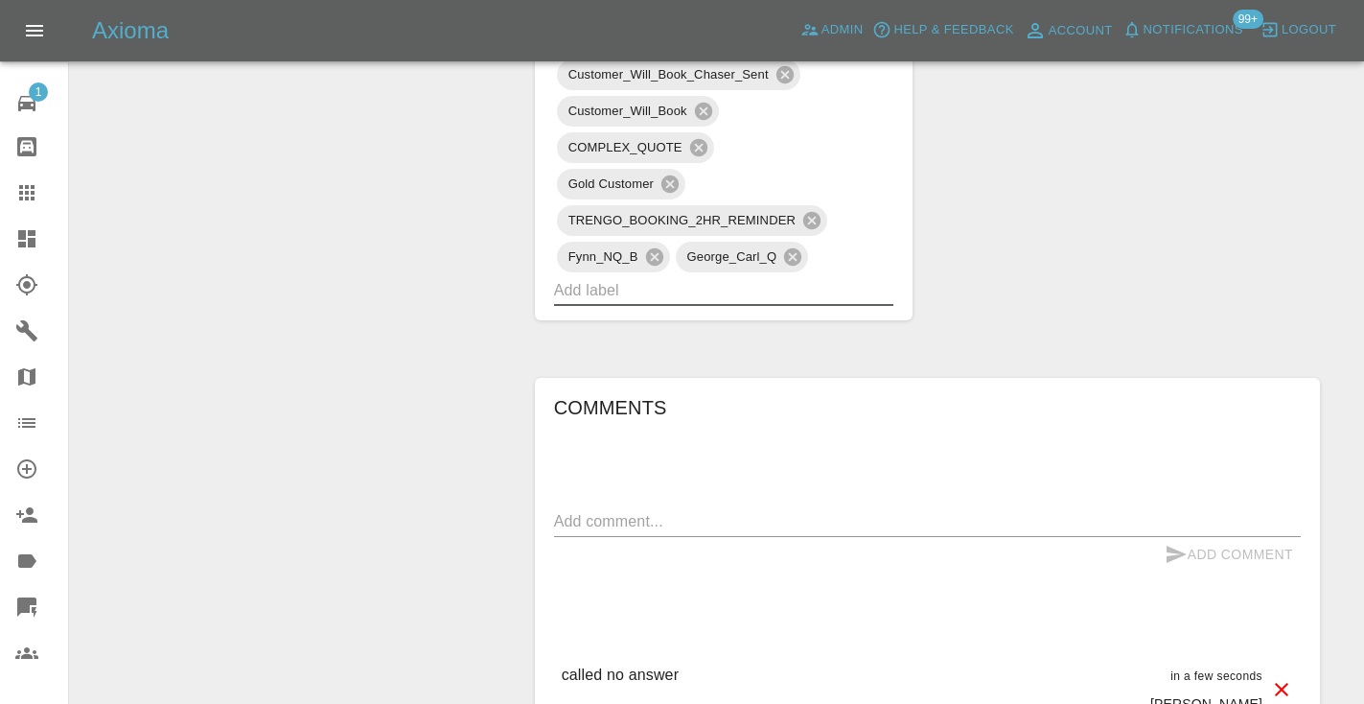
click at [477, 300] on div "Change Repairer Modify Claim Modify Quote Rollback Submit Payment Archive" at bounding box center [295, 105] width 422 height 2471
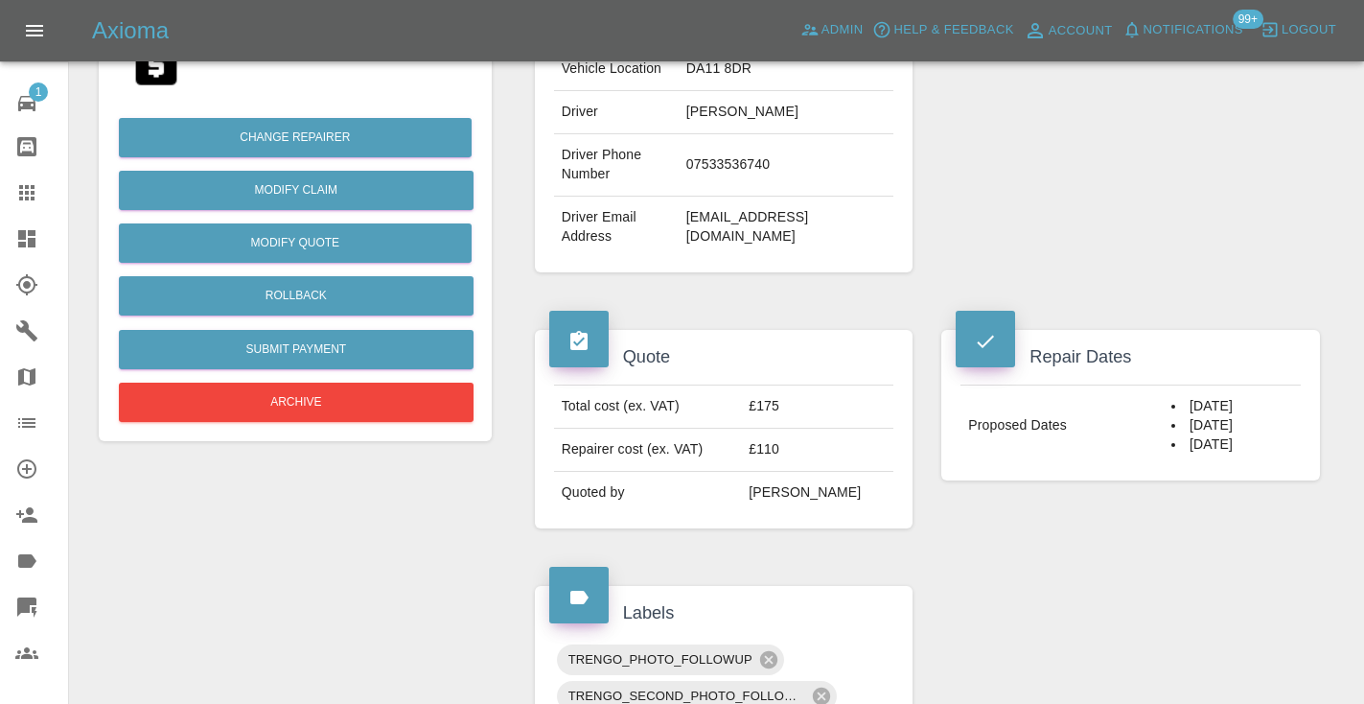
scroll to position [468, 0]
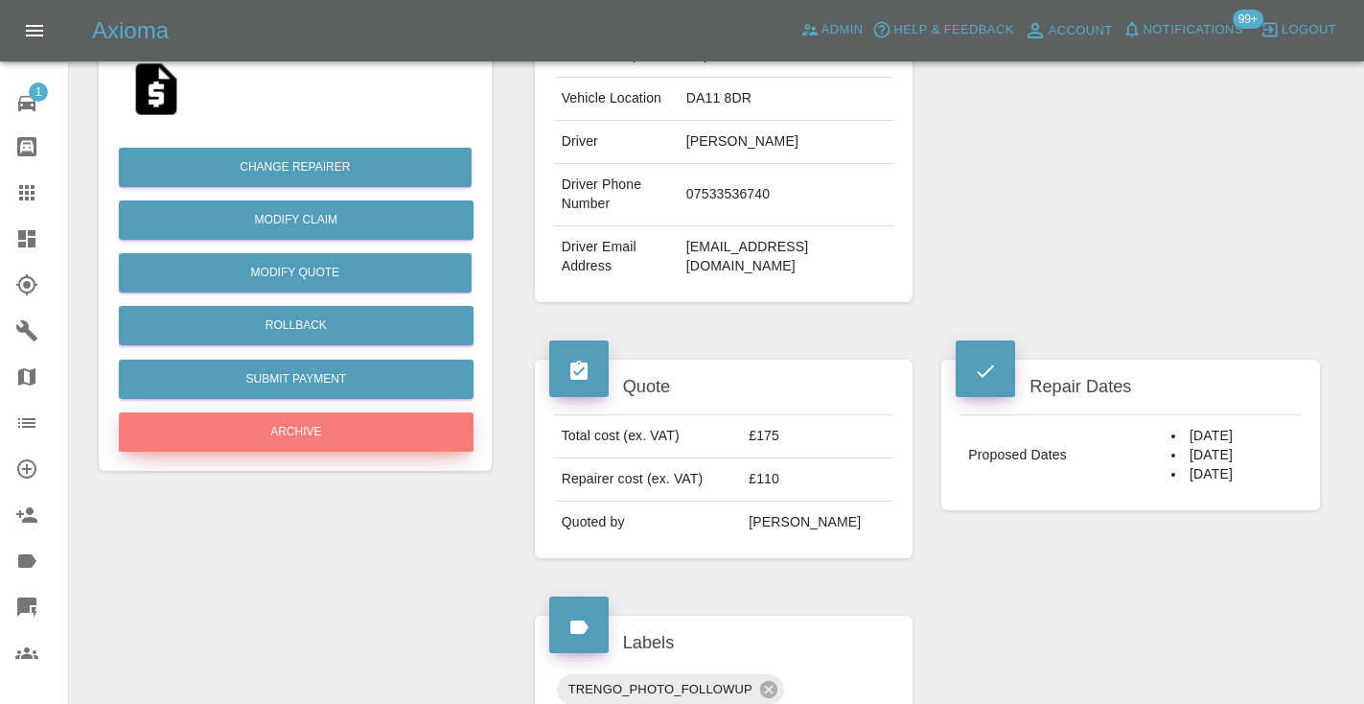
click at [337, 435] on button "Archive" at bounding box center [296, 431] width 355 height 39
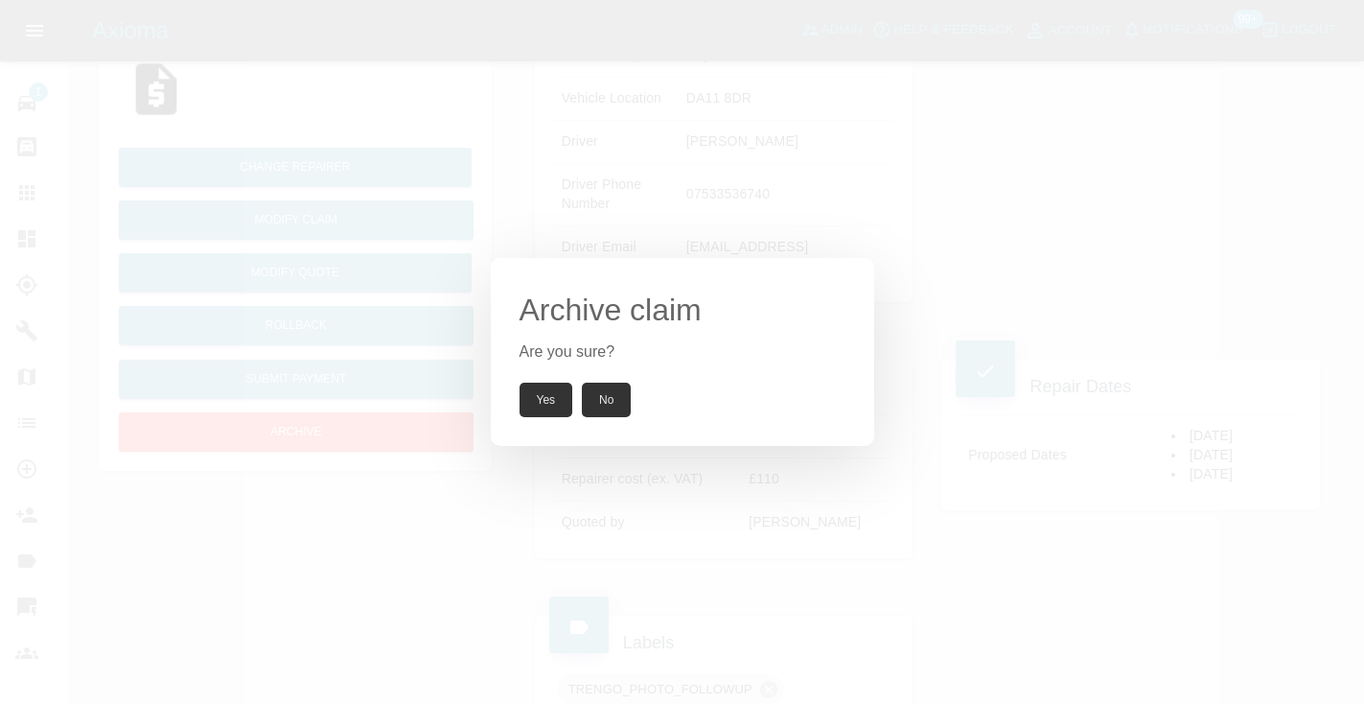
click at [553, 393] on button "Yes" at bounding box center [547, 399] width 54 height 35
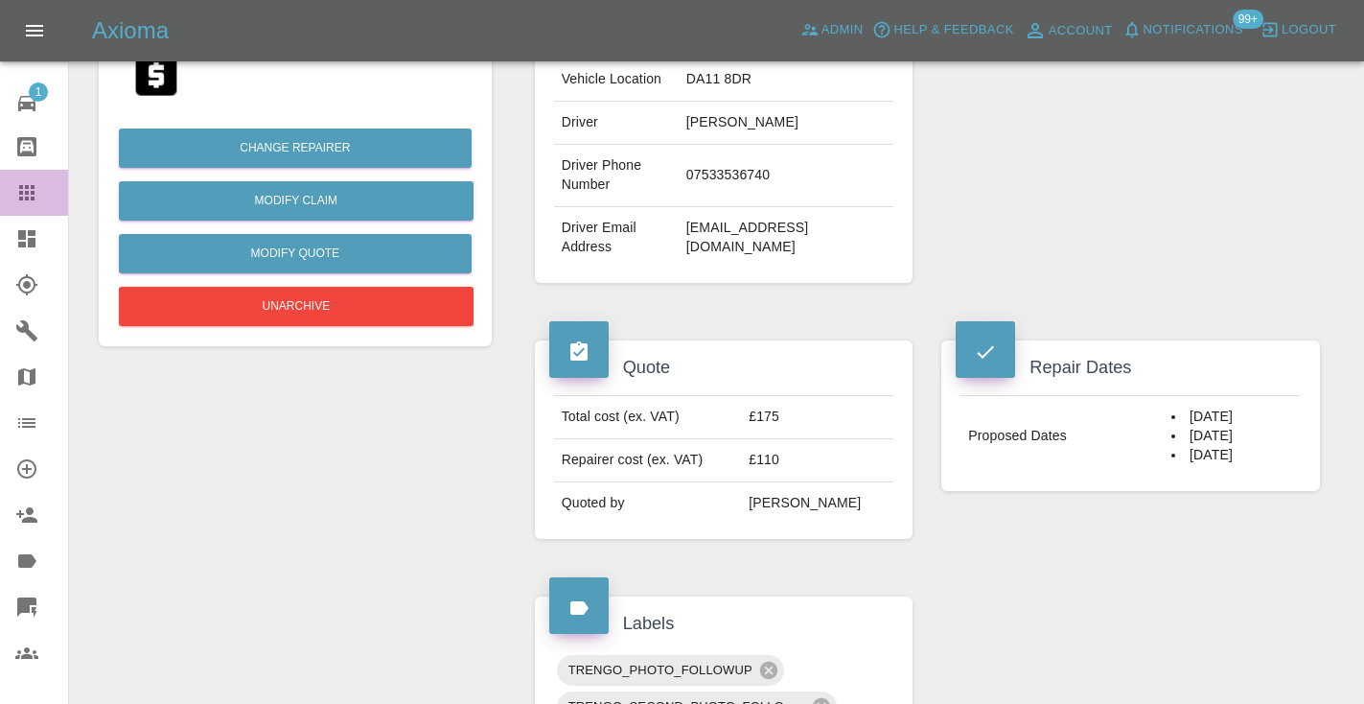
click at [27, 188] on icon at bounding box center [26, 192] width 15 height 15
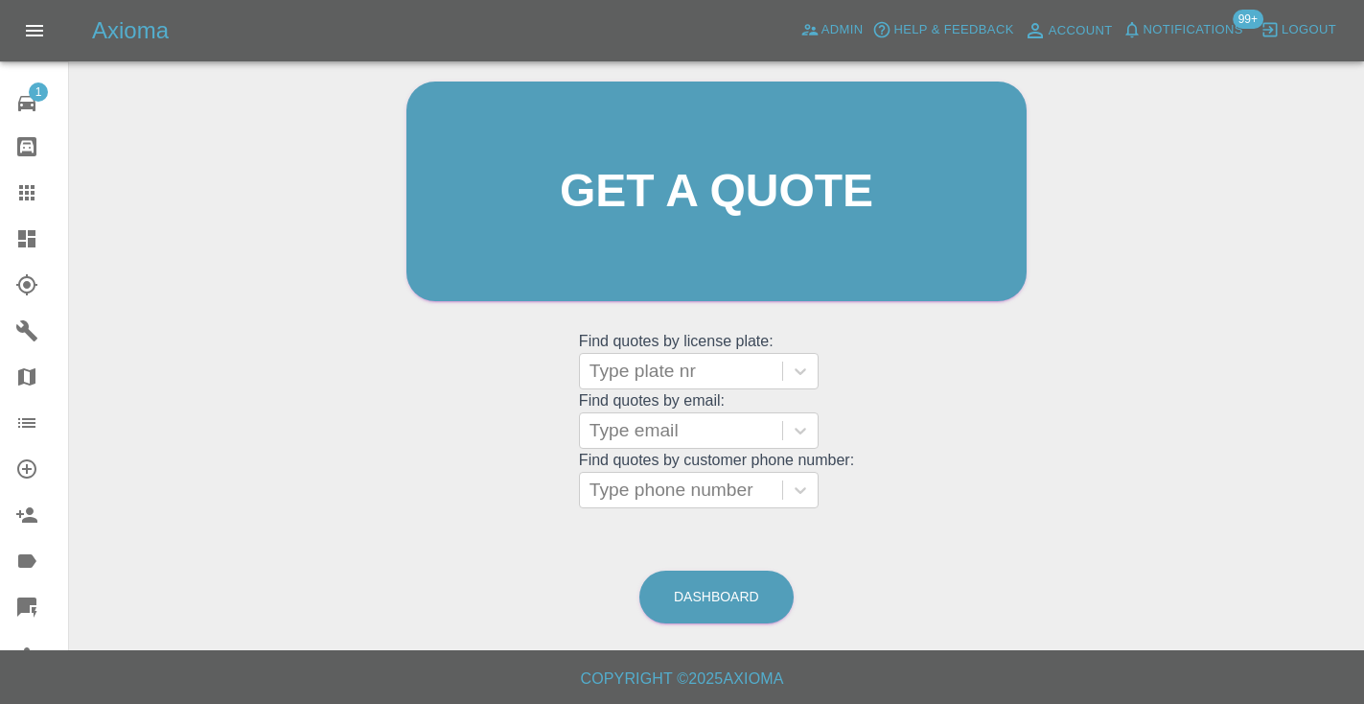
scroll to position [193, 0]
click at [698, 589] on link "Dashboard" at bounding box center [716, 597] width 154 height 53
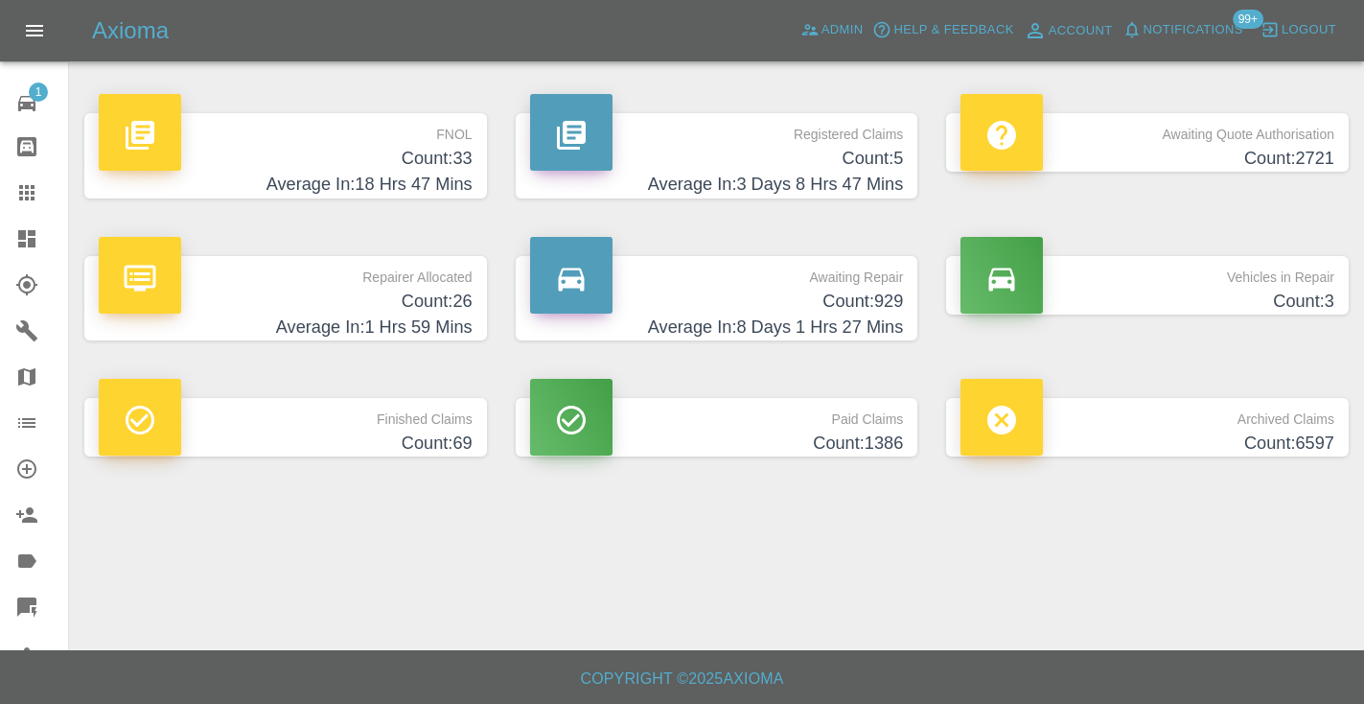
click at [860, 310] on h4 "Count: 929" at bounding box center [717, 302] width 374 height 26
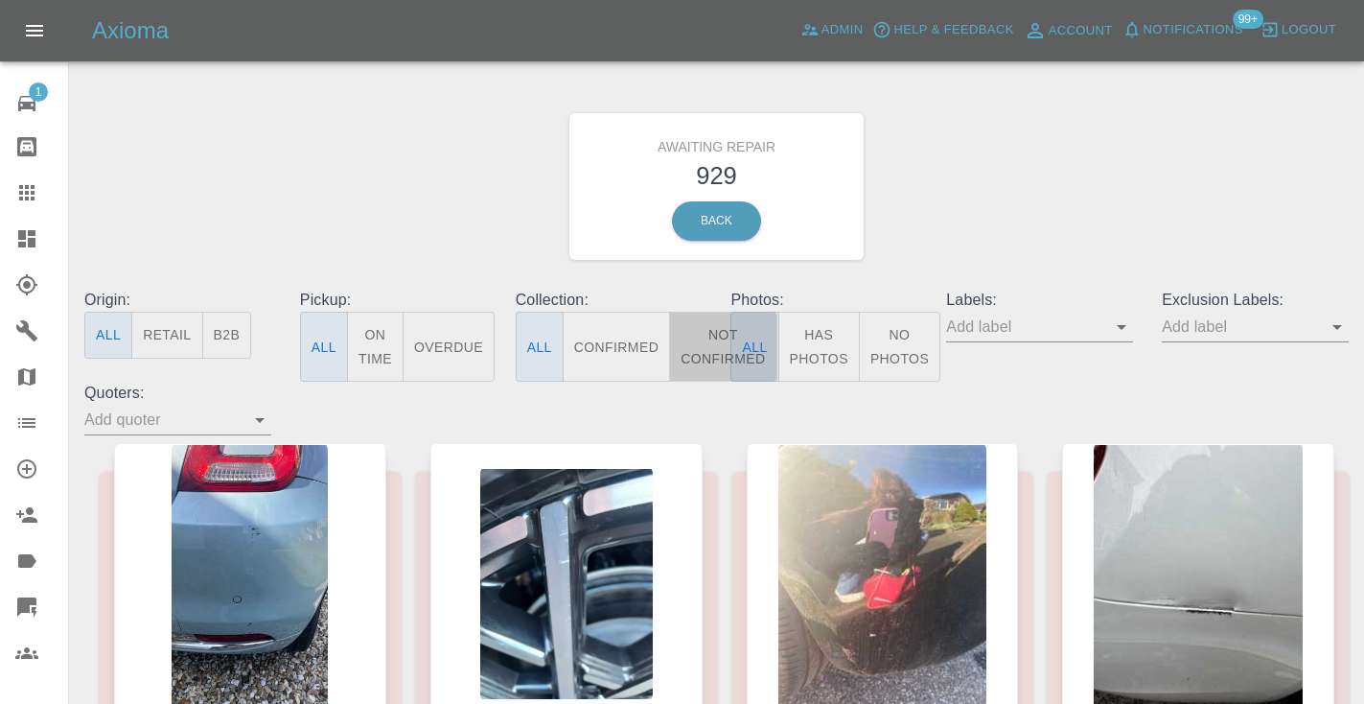
click at [706, 350] on button "Not Confirmed" at bounding box center [722, 347] width 107 height 70
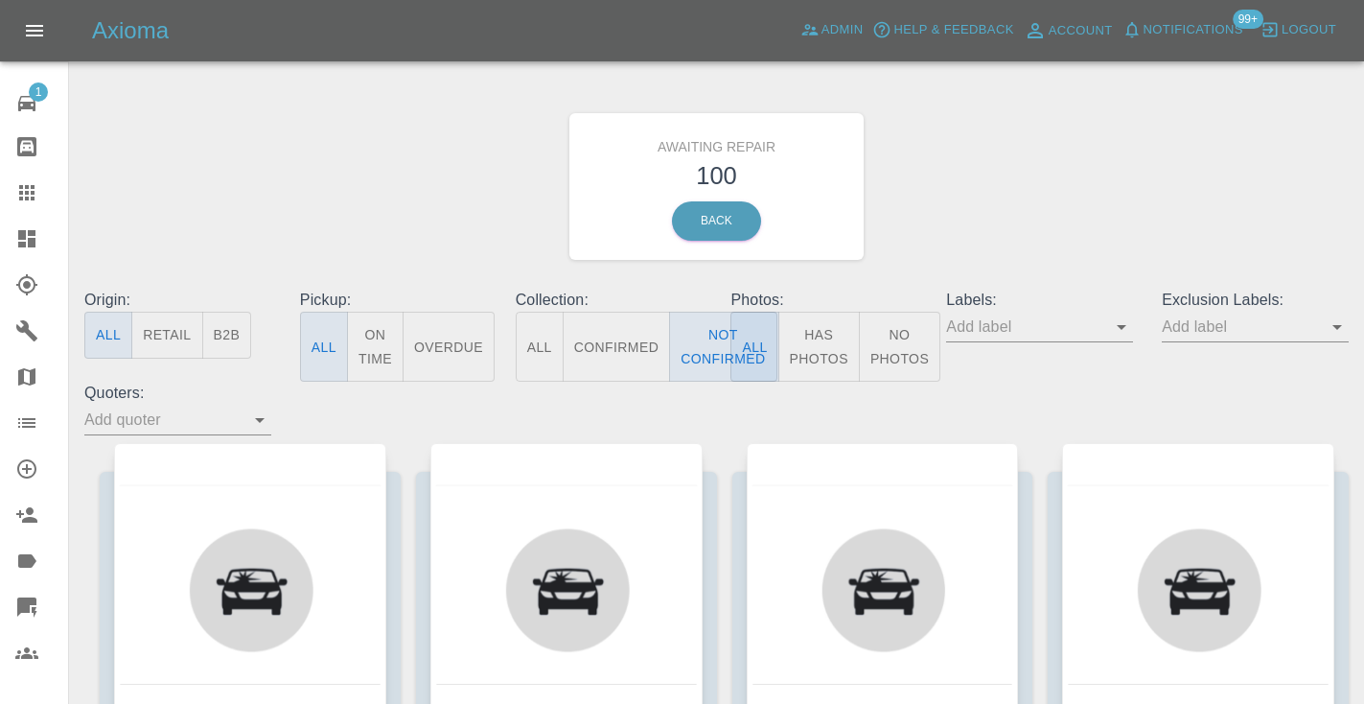
click at [1029, 159] on div "Awaiting Repair 100 Back" at bounding box center [716, 186] width 1293 height 204
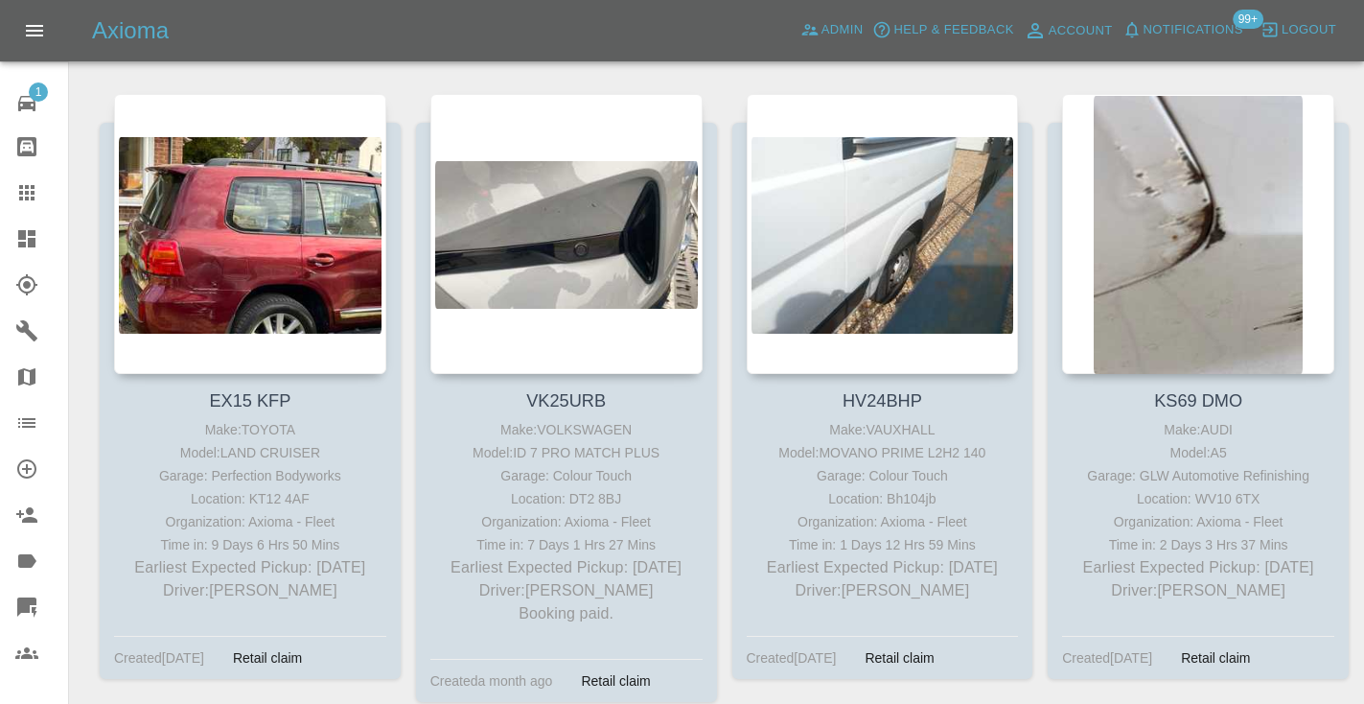
scroll to position [6769, 0]
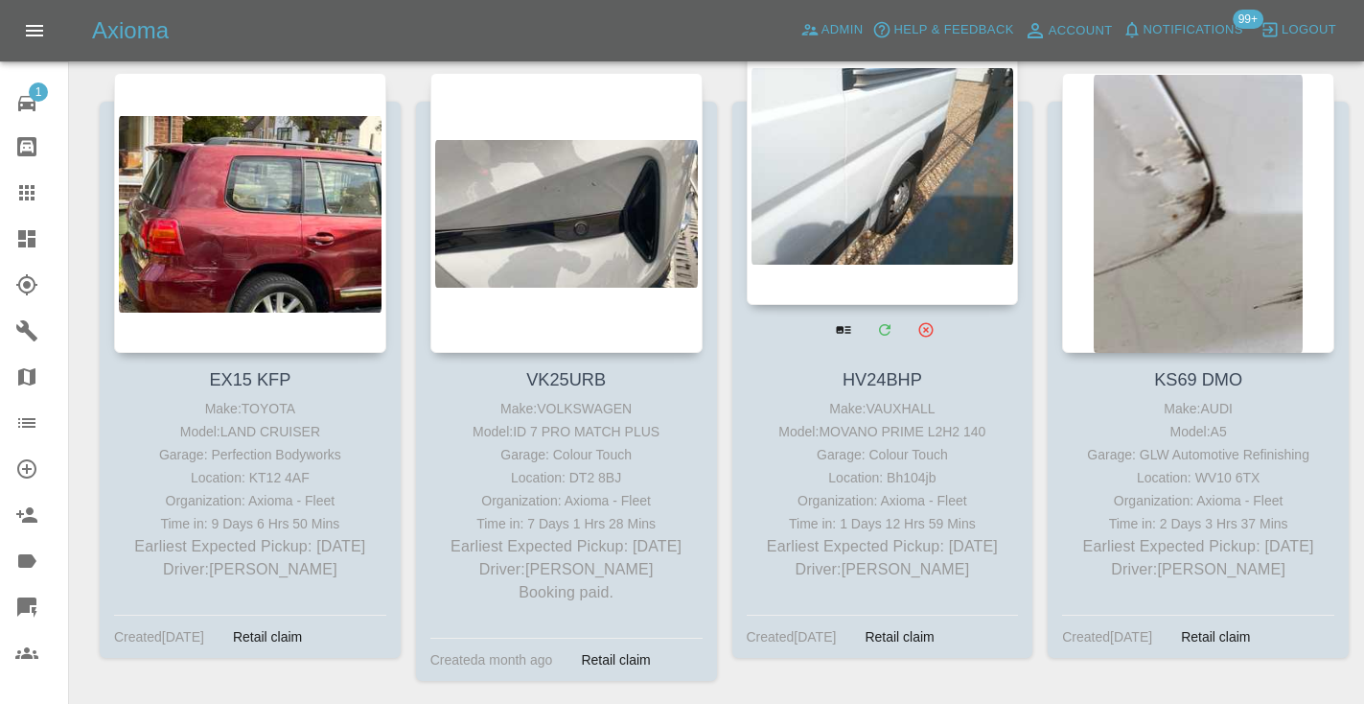
click at [855, 207] on div at bounding box center [883, 165] width 272 height 280
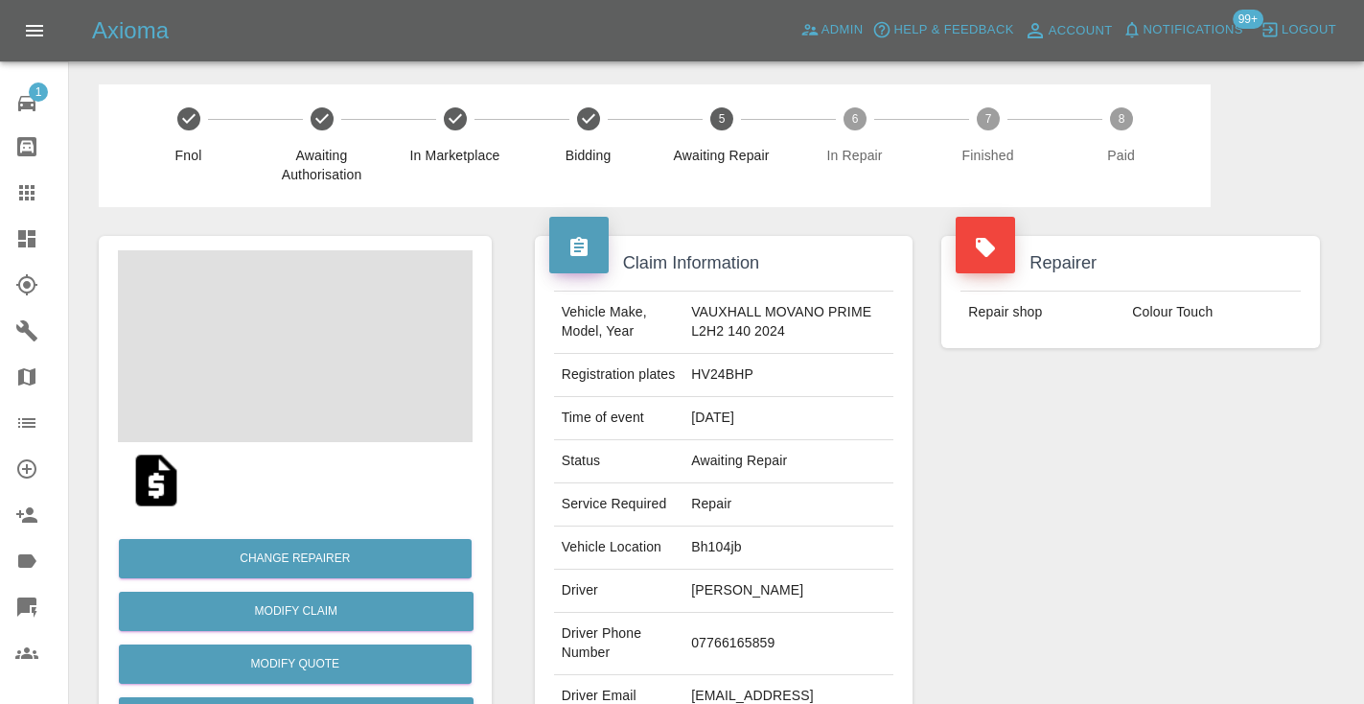
click at [715, 669] on td "07766165859" at bounding box center [788, 644] width 210 height 62
copy td "07766165859"
click at [1179, 557] on div "Repairer Repair shop Colour Touch" at bounding box center [1130, 493] width 407 height 572
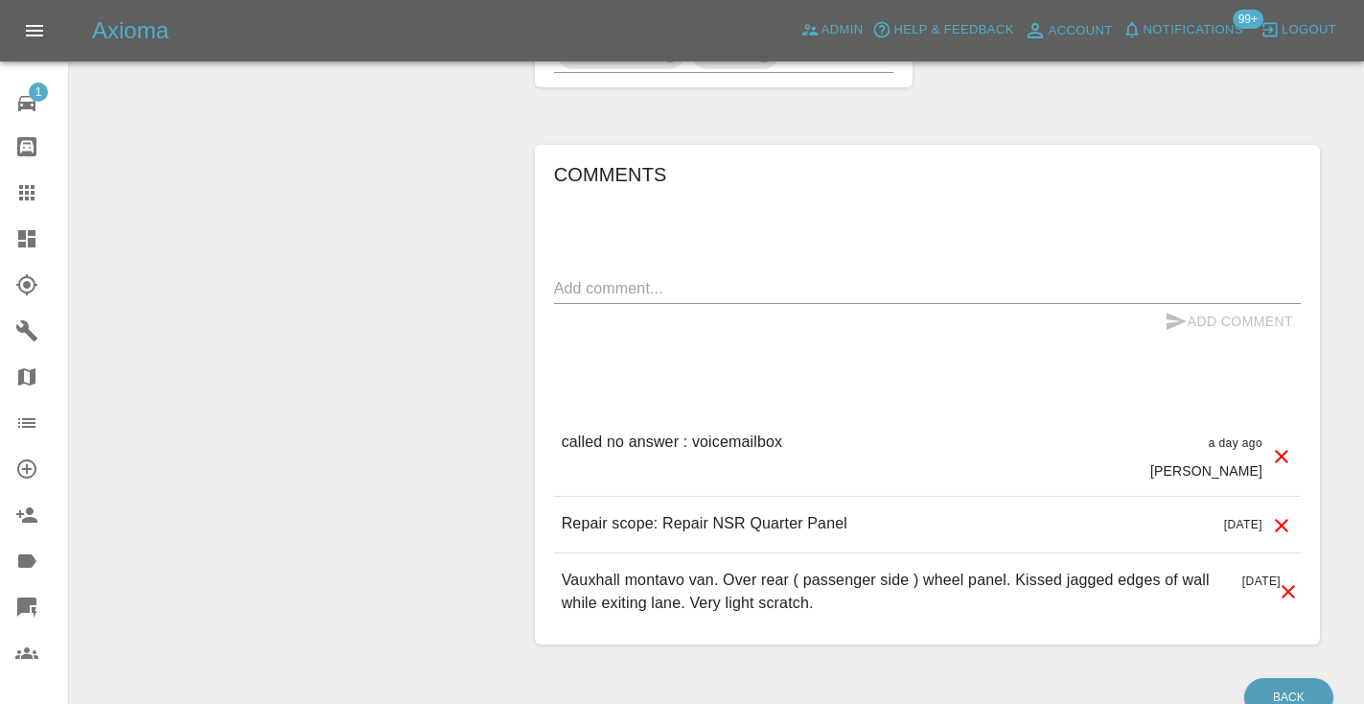
scroll to position [1636, 0]
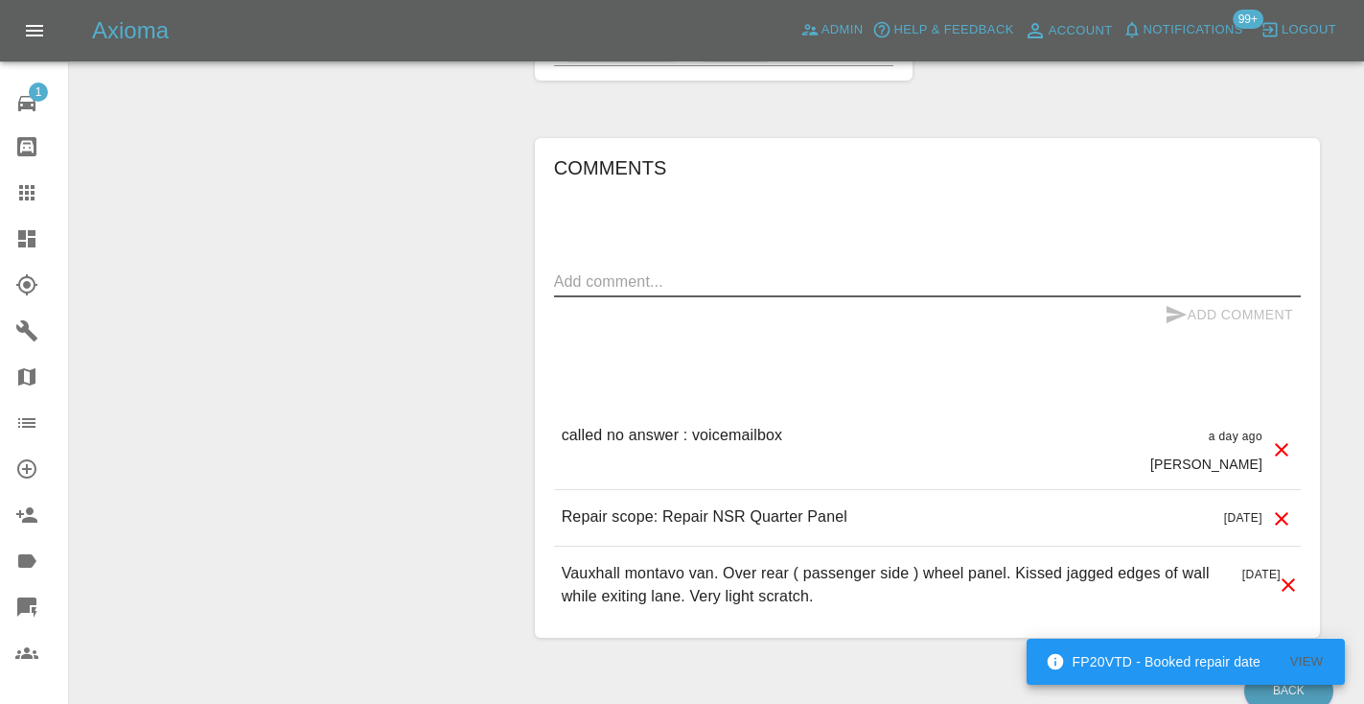
click at [631, 292] on textarea at bounding box center [927, 281] width 747 height 22
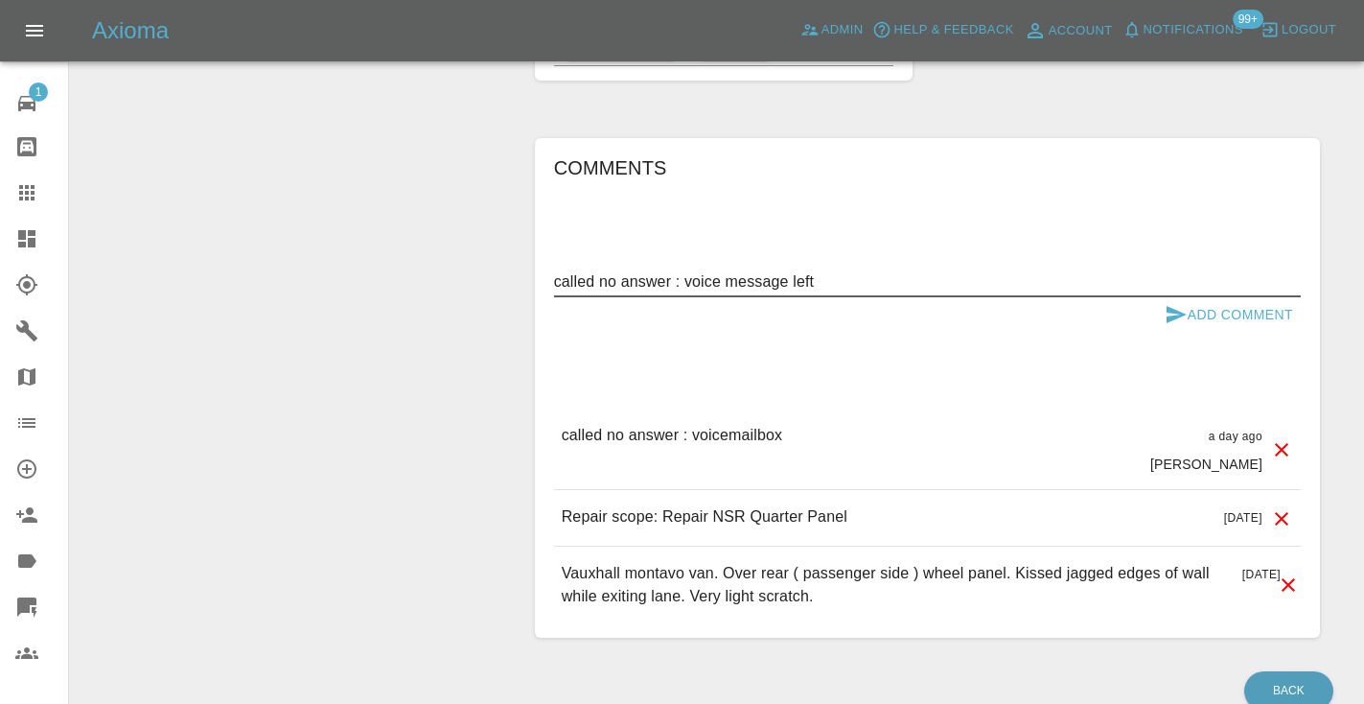
type textarea "called no answer : voice message left"
click at [1181, 326] on icon "submit" at bounding box center [1176, 314] width 23 height 23
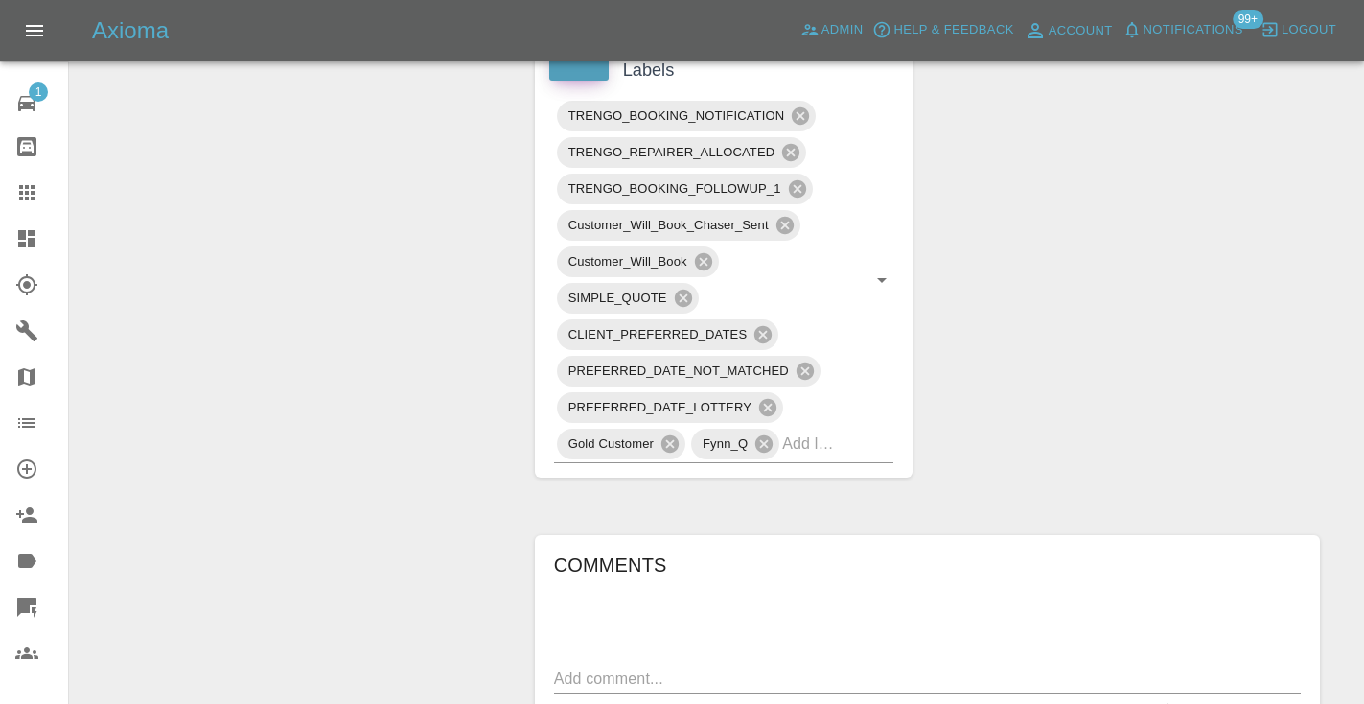
scroll to position [1224, 0]
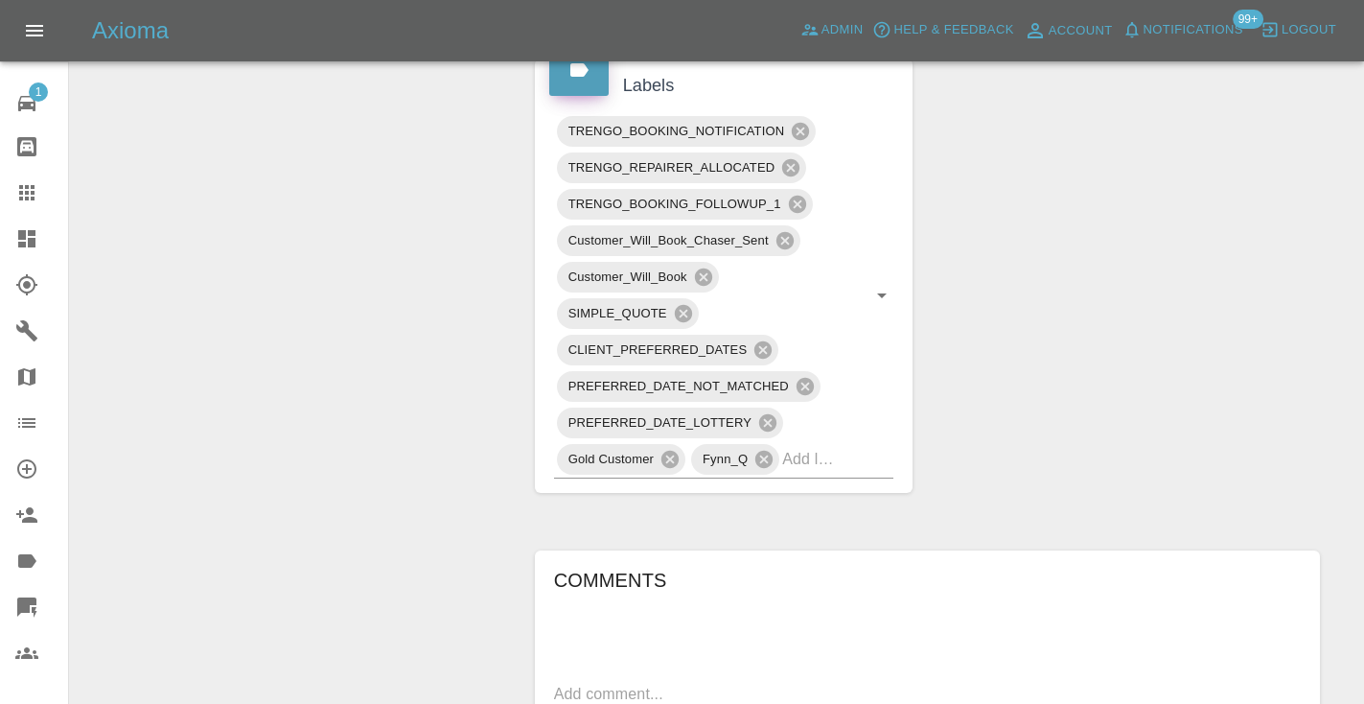
click at [38, 193] on div at bounding box center [42, 192] width 54 height 23
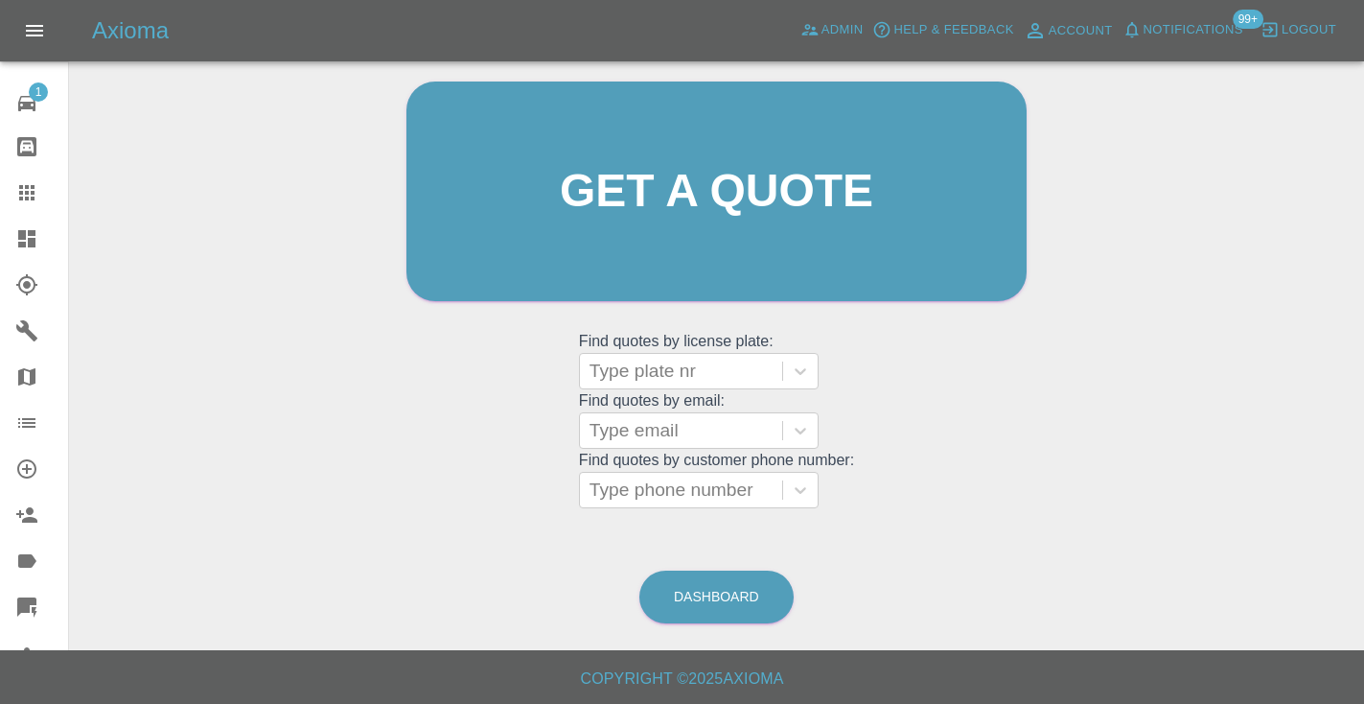
scroll to position [129, 0]
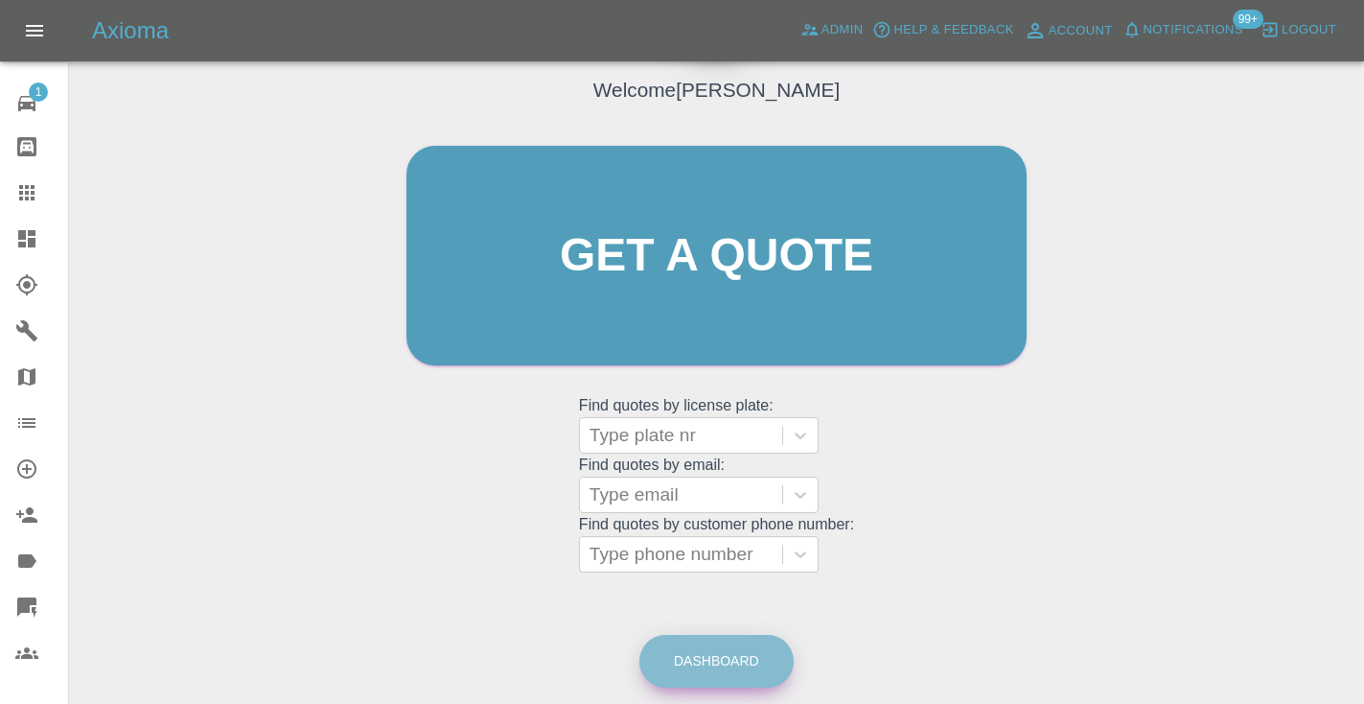
click at [739, 662] on link "Dashboard" at bounding box center [716, 661] width 154 height 53
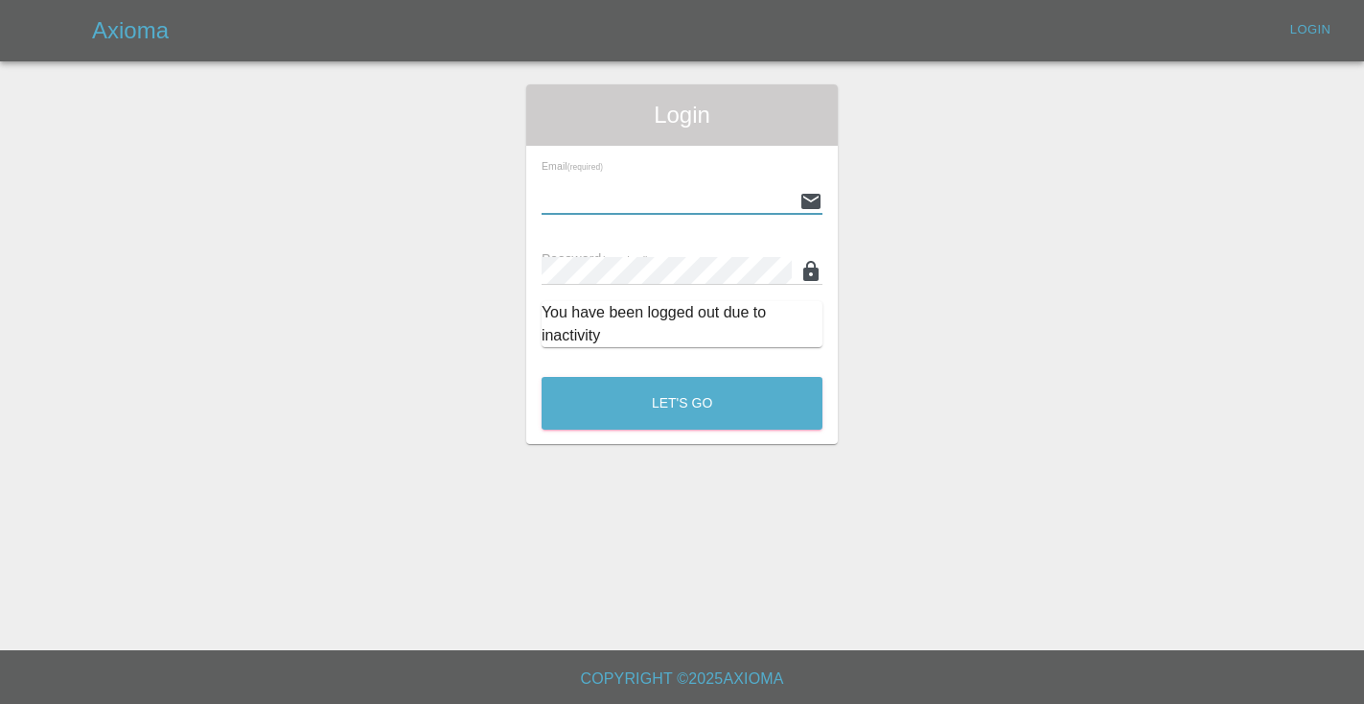
type input "Castrokhonqwana@gmail.com"
click at [682, 403] on button "Let's Go" at bounding box center [682, 403] width 281 height 53
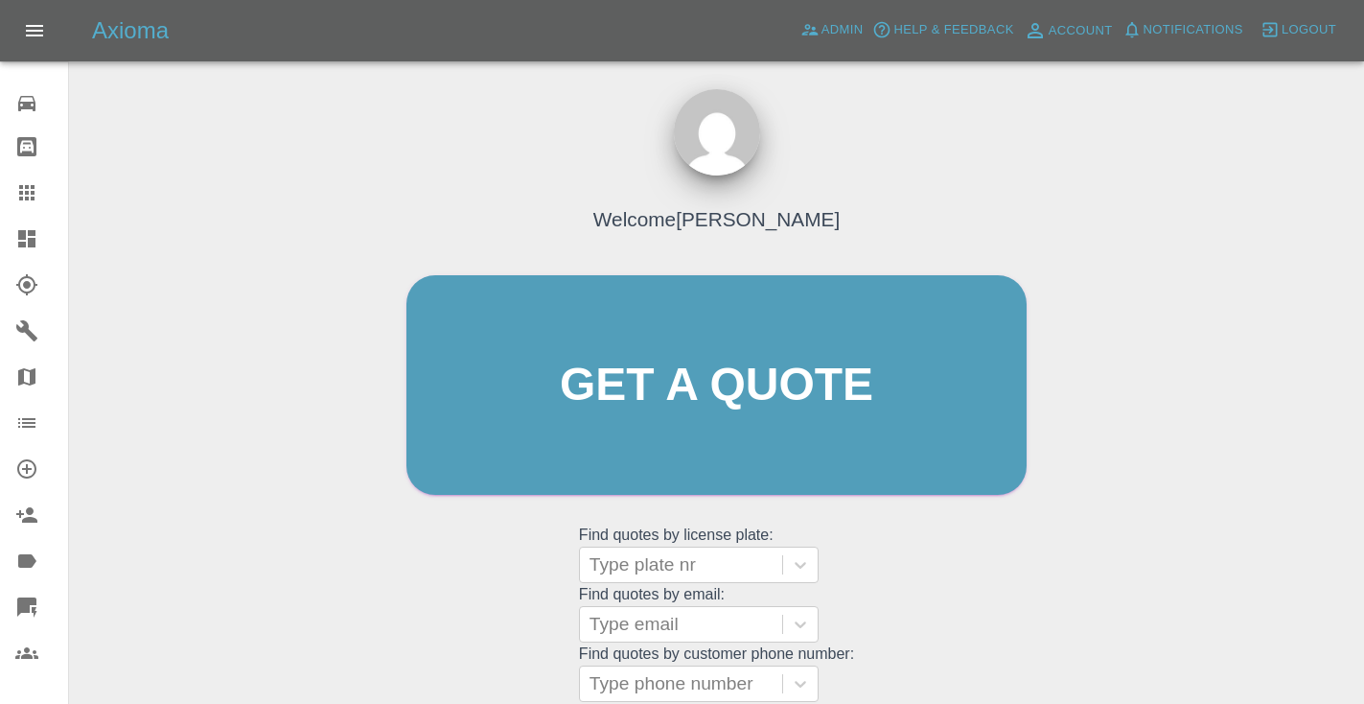
click at [902, 566] on div "Welcome Castro Get a quote Get a quote Find quotes by license plate: Type plate…" at bounding box center [716, 421] width 660 height 579
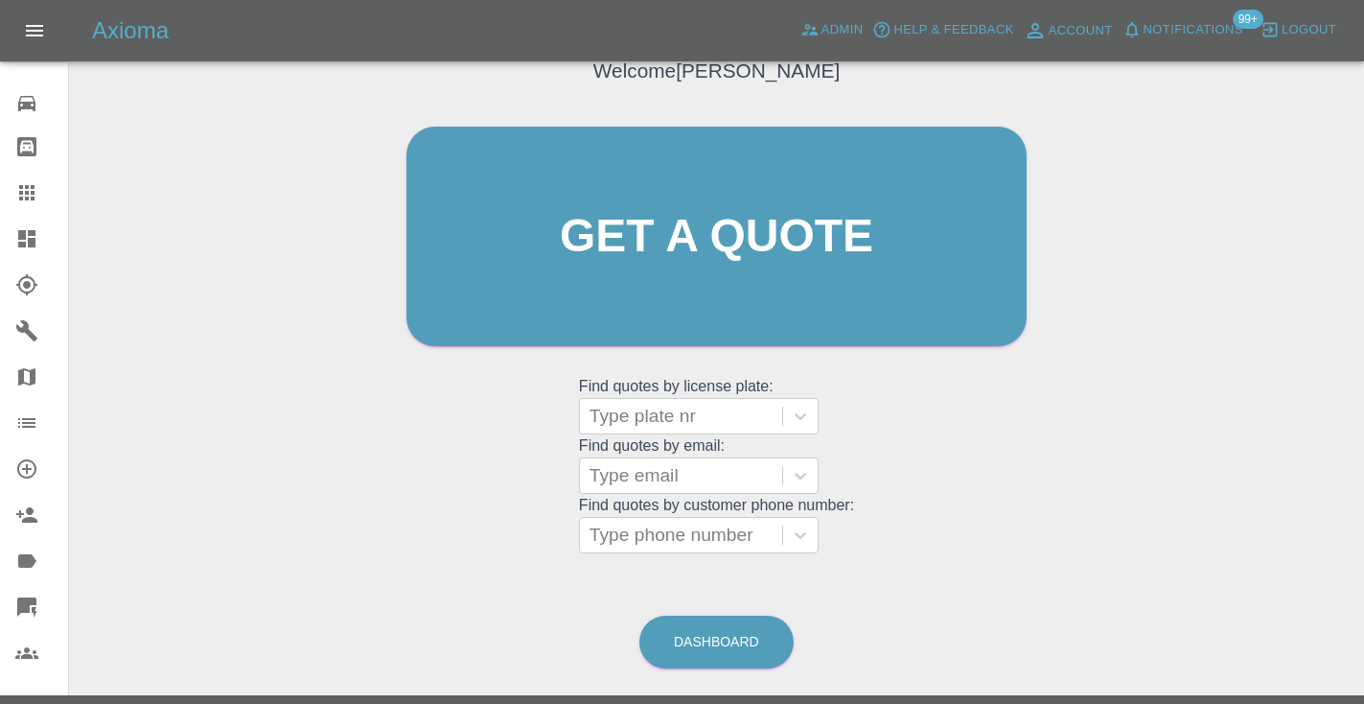
scroll to position [193, 0]
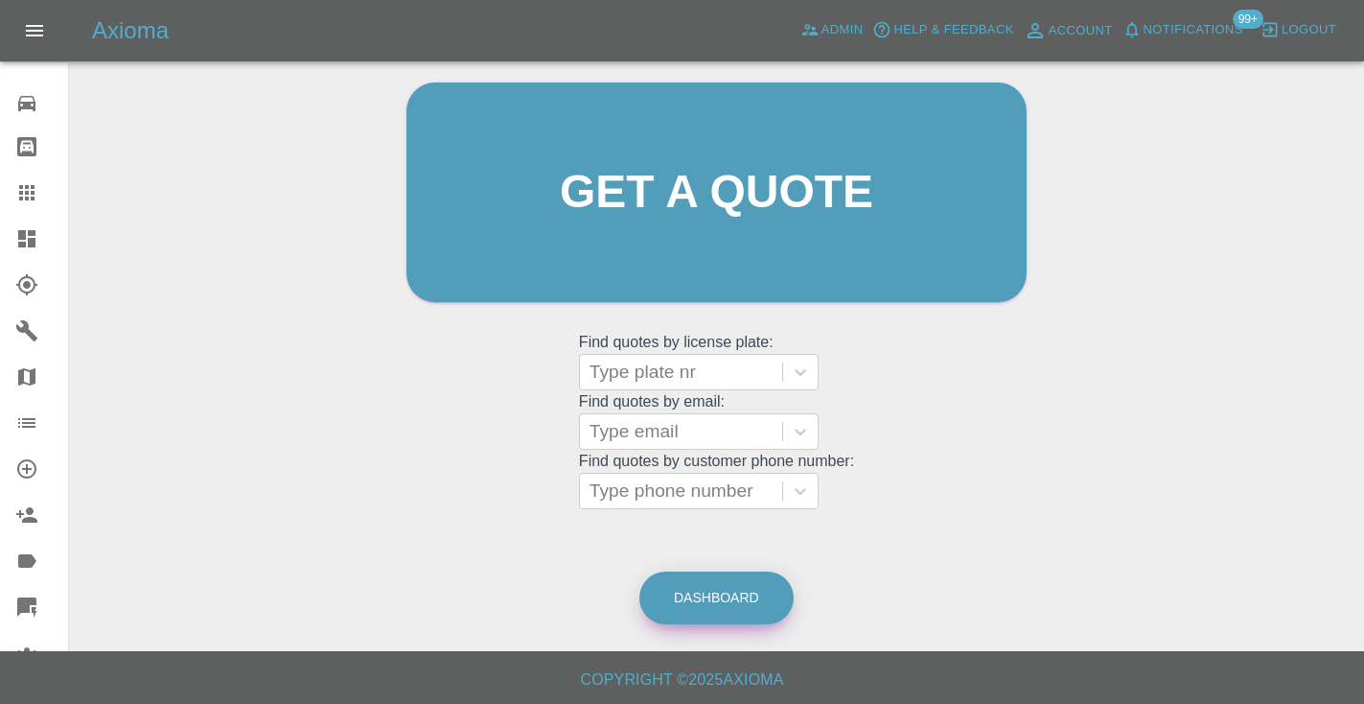
click at [729, 591] on link "Dashboard" at bounding box center [716, 597] width 154 height 53
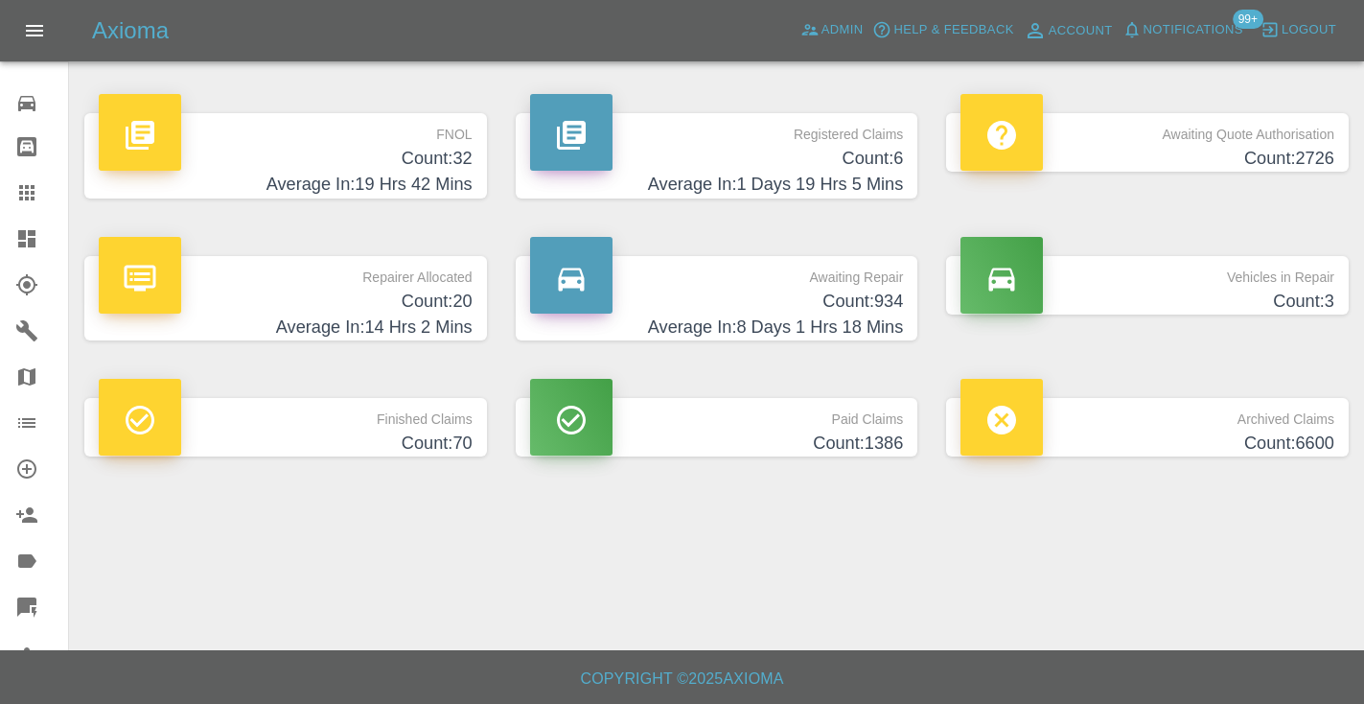
click at [830, 297] on h4 "Count: 934" at bounding box center [717, 302] width 374 height 26
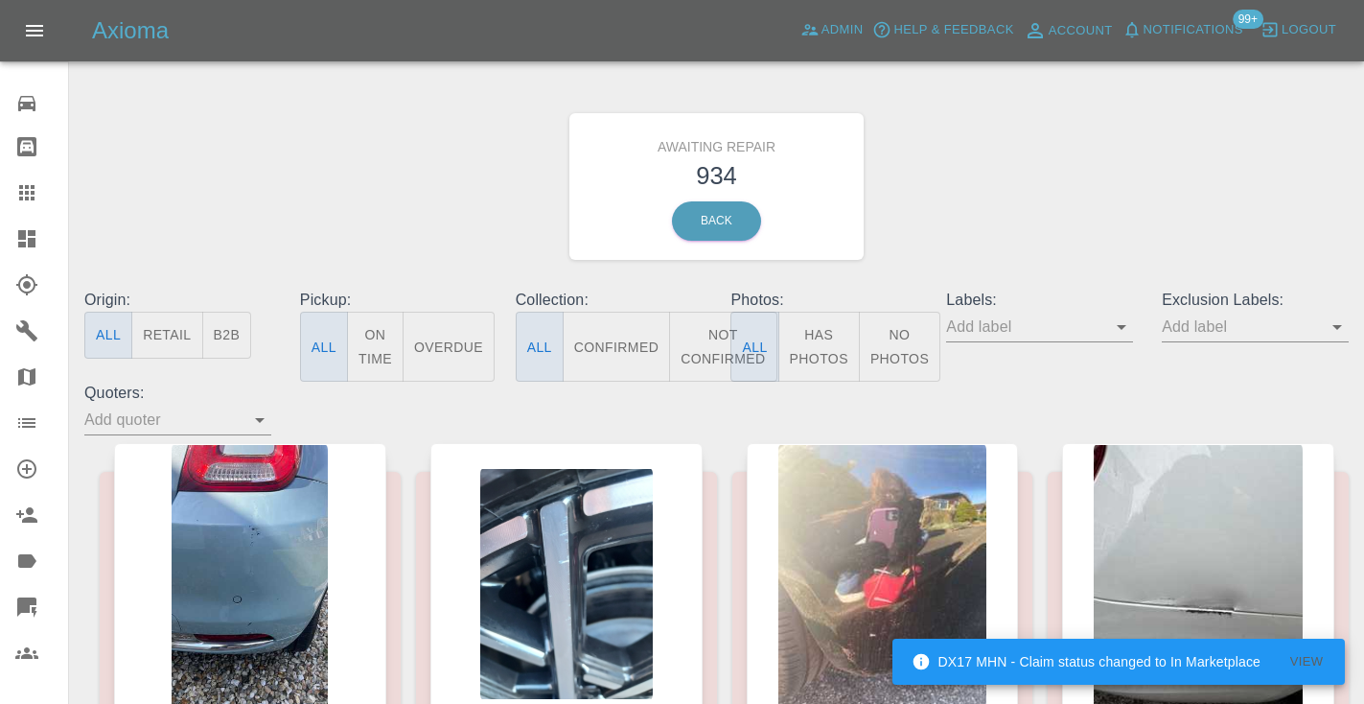
click at [712, 337] on button "Not Confirmed" at bounding box center [722, 347] width 107 height 70
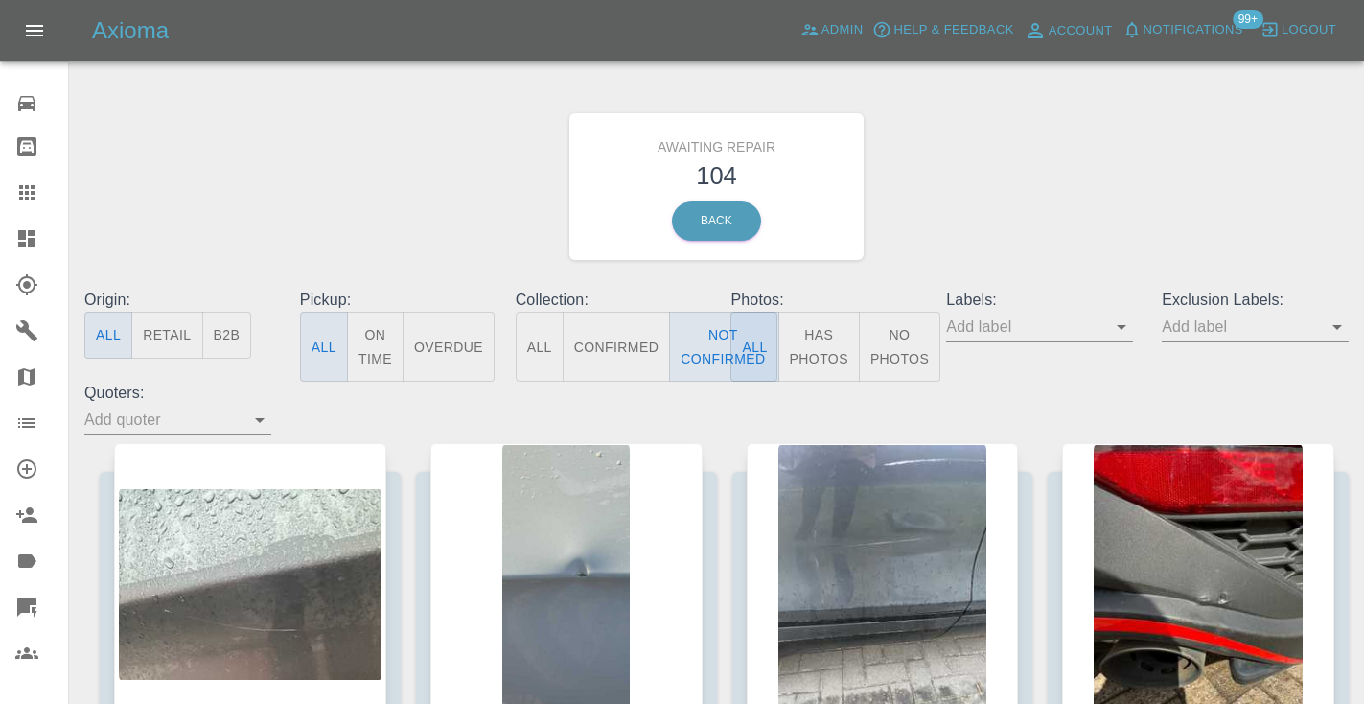
type button "false"
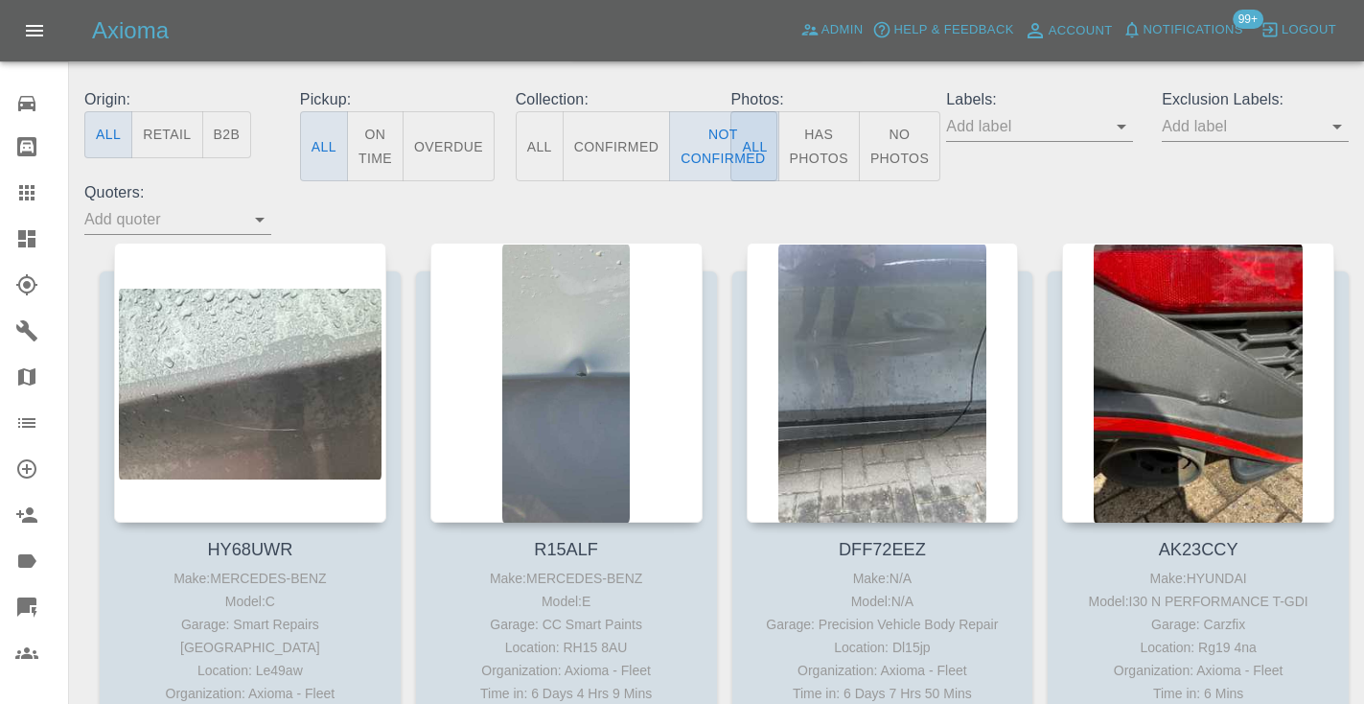
scroll to position [247, 0]
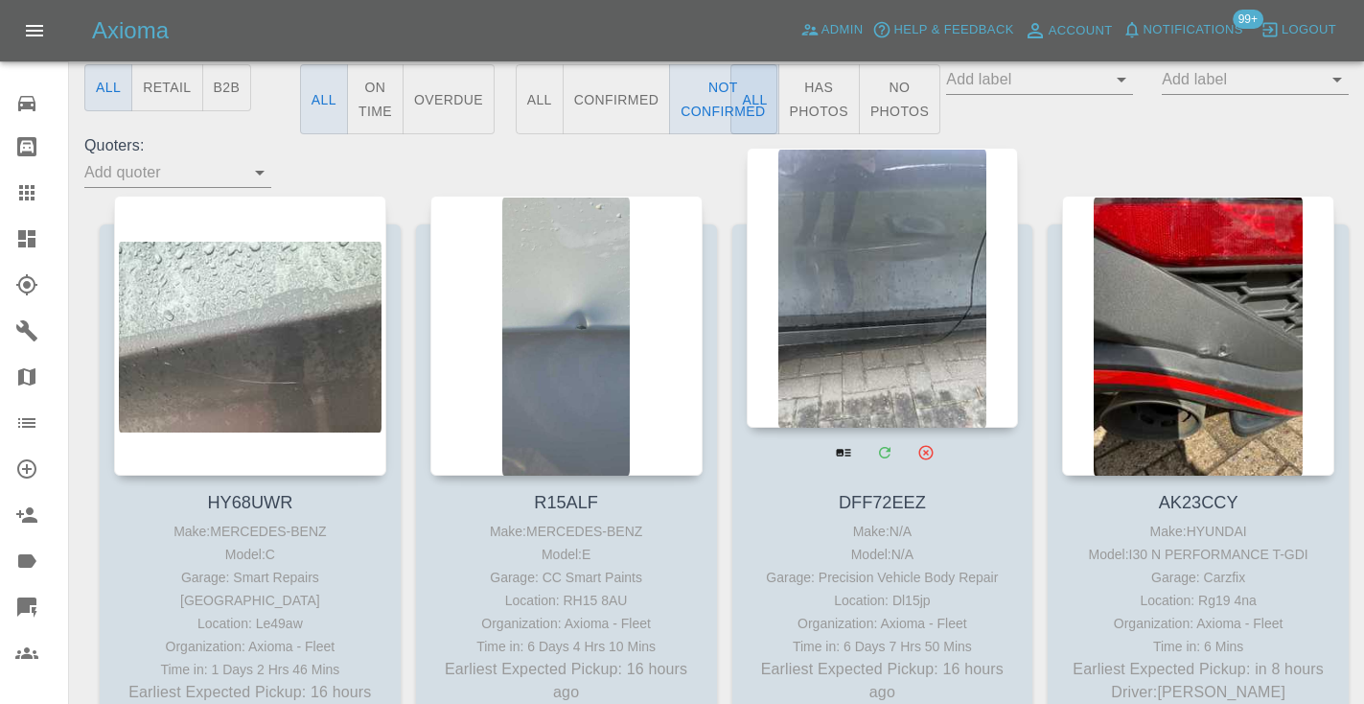
click at [822, 207] on div at bounding box center [883, 288] width 272 height 280
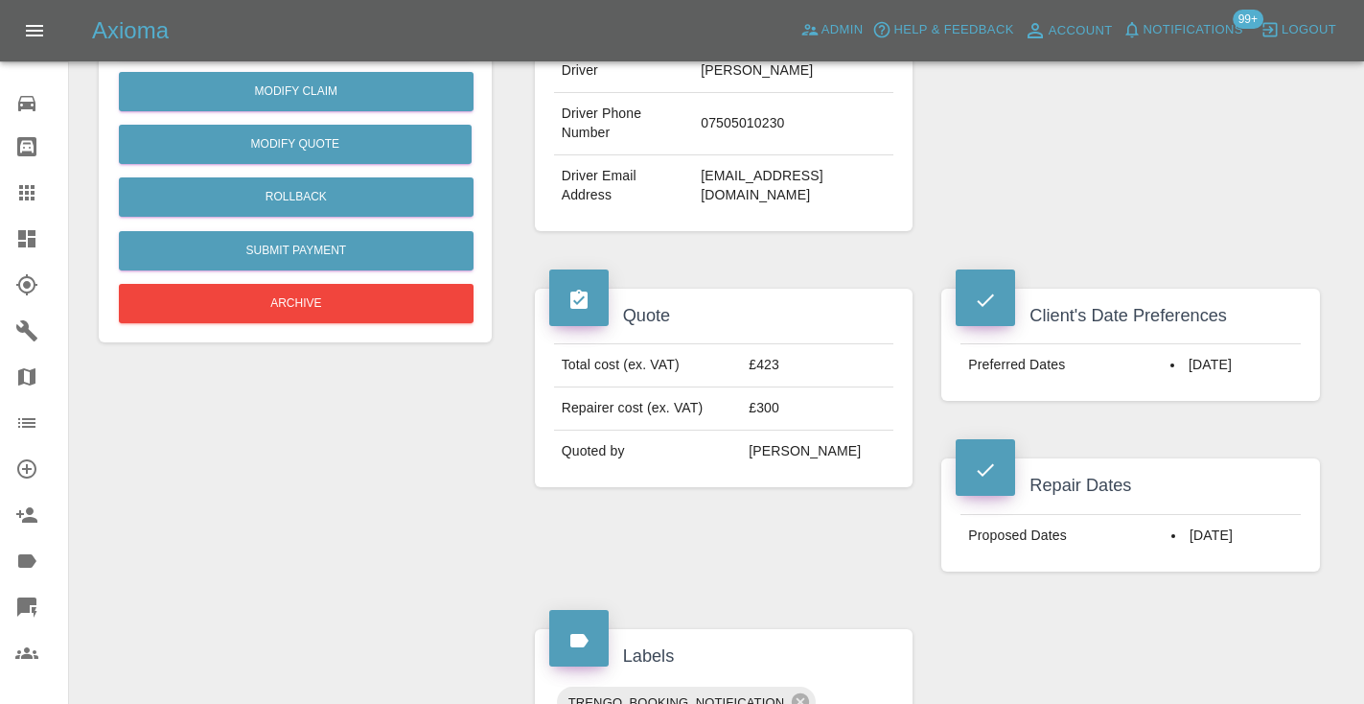
scroll to position [535, 0]
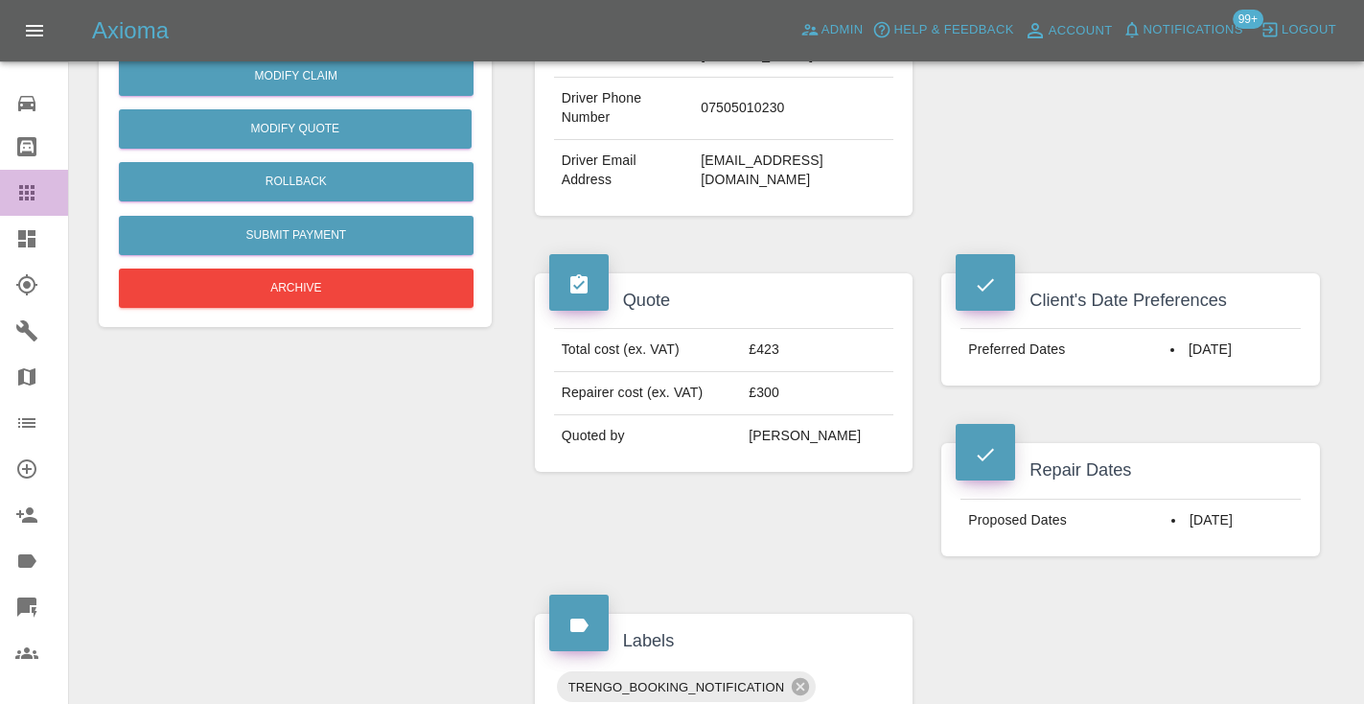
click at [35, 200] on icon at bounding box center [26, 192] width 23 height 23
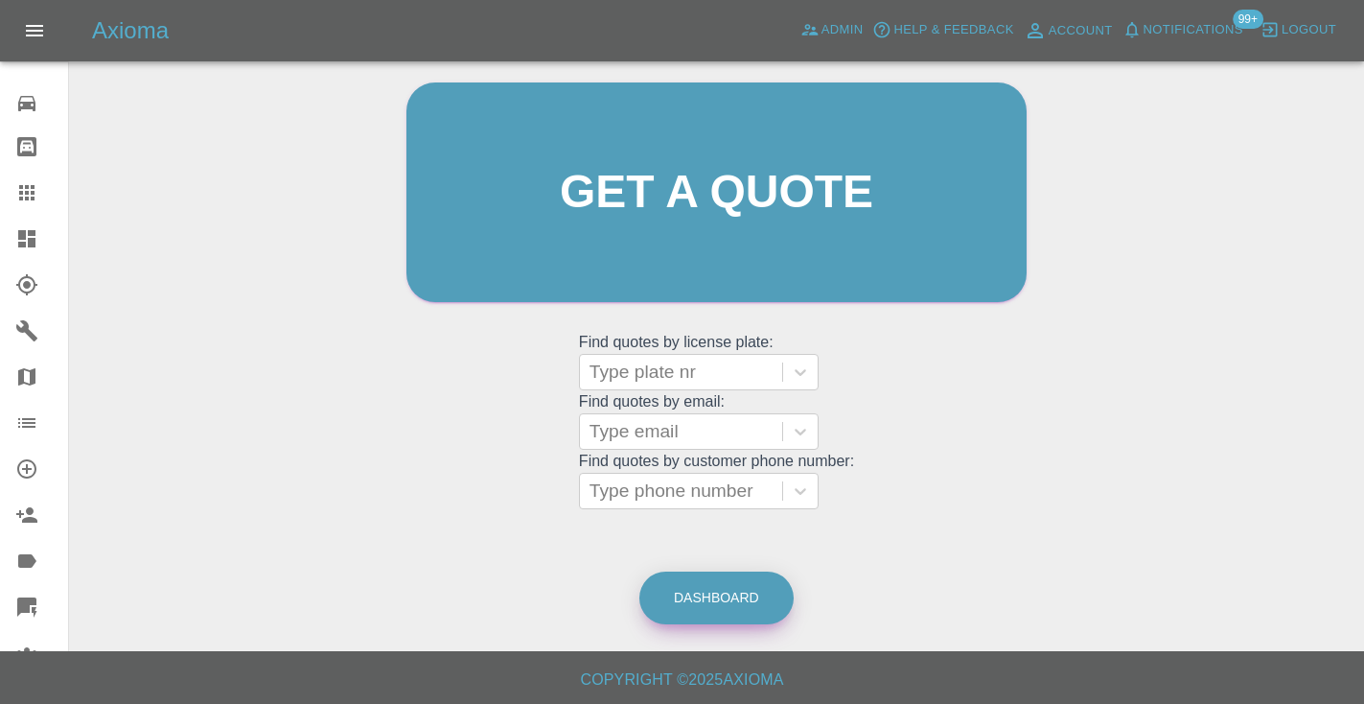
click at [727, 607] on link "Dashboard" at bounding box center [716, 597] width 154 height 53
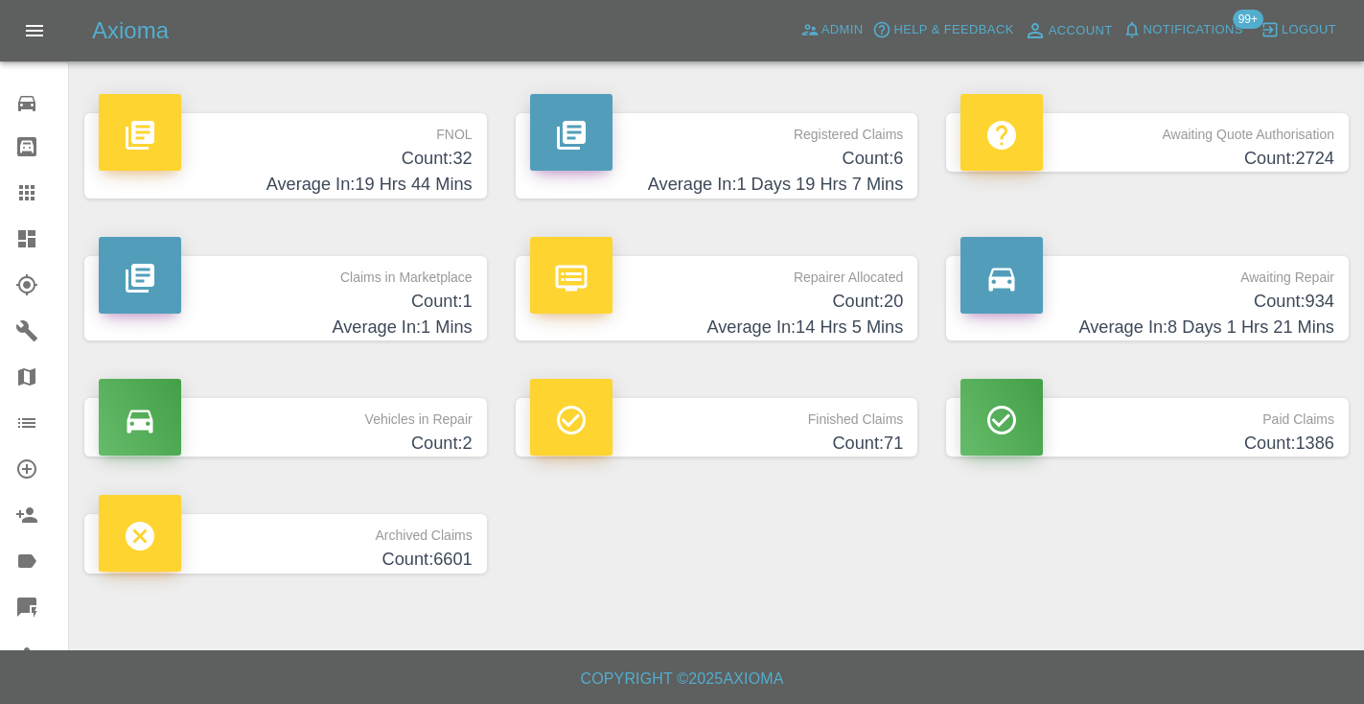
click at [1287, 300] on h4 "Count: 934" at bounding box center [1148, 302] width 374 height 26
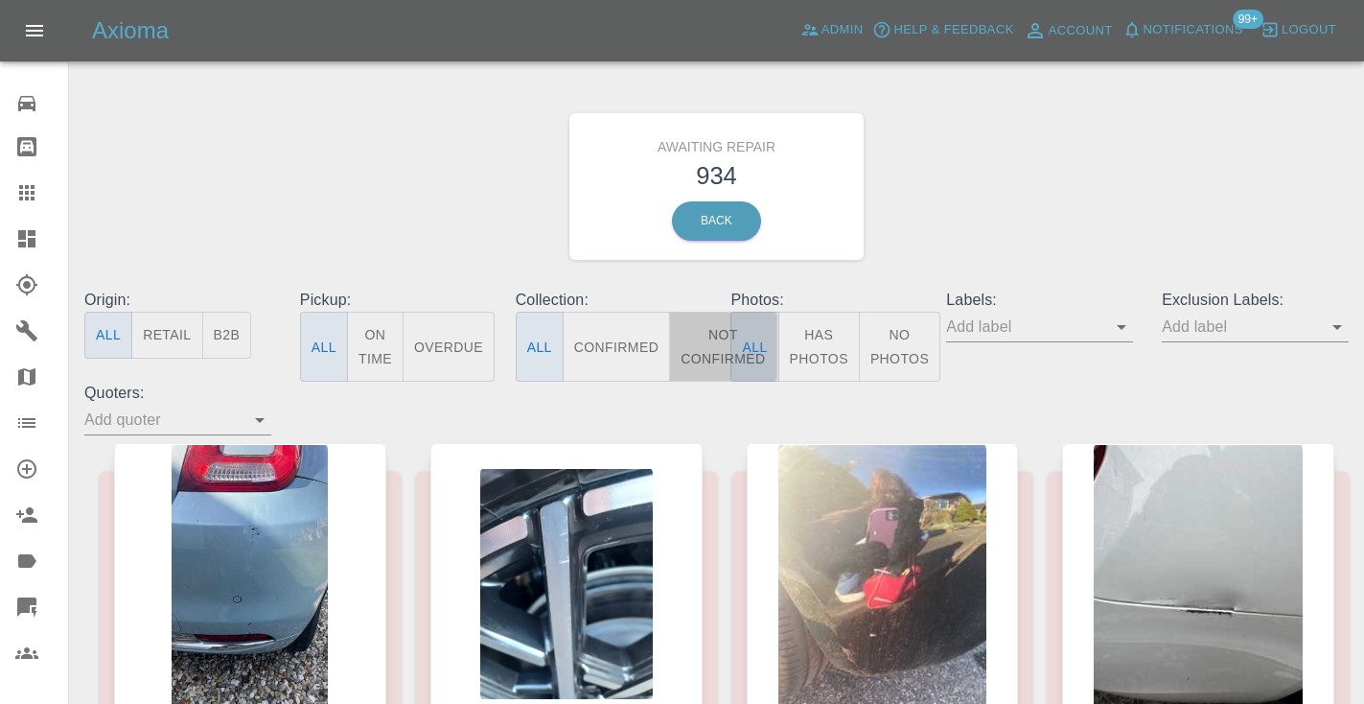
click at [725, 348] on button "Not Confirmed" at bounding box center [722, 347] width 107 height 70
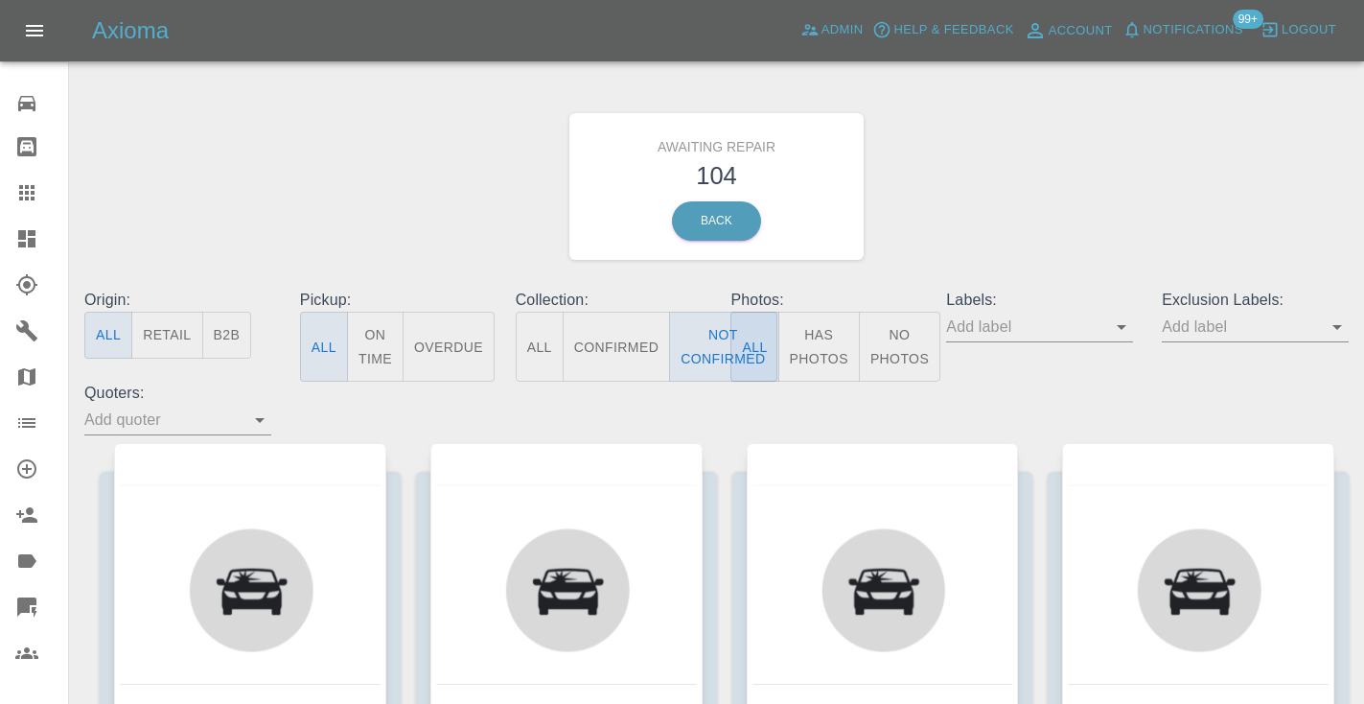
click at [1014, 178] on div "Awaiting Repair 104 Back" at bounding box center [716, 186] width 1293 height 204
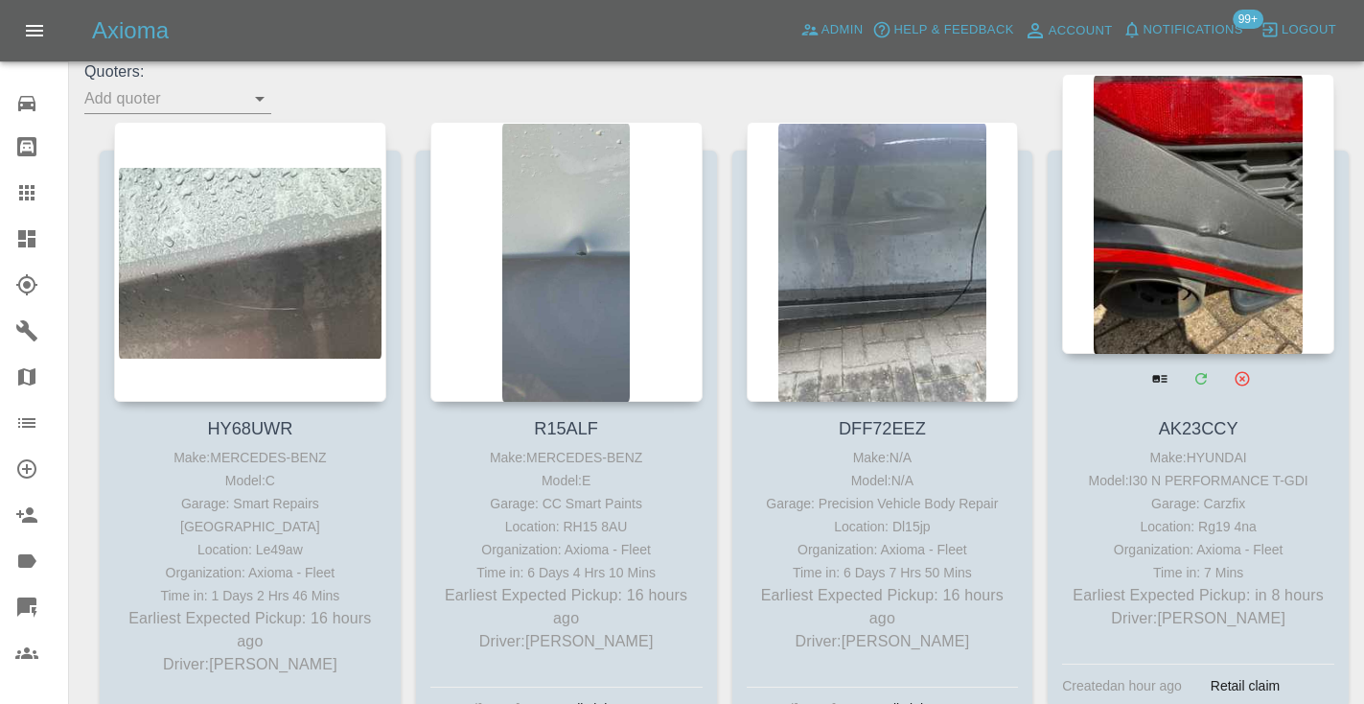
scroll to position [320, 0]
click at [1199, 228] on div at bounding box center [1198, 215] width 272 height 280
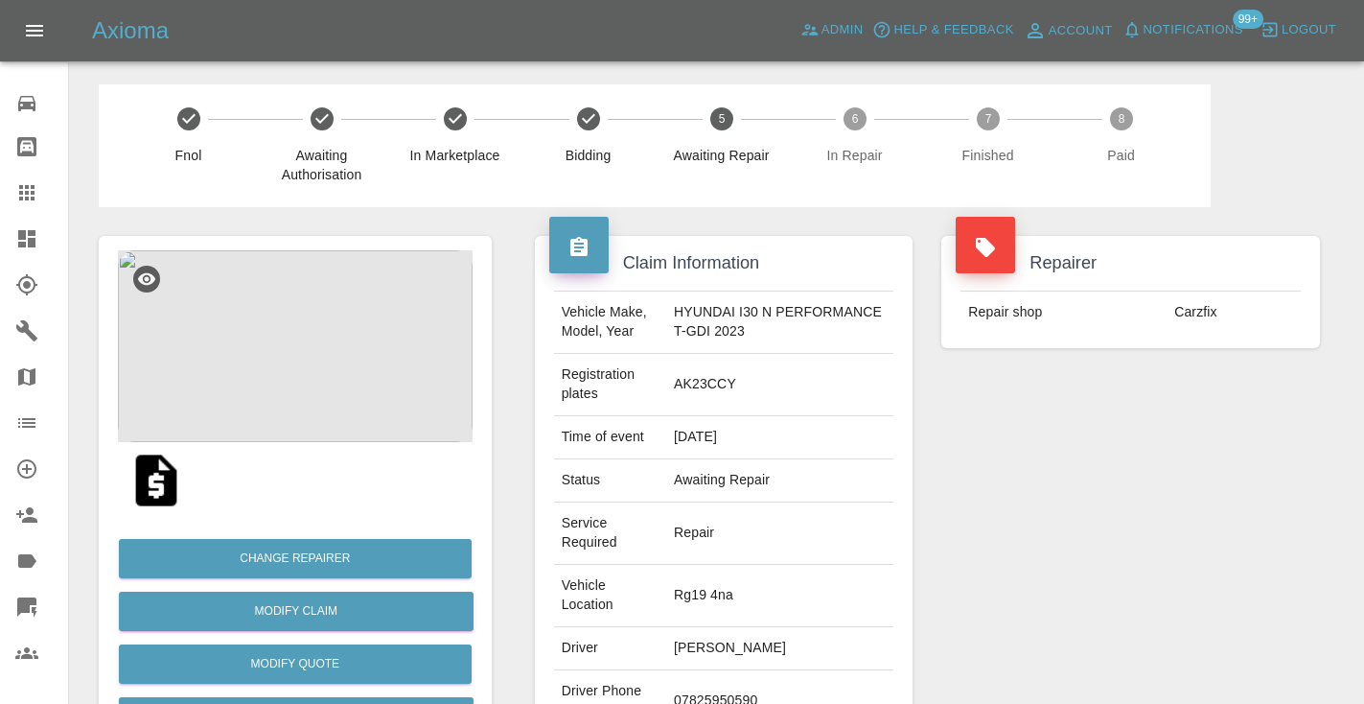
click at [733, 670] on td "07825950590" at bounding box center [779, 701] width 227 height 62
copy td "07825950590"
click at [1025, 545] on div "Repairer Repair shop Carzfix" at bounding box center [1130, 541] width 407 height 668
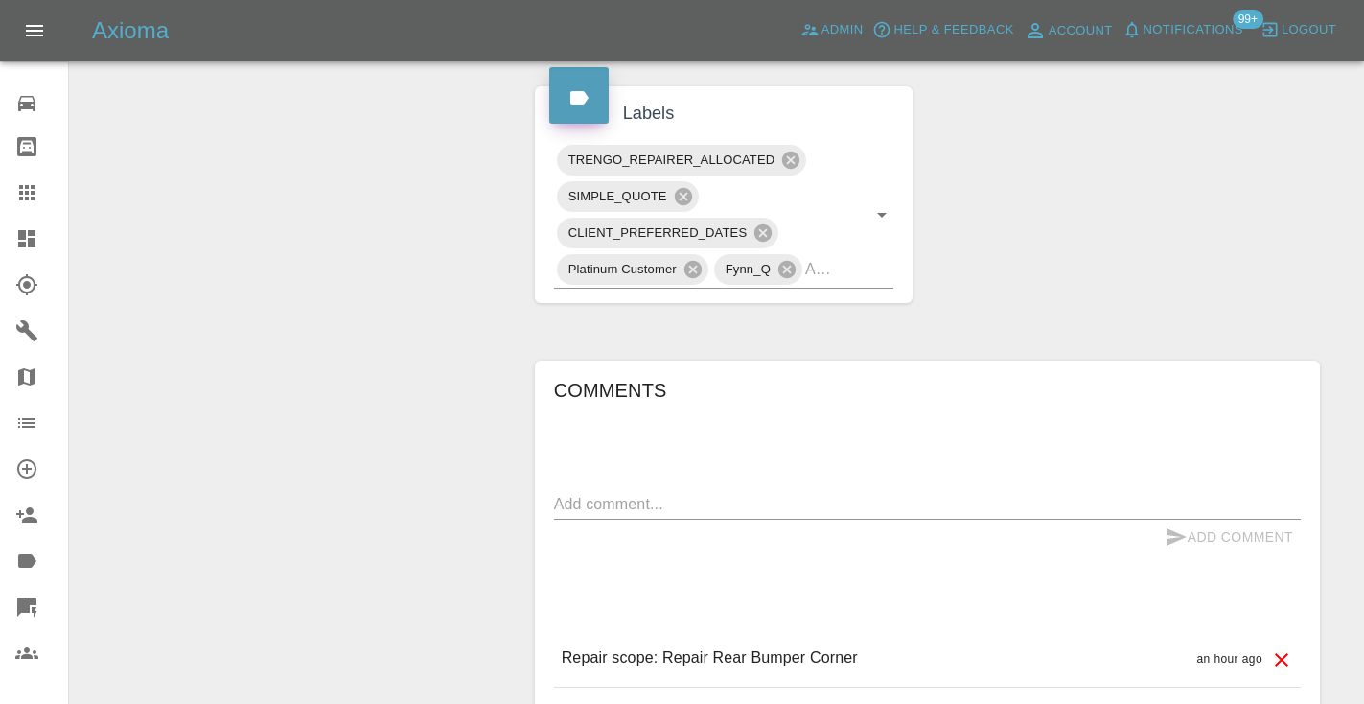
scroll to position [1403, 0]
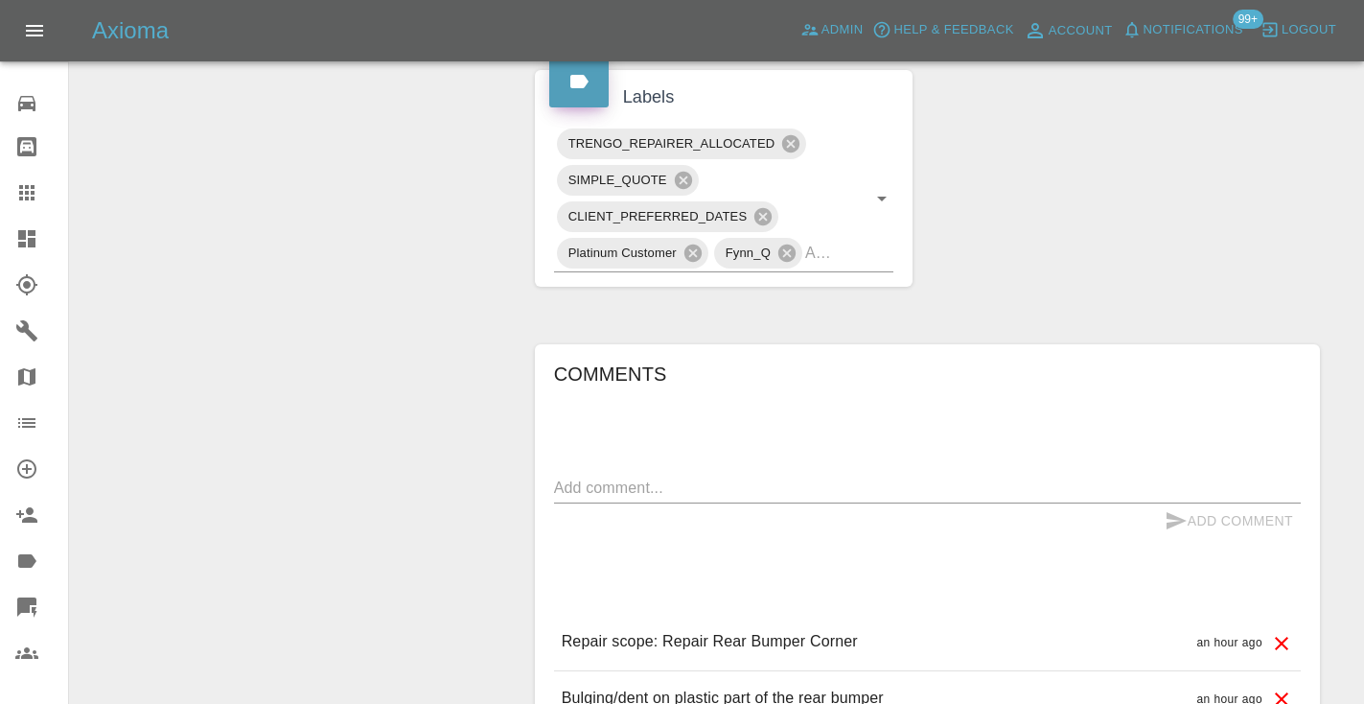
click at [605, 476] on textarea at bounding box center [927, 487] width 747 height 22
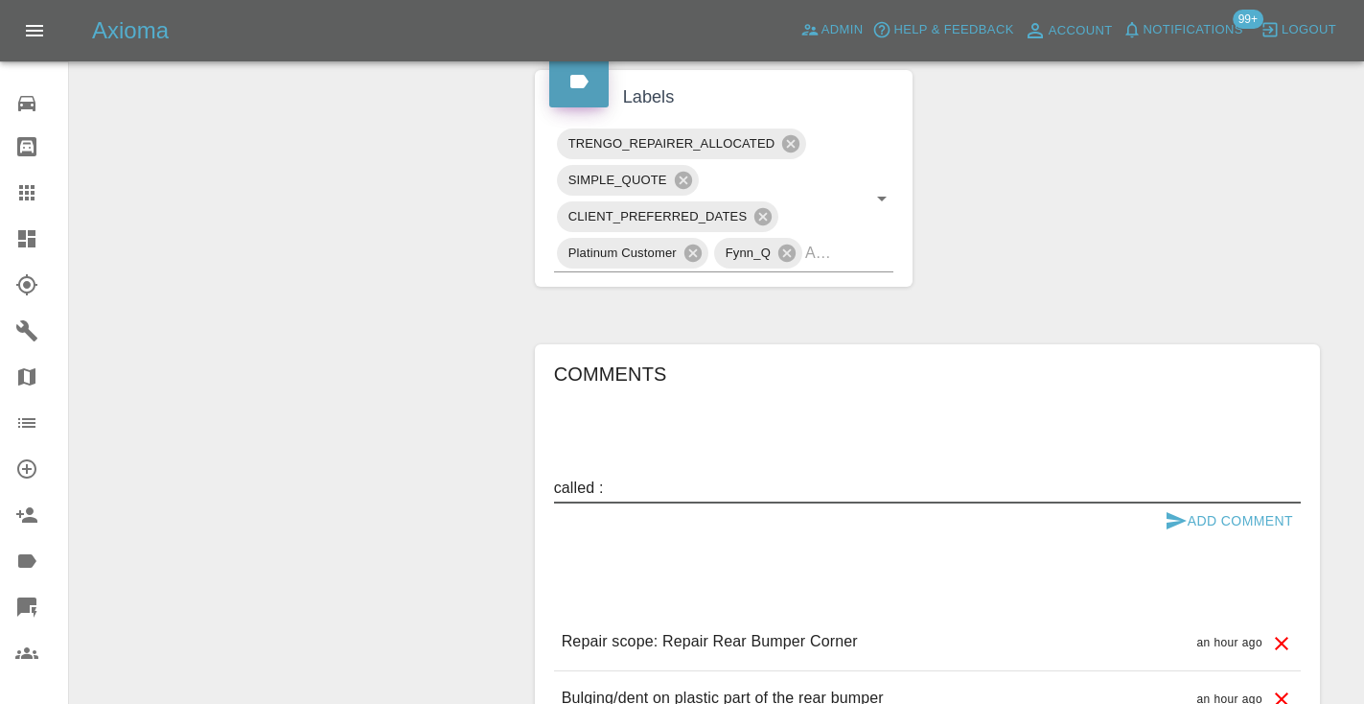
type textarea "called :"
